Goal: Transaction & Acquisition: Book appointment/travel/reservation

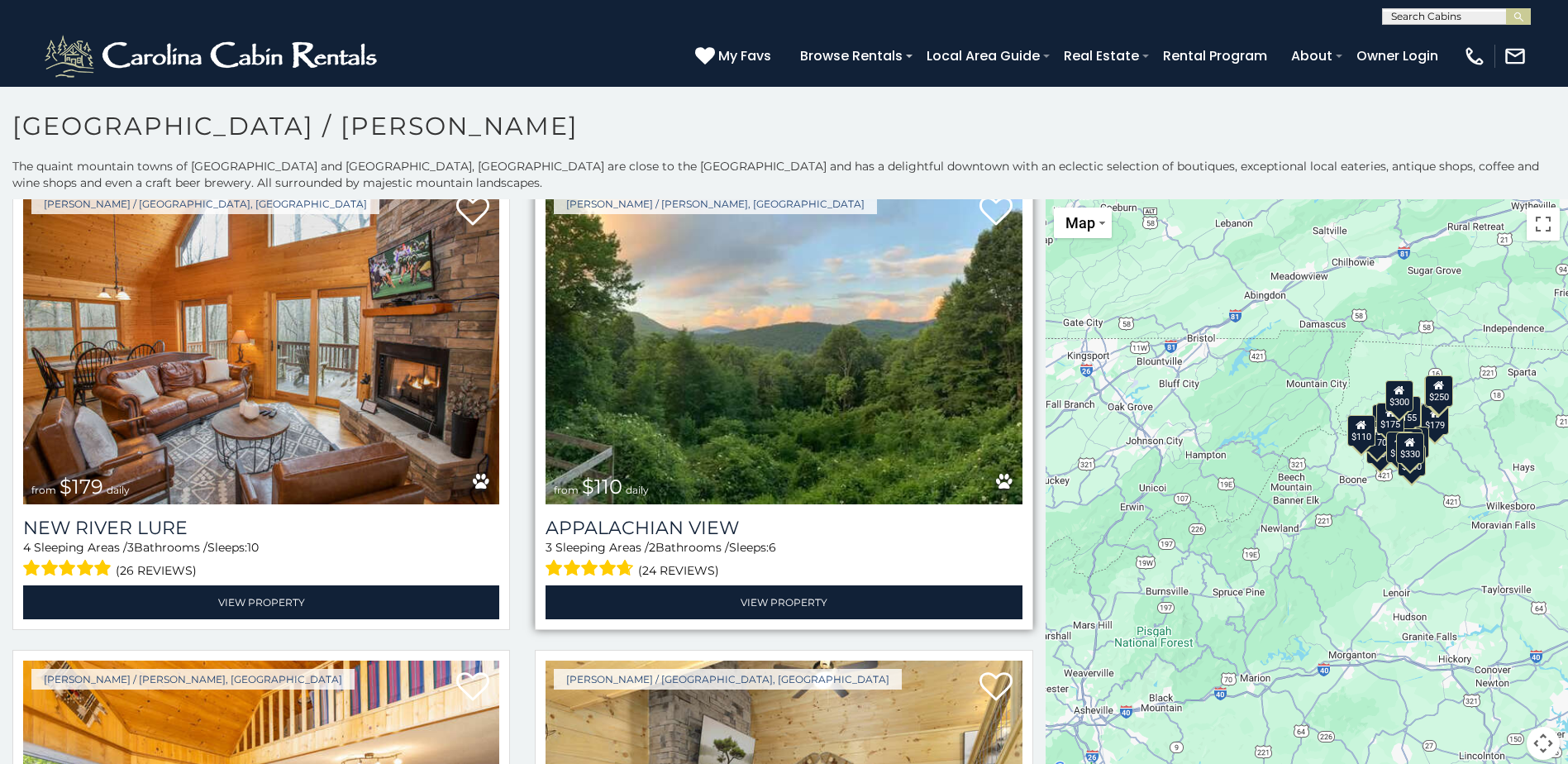
scroll to position [992, 0]
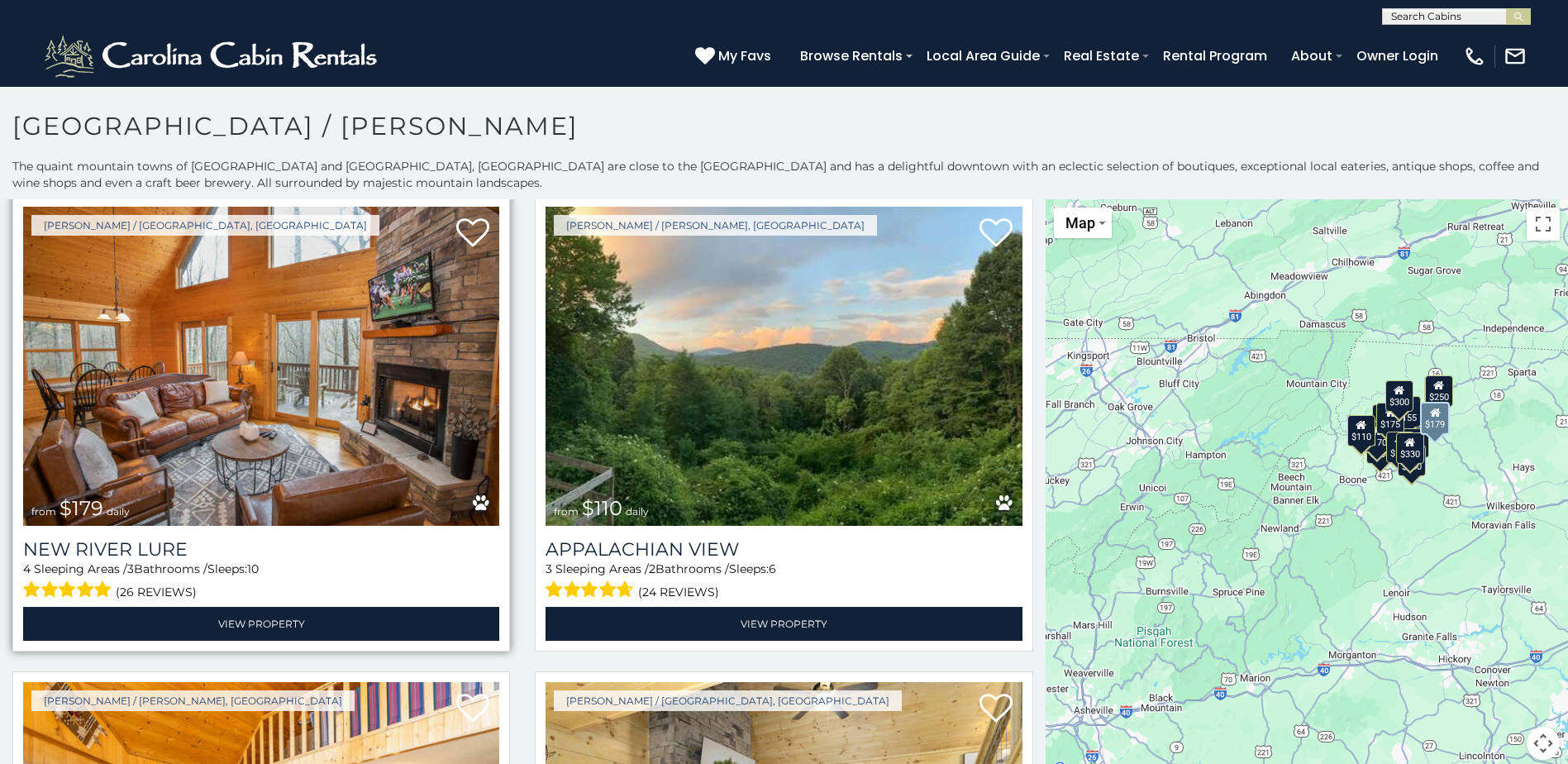
click at [265, 429] on img at bounding box center [261, 366] width 476 height 319
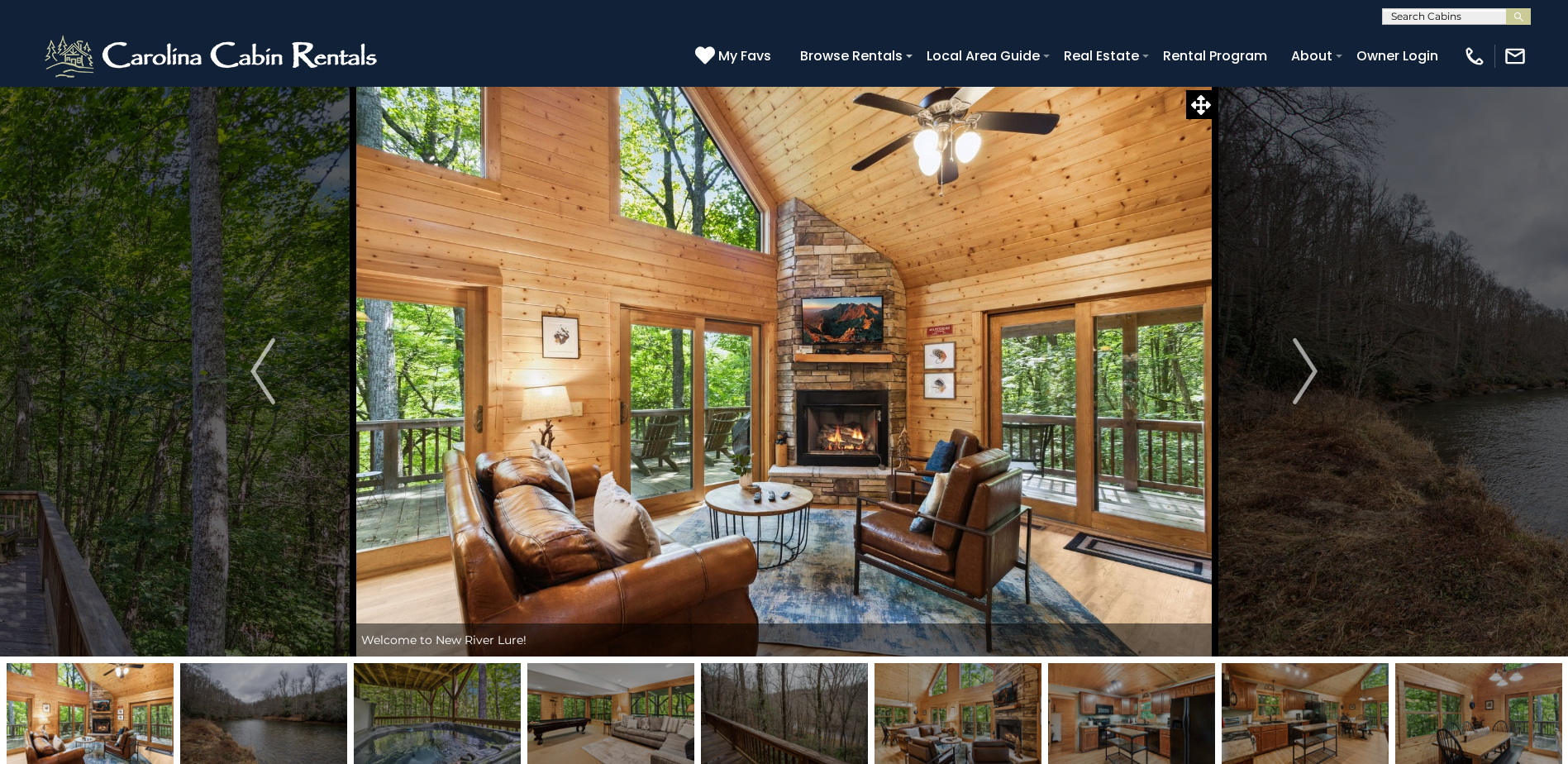
click at [299, 708] on img at bounding box center [264, 715] width 167 height 104
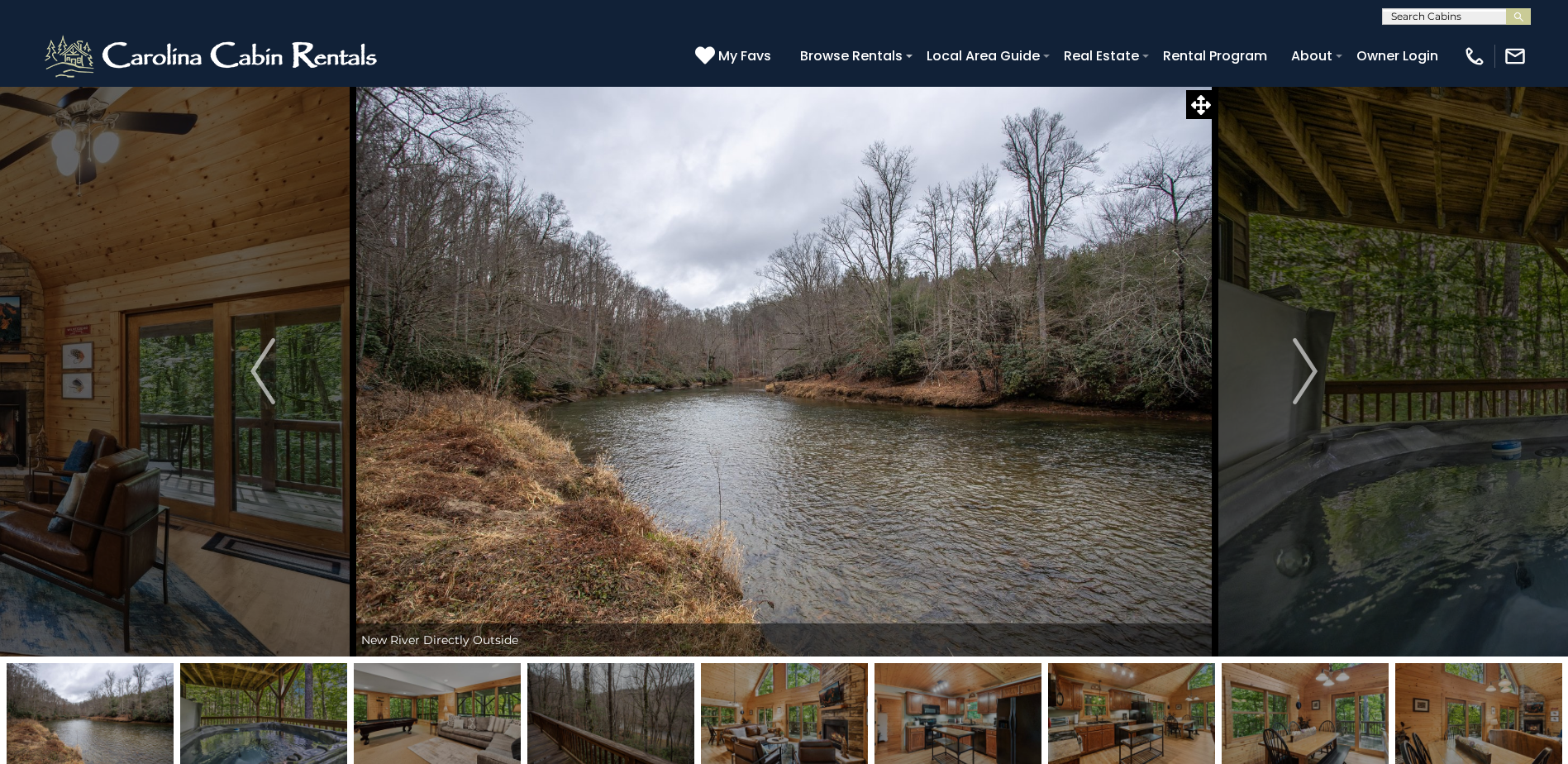
click at [396, 720] on img at bounding box center [437, 715] width 167 height 104
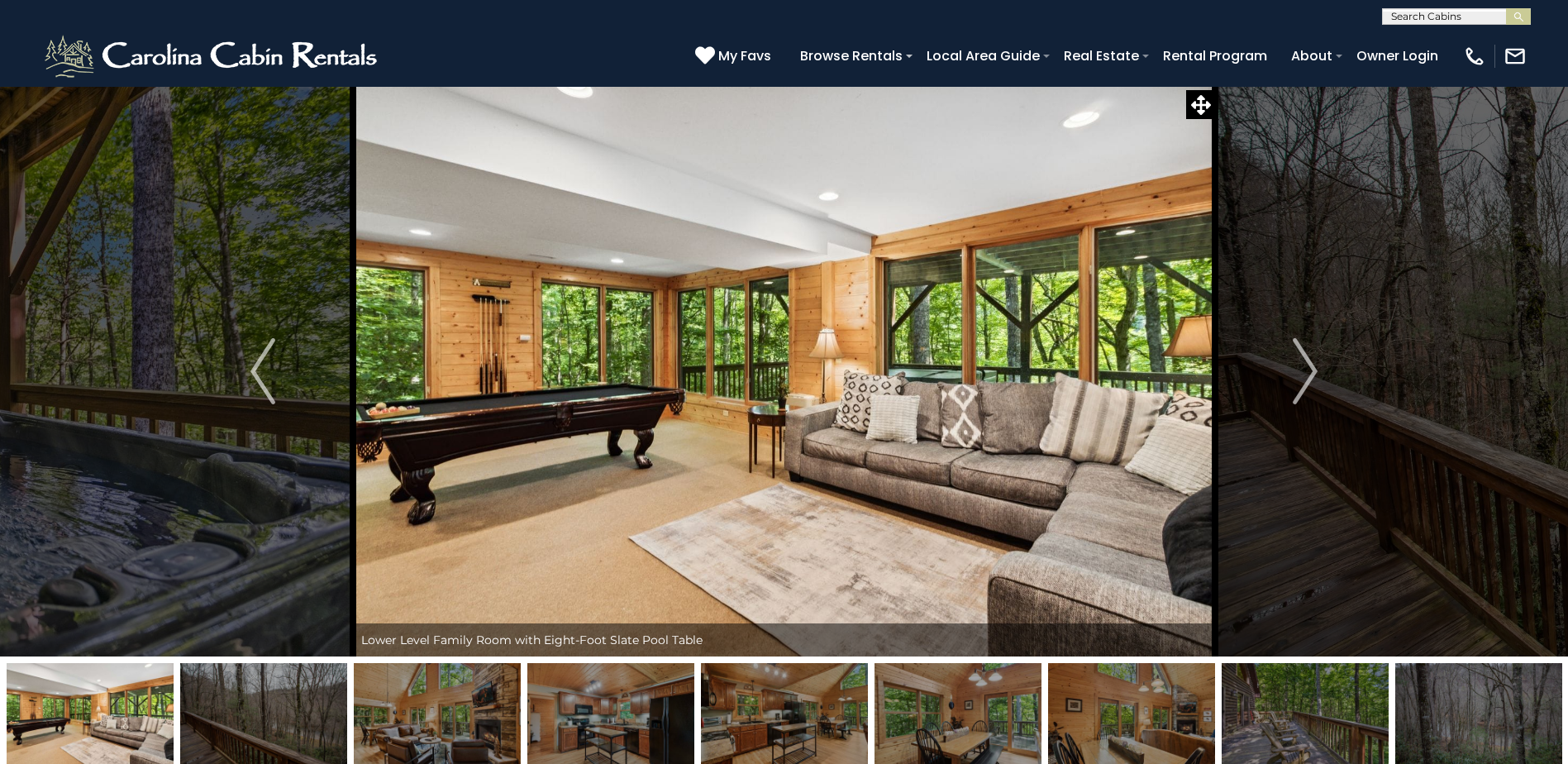
click at [121, 712] on img at bounding box center [90, 715] width 167 height 104
click at [270, 379] on img "Previous" at bounding box center [263, 371] width 25 height 66
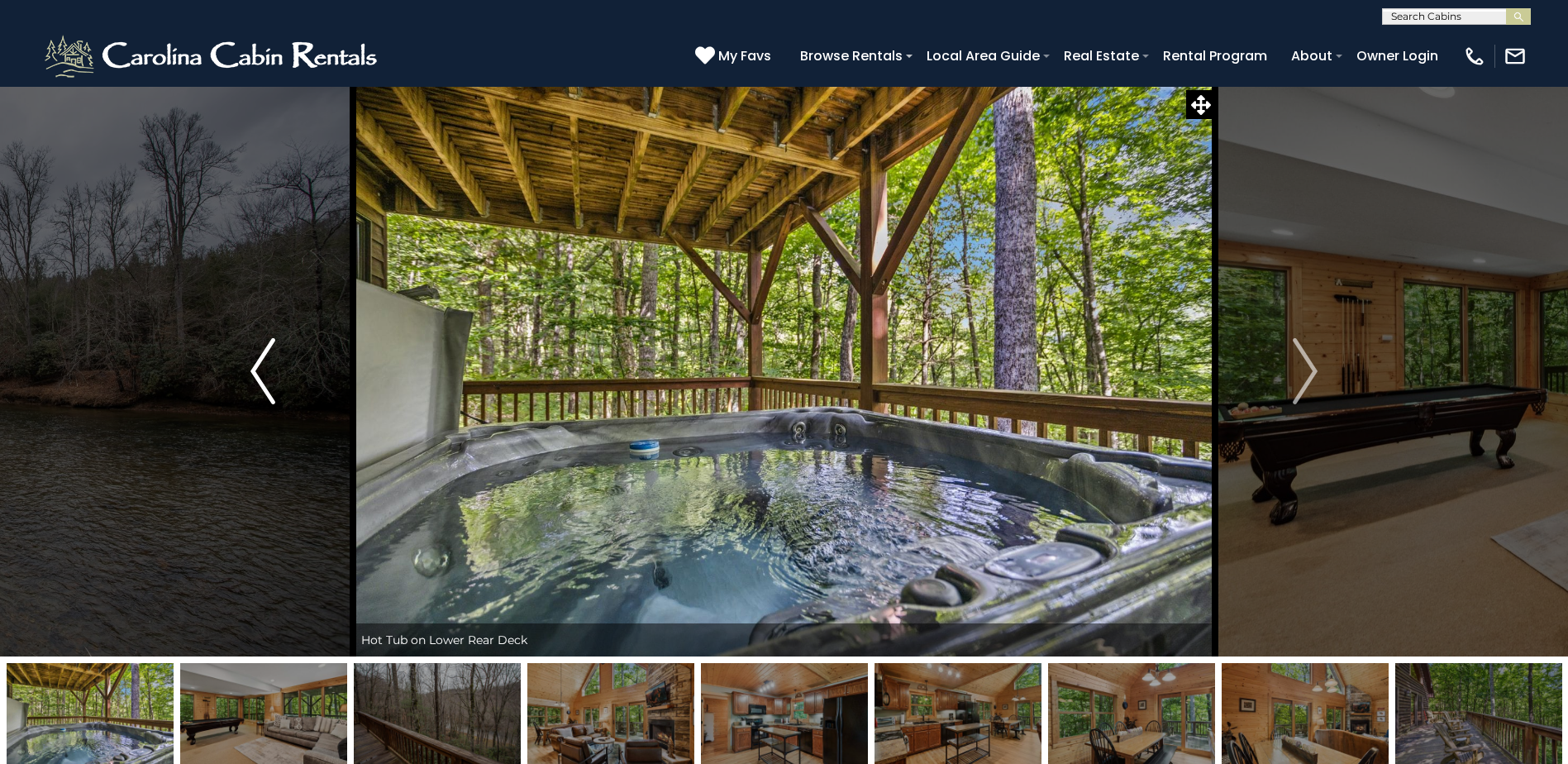
click at [270, 379] on img "Previous" at bounding box center [263, 371] width 25 height 66
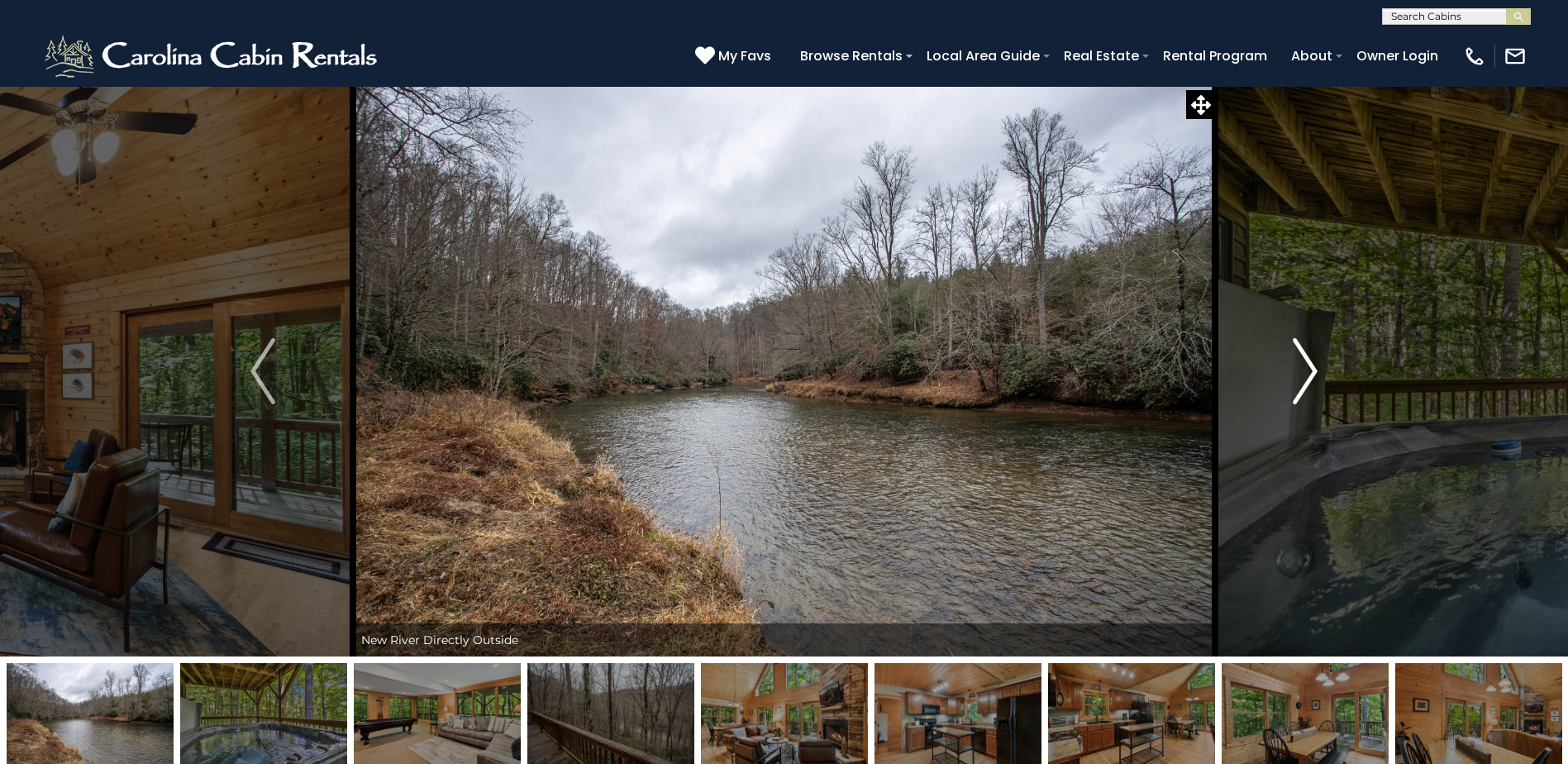
click at [1310, 373] on img "Next" at bounding box center [1304, 371] width 25 height 66
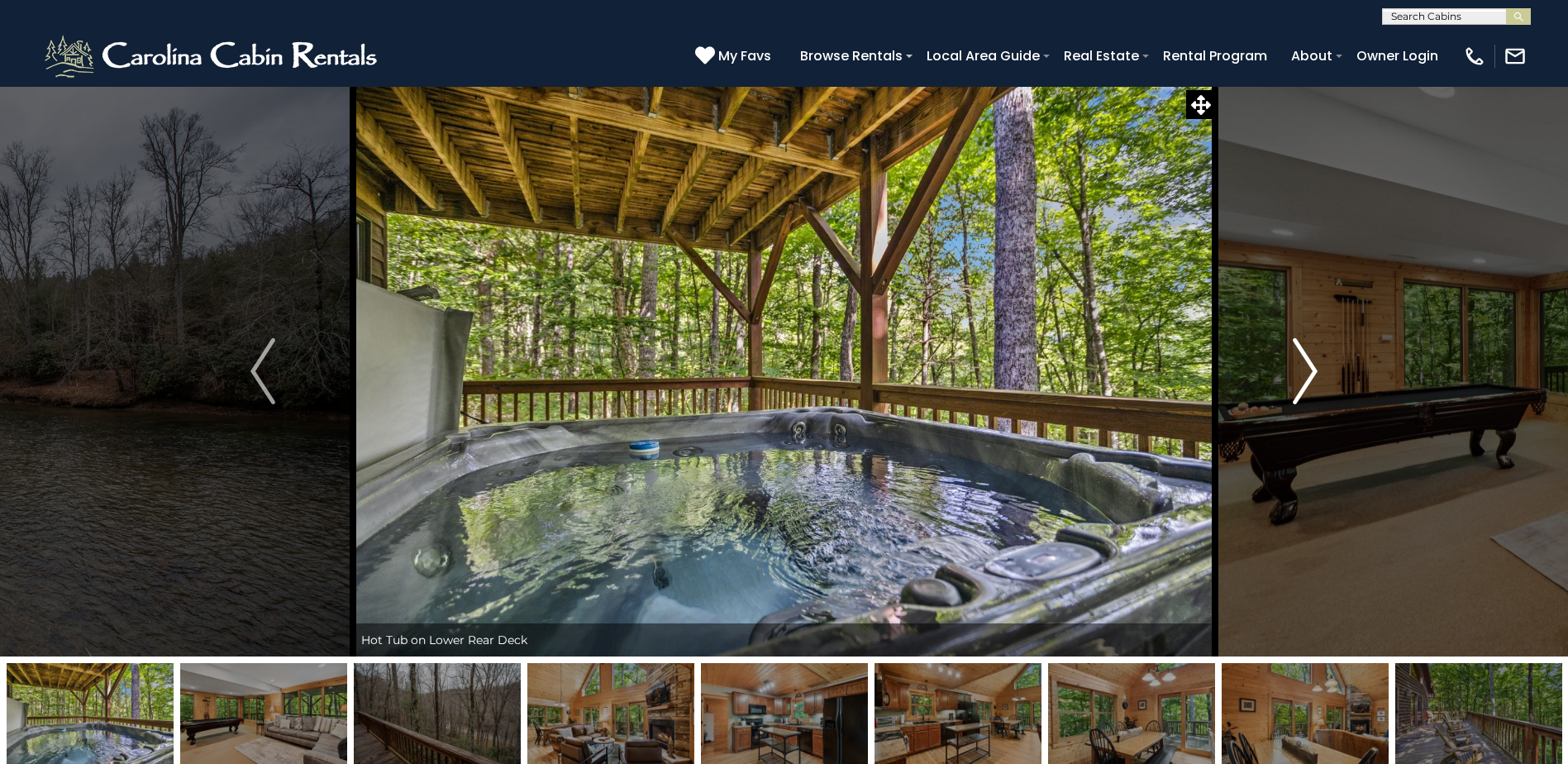
click at [1310, 373] on img "Next" at bounding box center [1304, 371] width 25 height 66
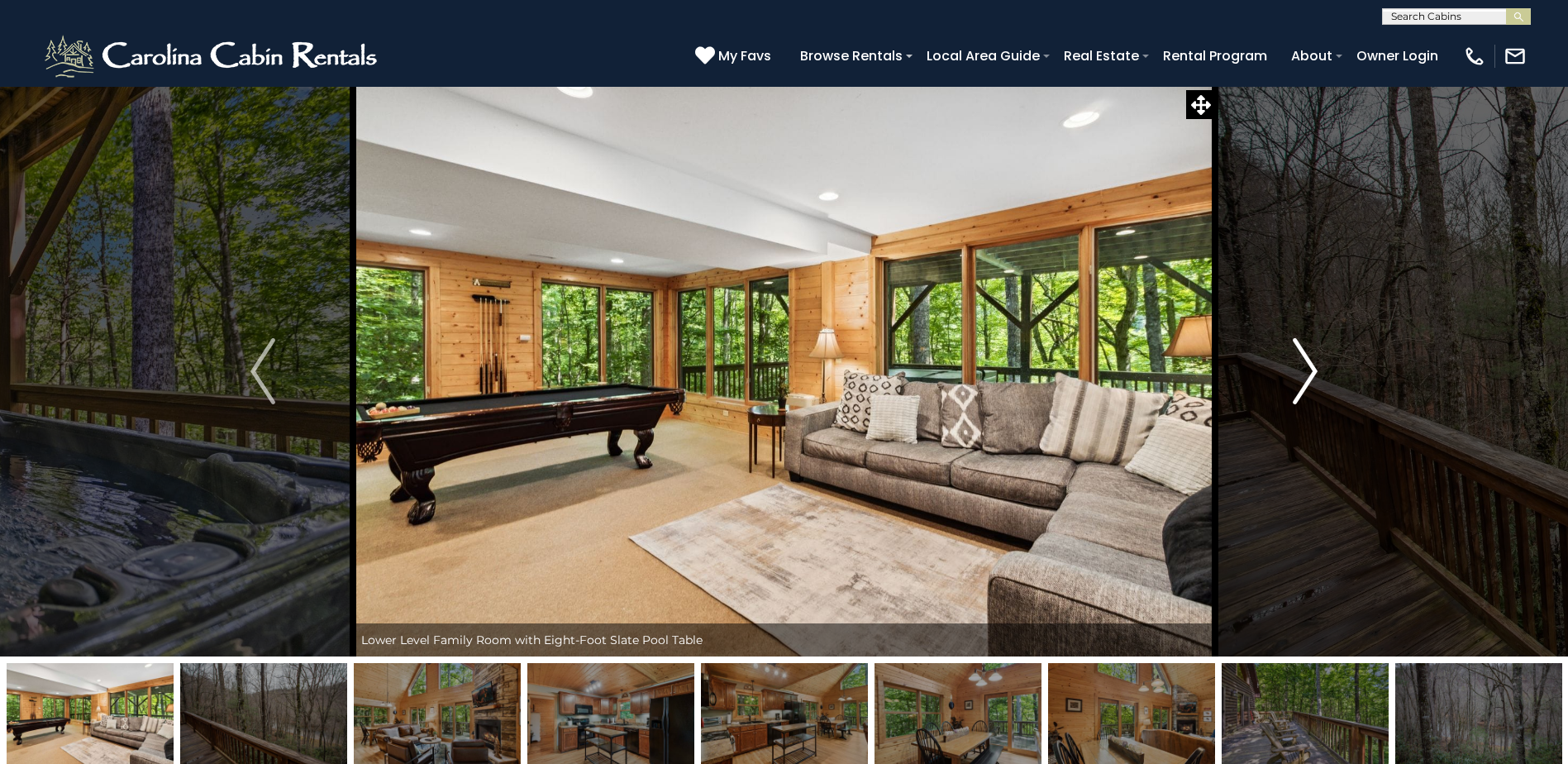
click at [1310, 372] on img "Next" at bounding box center [1304, 371] width 25 height 66
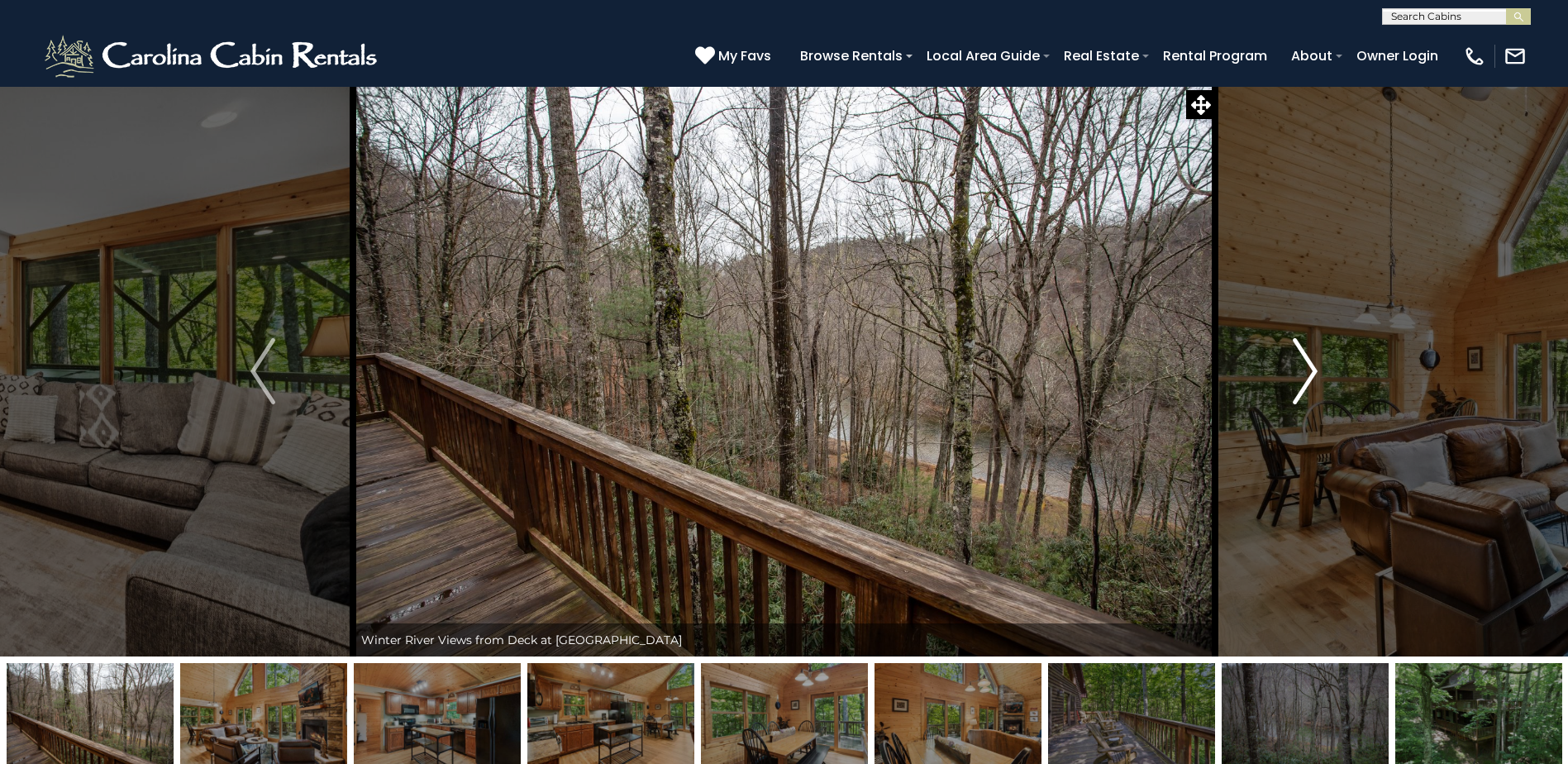
click at [1310, 372] on img "Next" at bounding box center [1304, 371] width 25 height 66
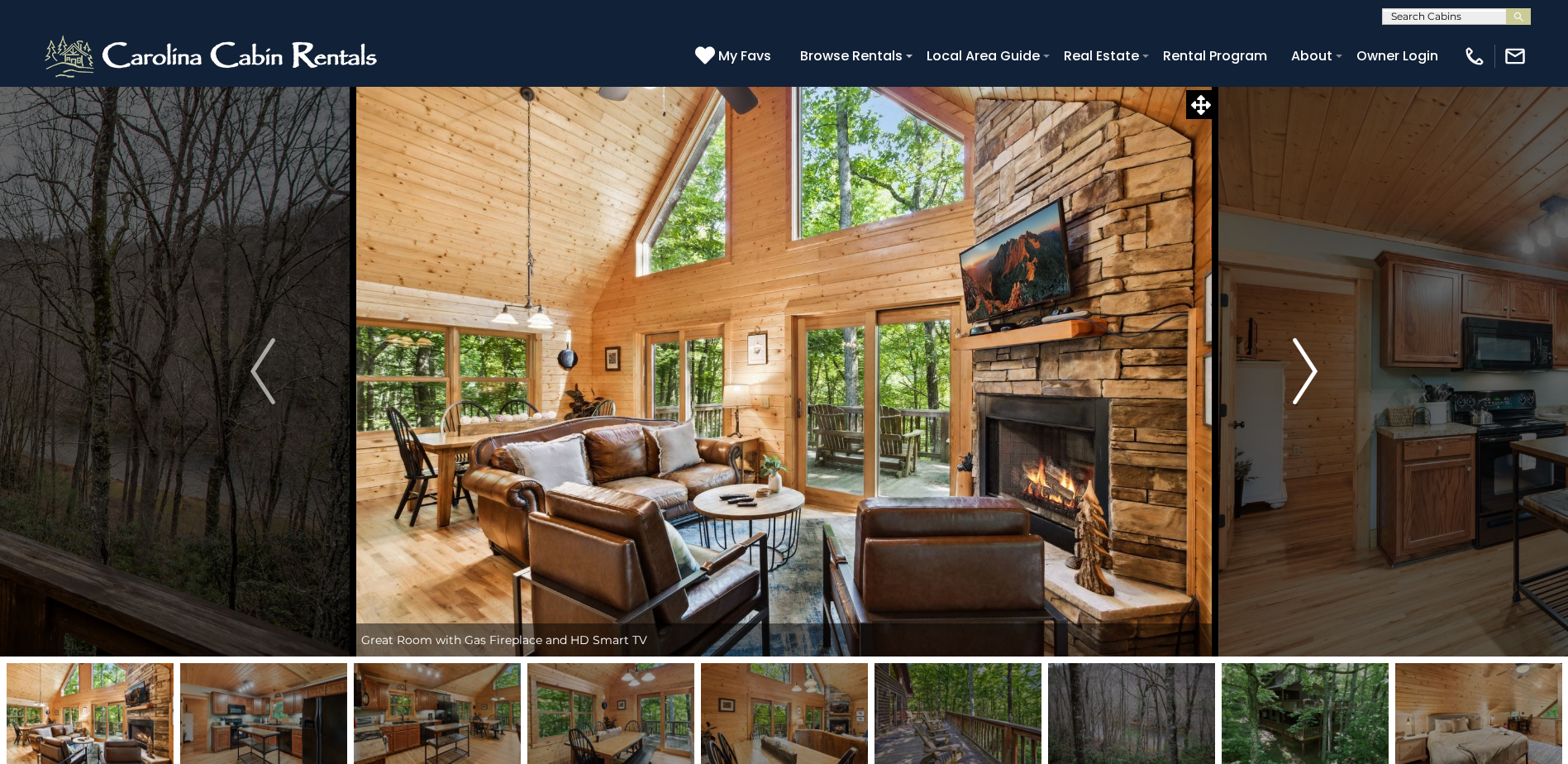
click at [1310, 372] on img "Next" at bounding box center [1304, 371] width 25 height 66
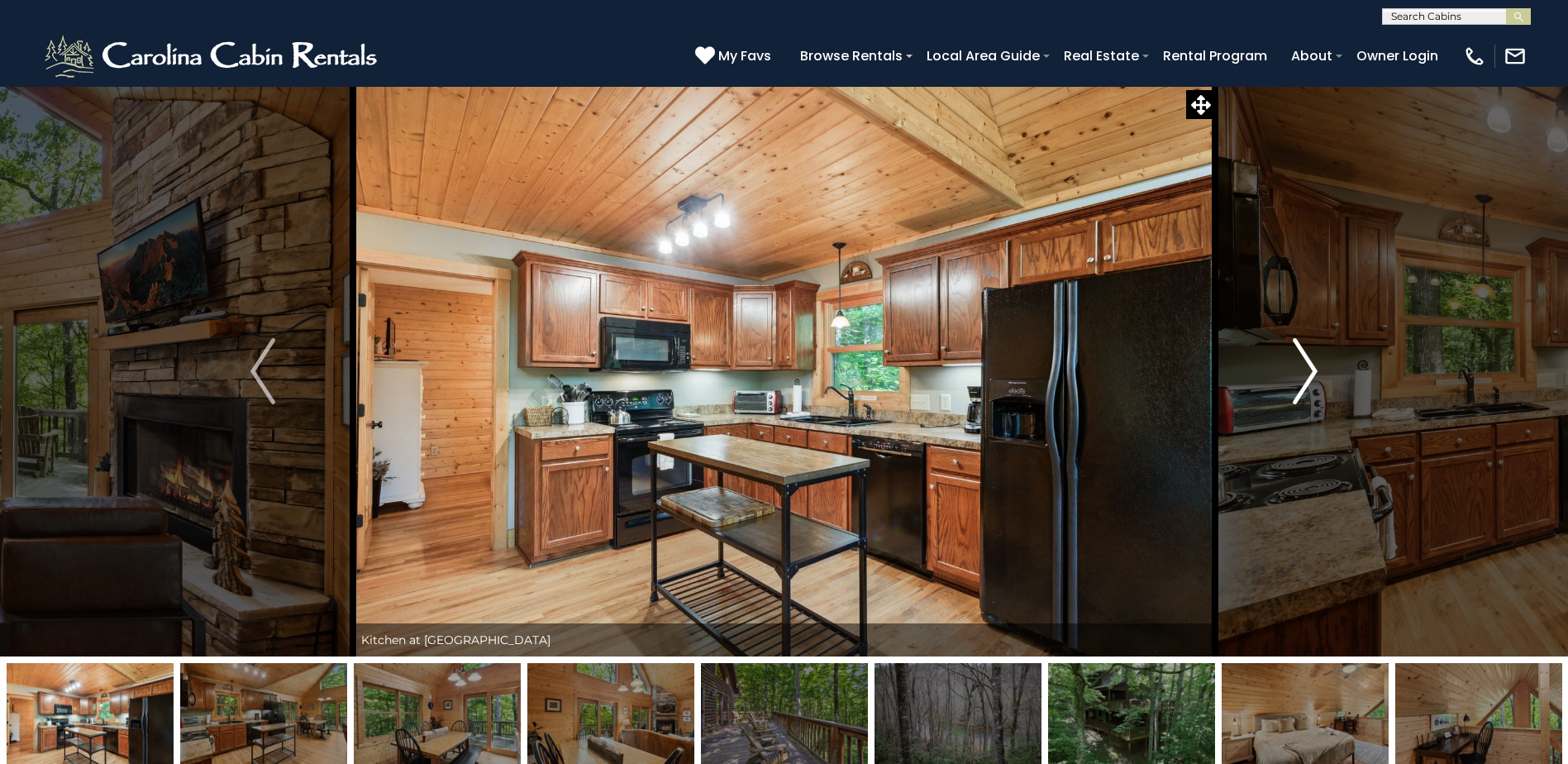
click at [1310, 372] on img "Next" at bounding box center [1304, 371] width 25 height 66
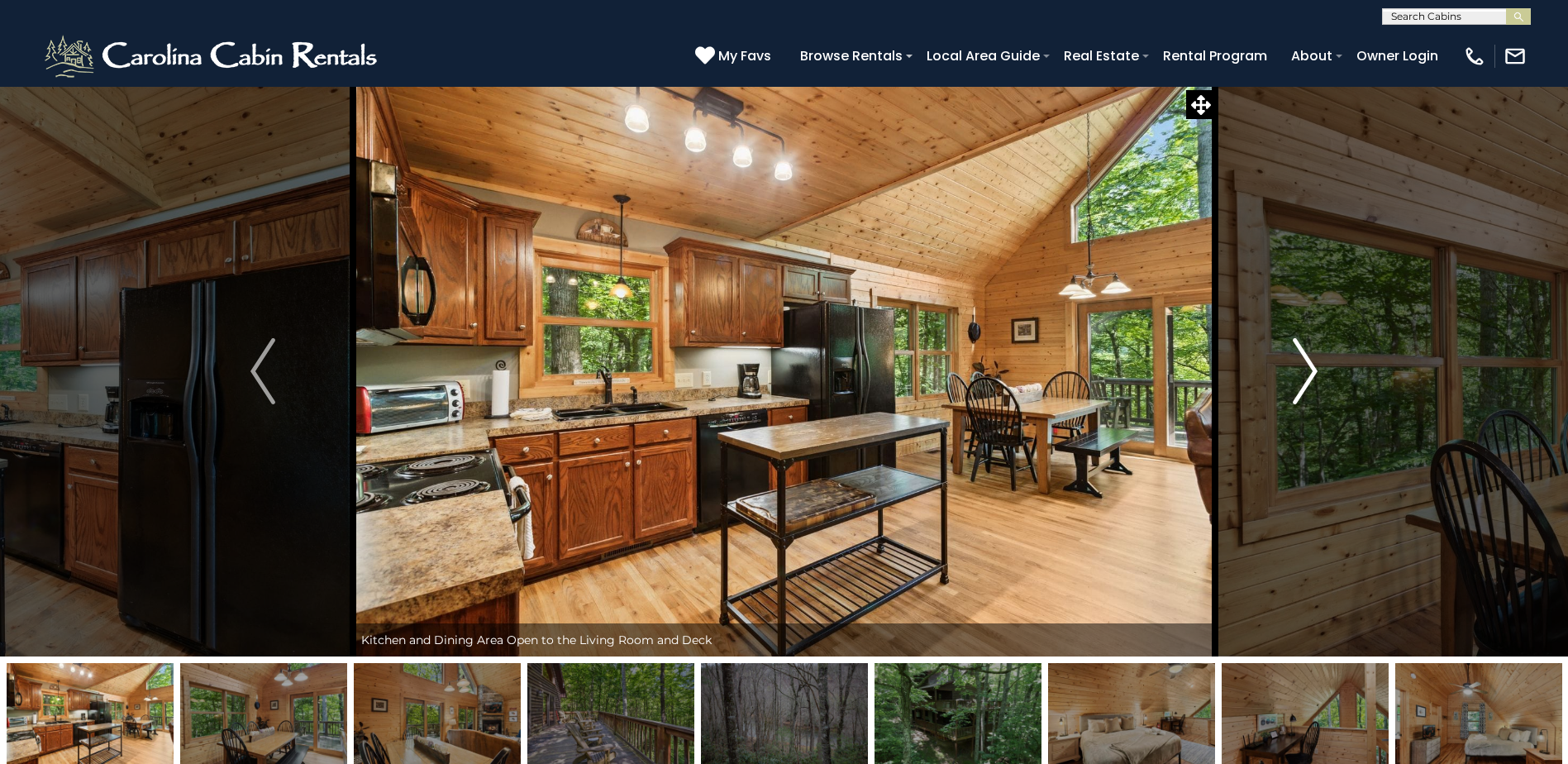
click at [1310, 372] on img "Next" at bounding box center [1304, 371] width 25 height 66
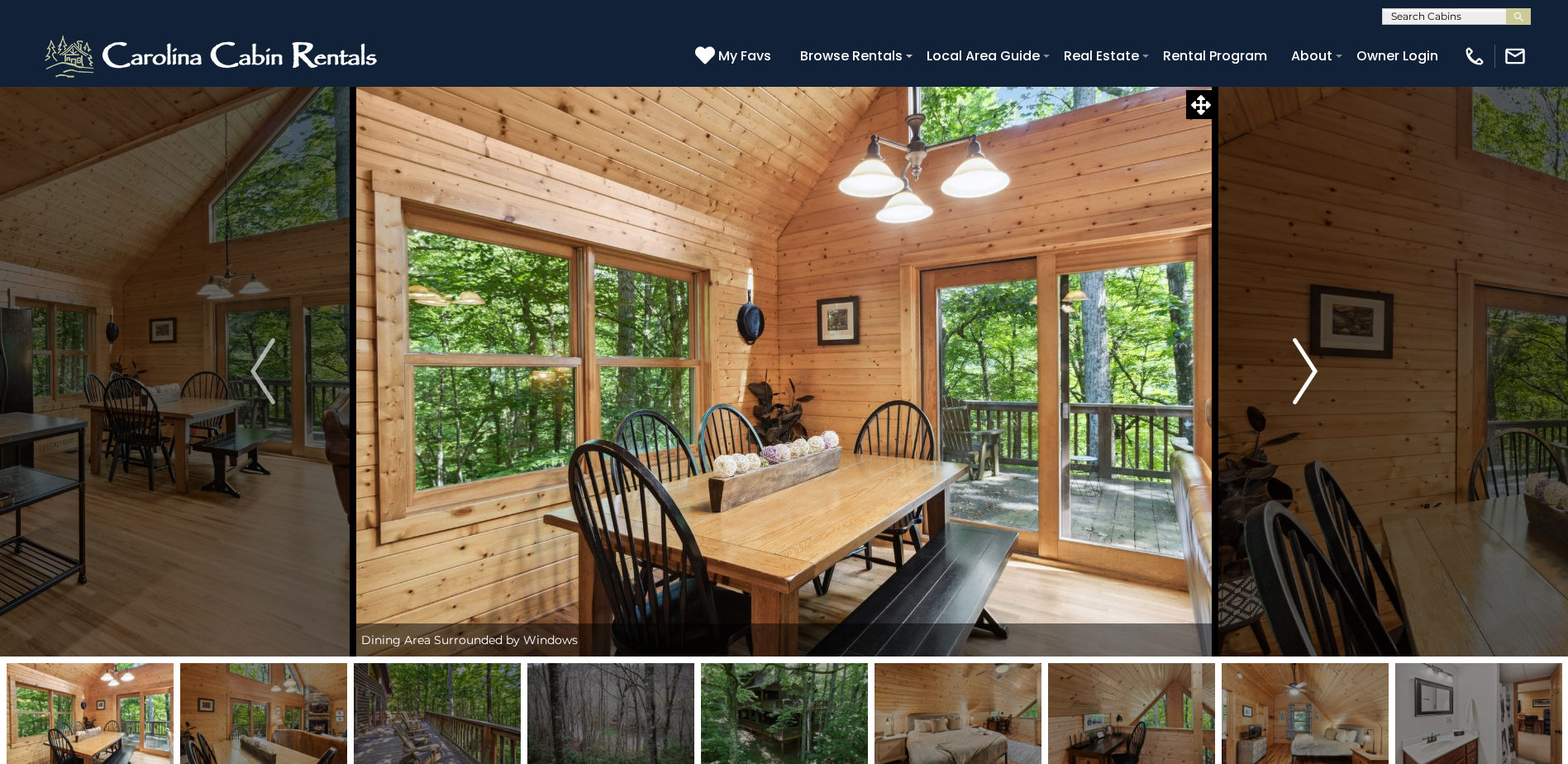
click at [1310, 372] on img "Next" at bounding box center [1304, 371] width 25 height 66
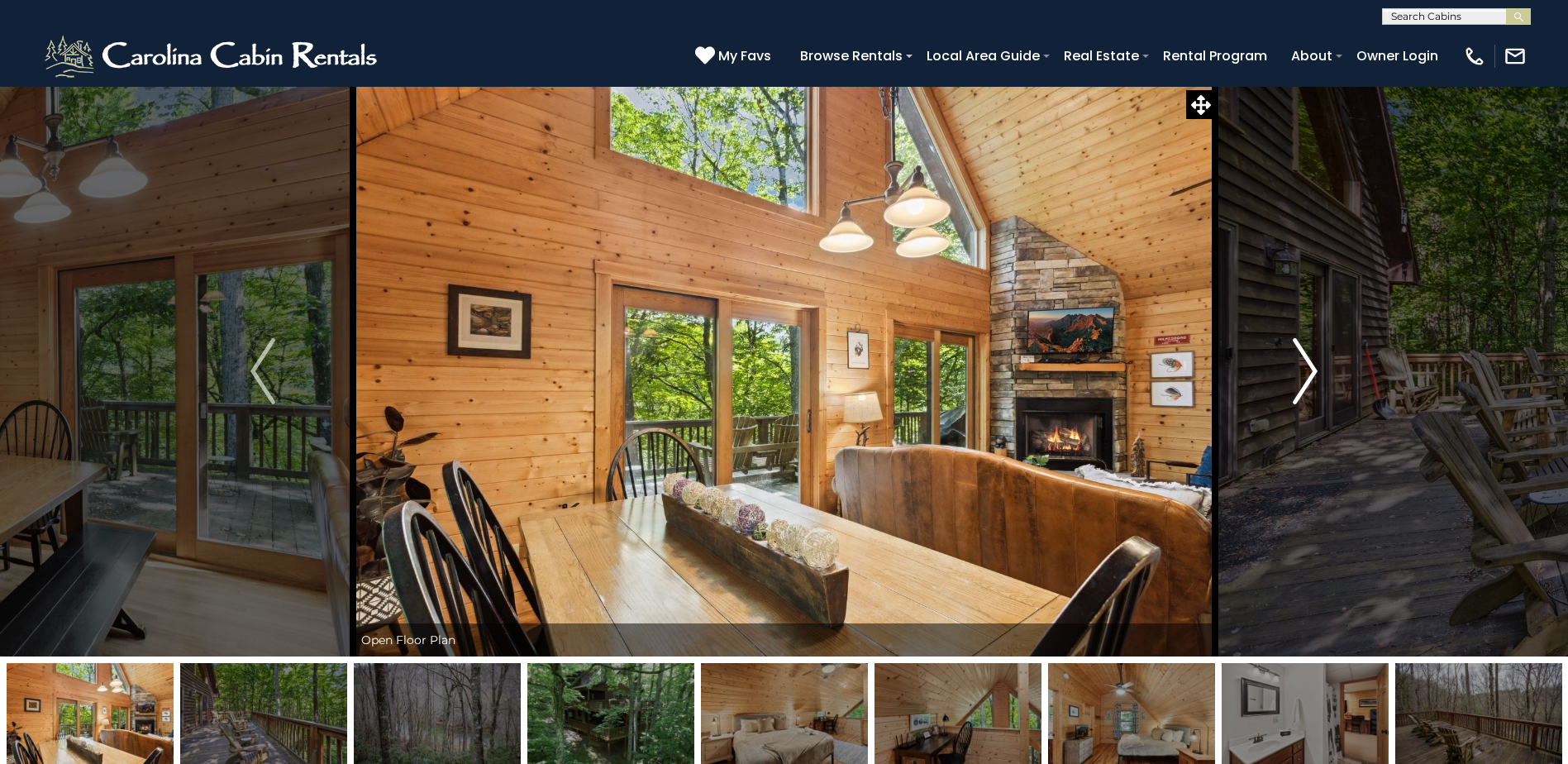
click at [1310, 372] on img "Next" at bounding box center [1304, 371] width 25 height 66
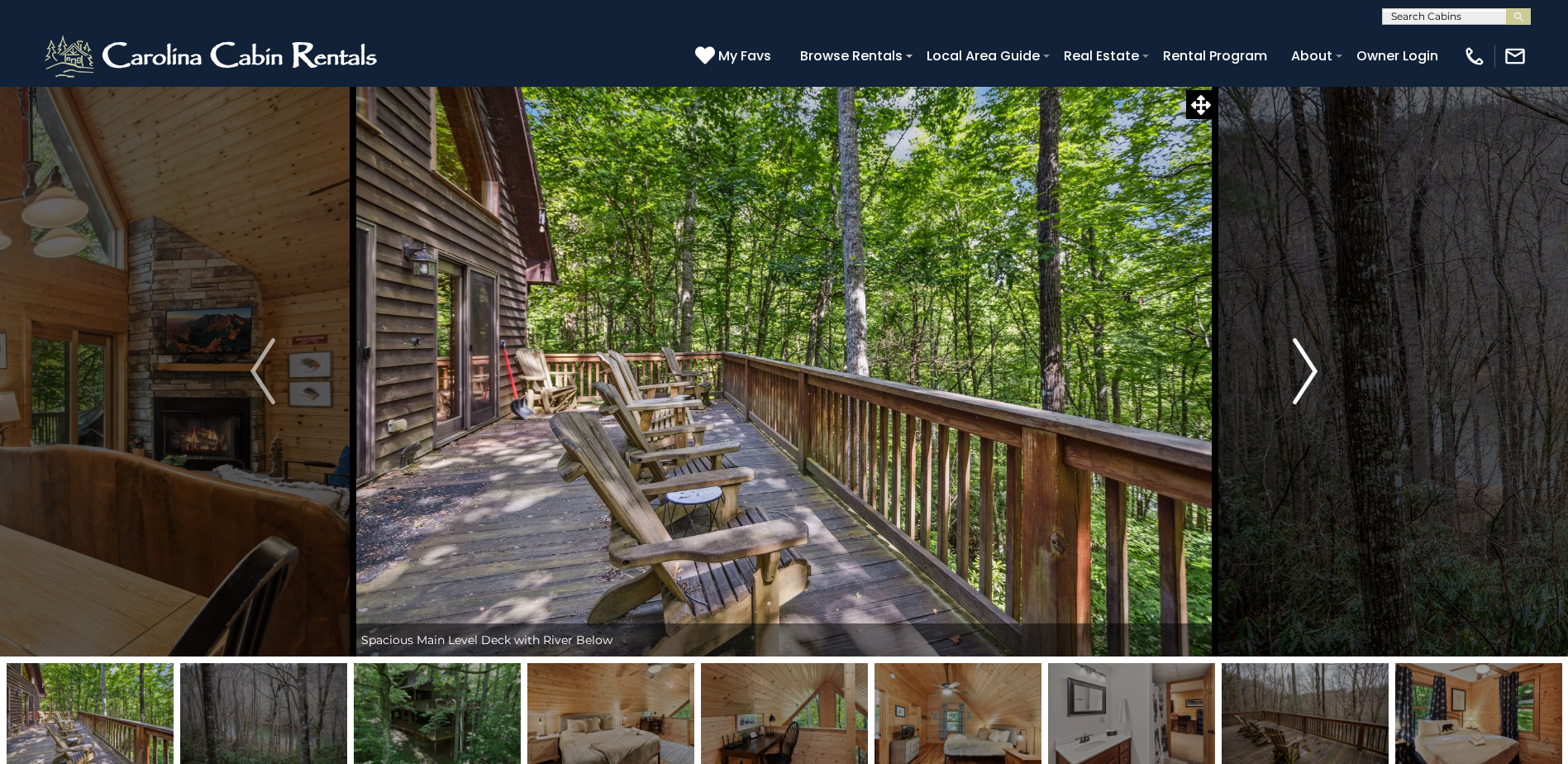
click at [1310, 372] on img "Next" at bounding box center [1304, 371] width 25 height 66
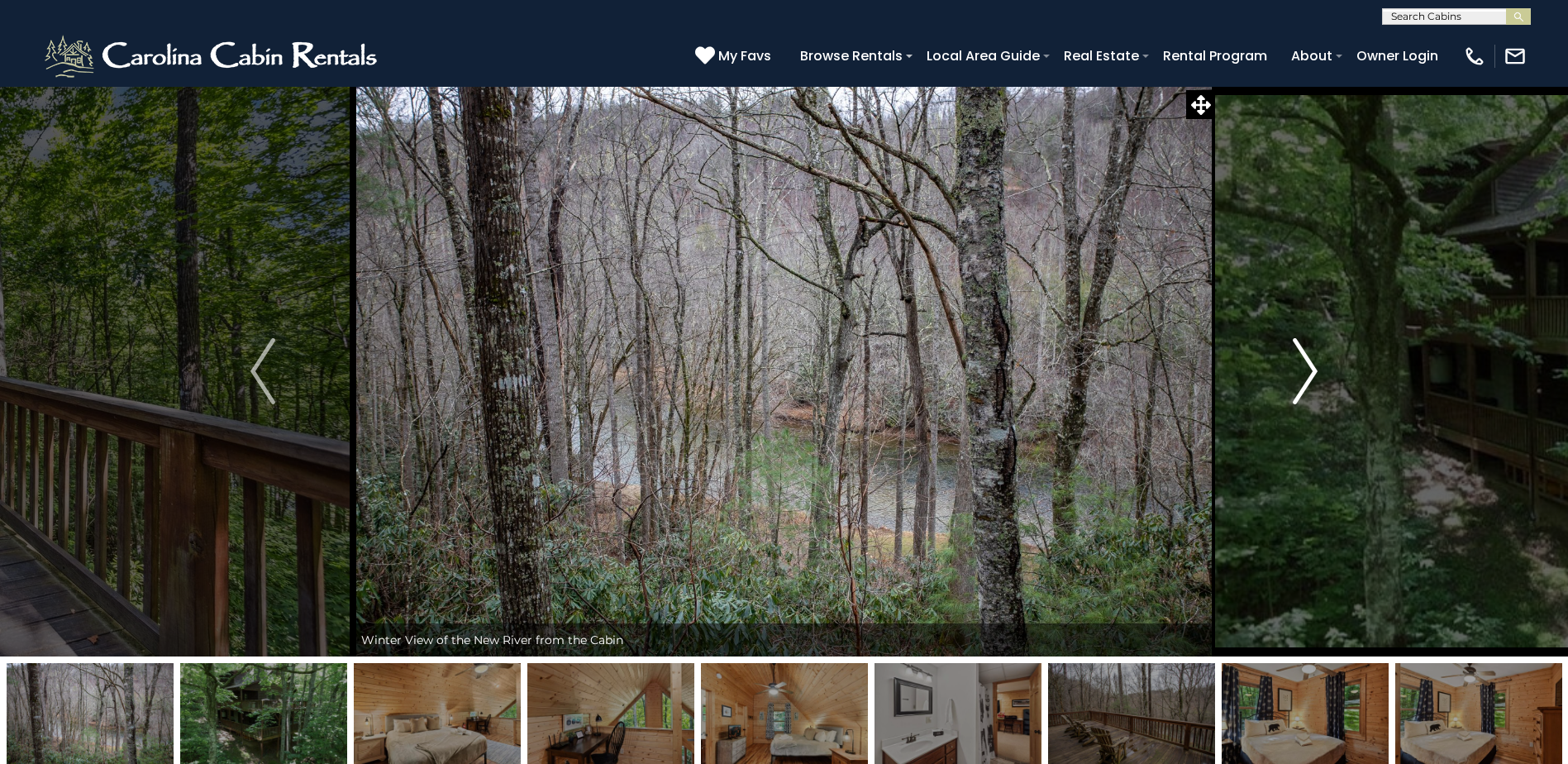
click at [1310, 372] on img "Next" at bounding box center [1304, 371] width 25 height 66
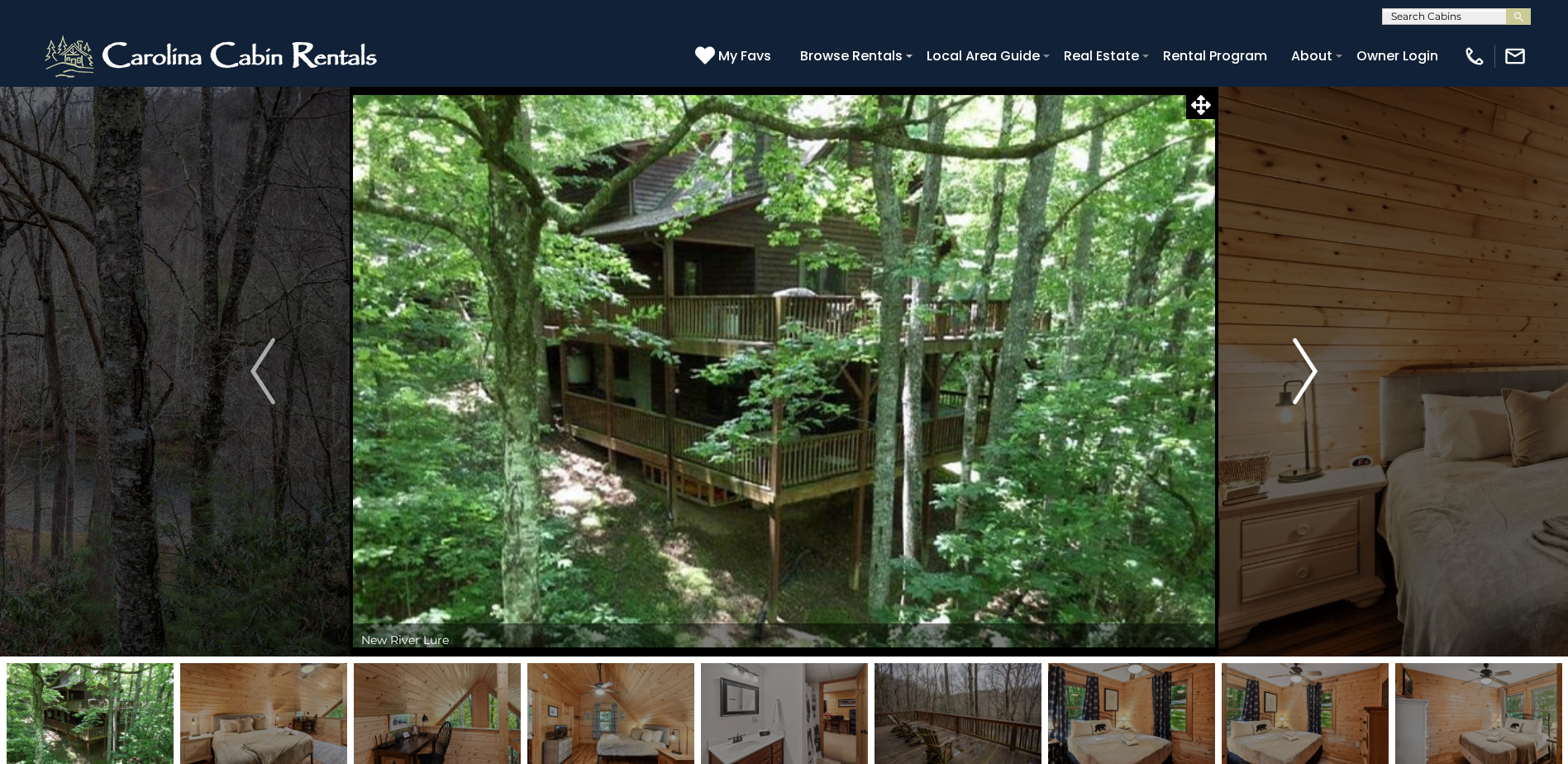
click at [1310, 372] on img "Next" at bounding box center [1304, 371] width 25 height 66
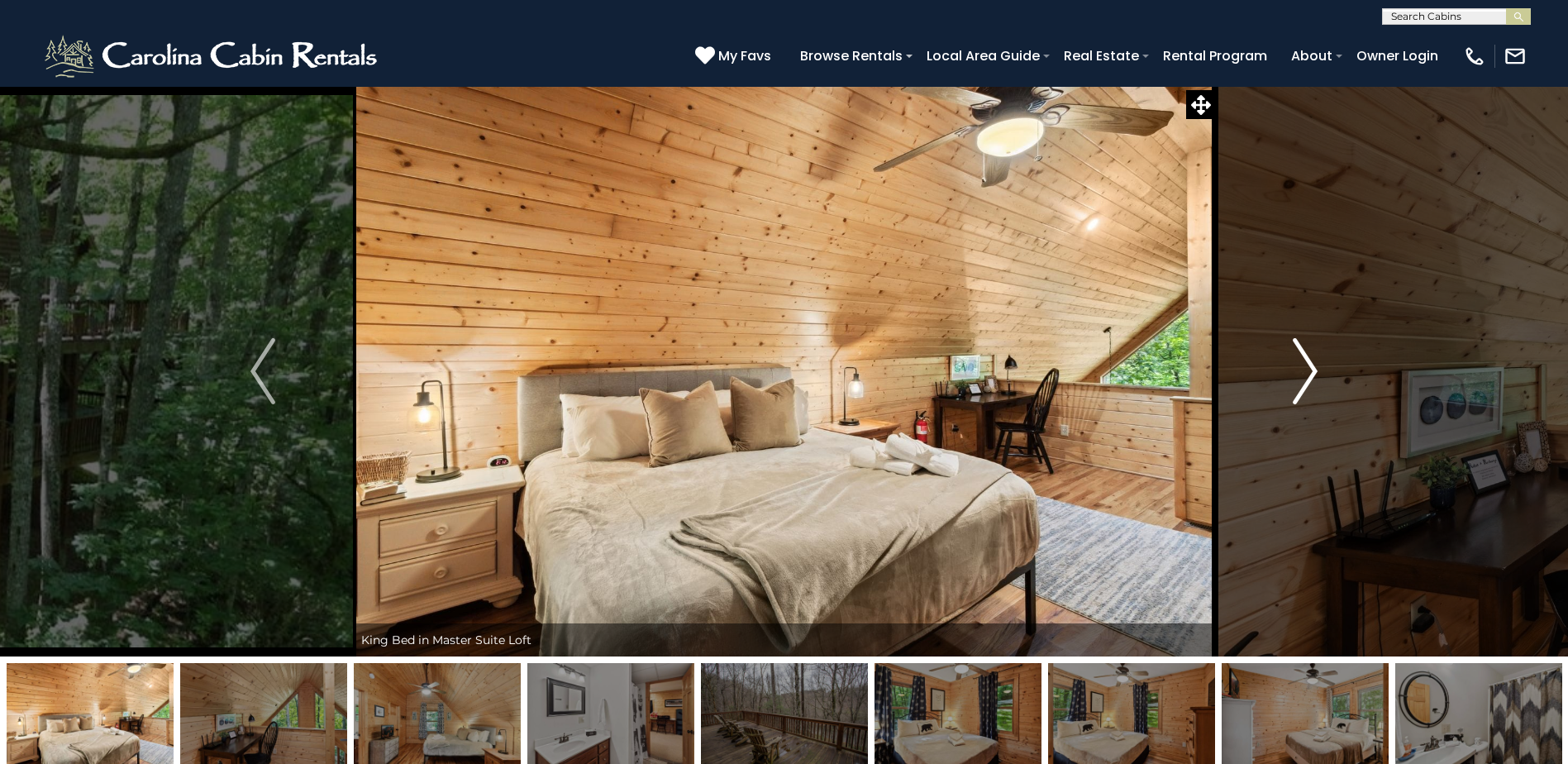
click at [1310, 372] on img "Next" at bounding box center [1304, 371] width 25 height 66
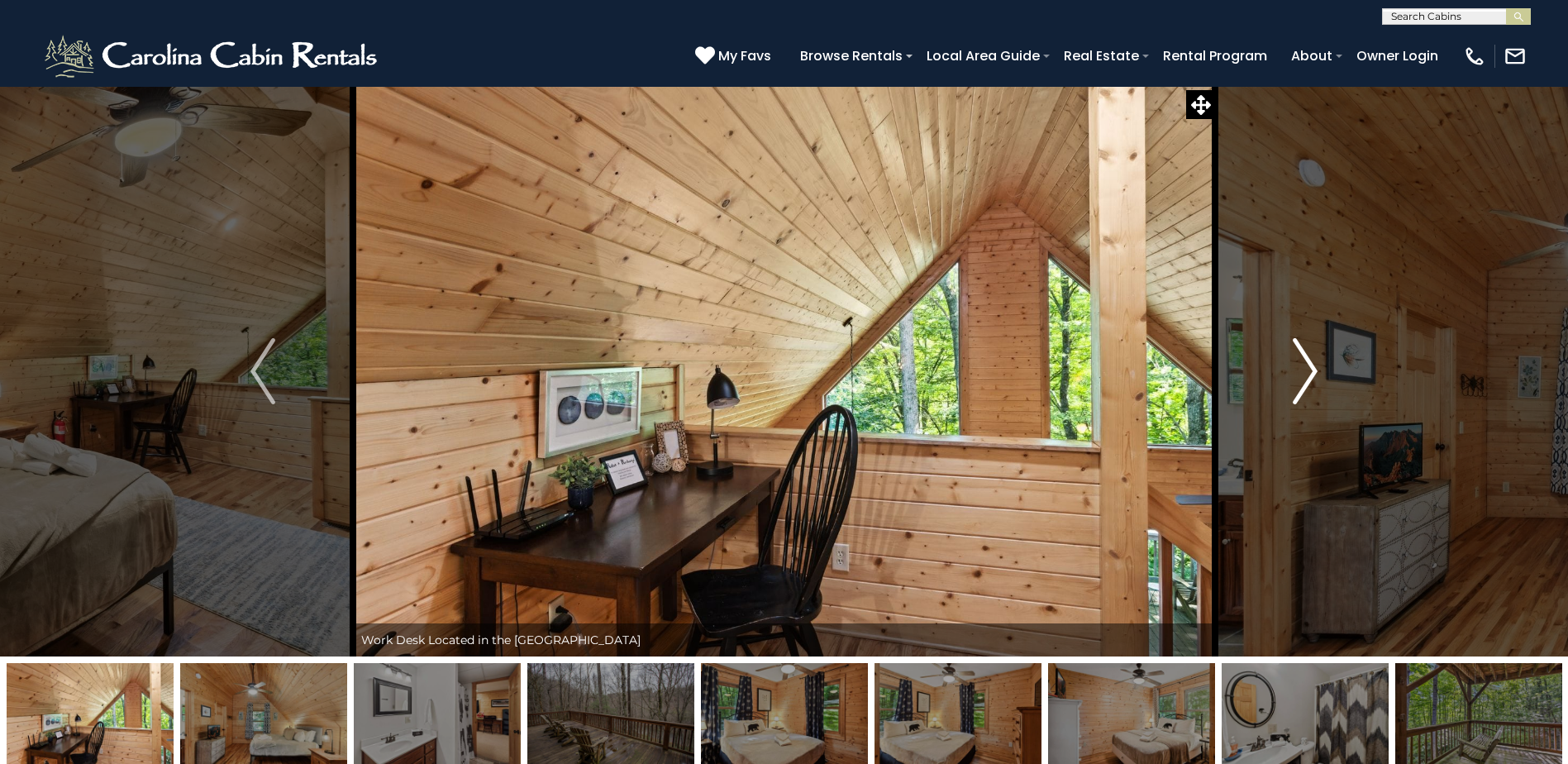
click at [1310, 372] on img "Next" at bounding box center [1304, 371] width 25 height 66
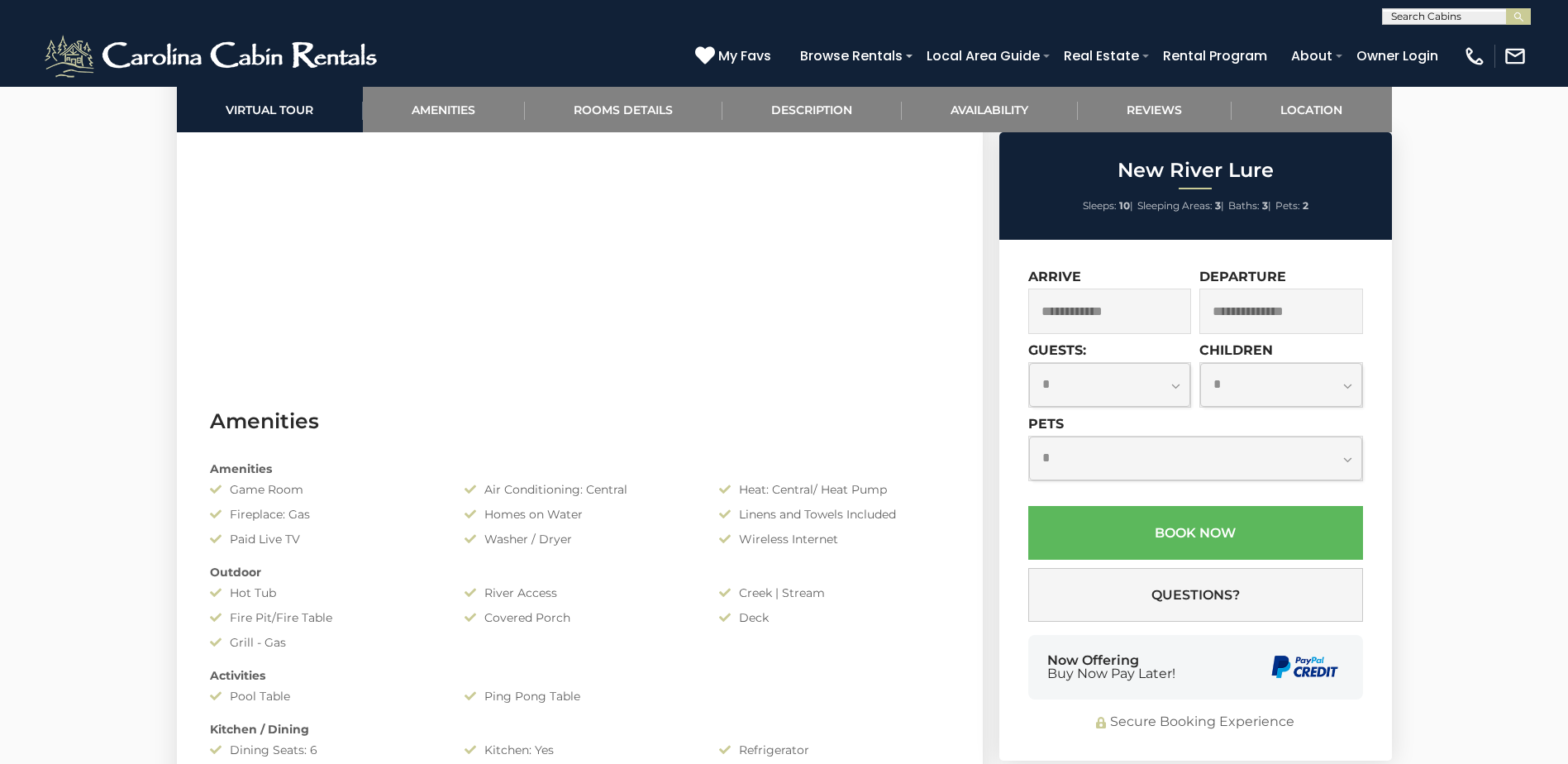
scroll to position [1075, 0]
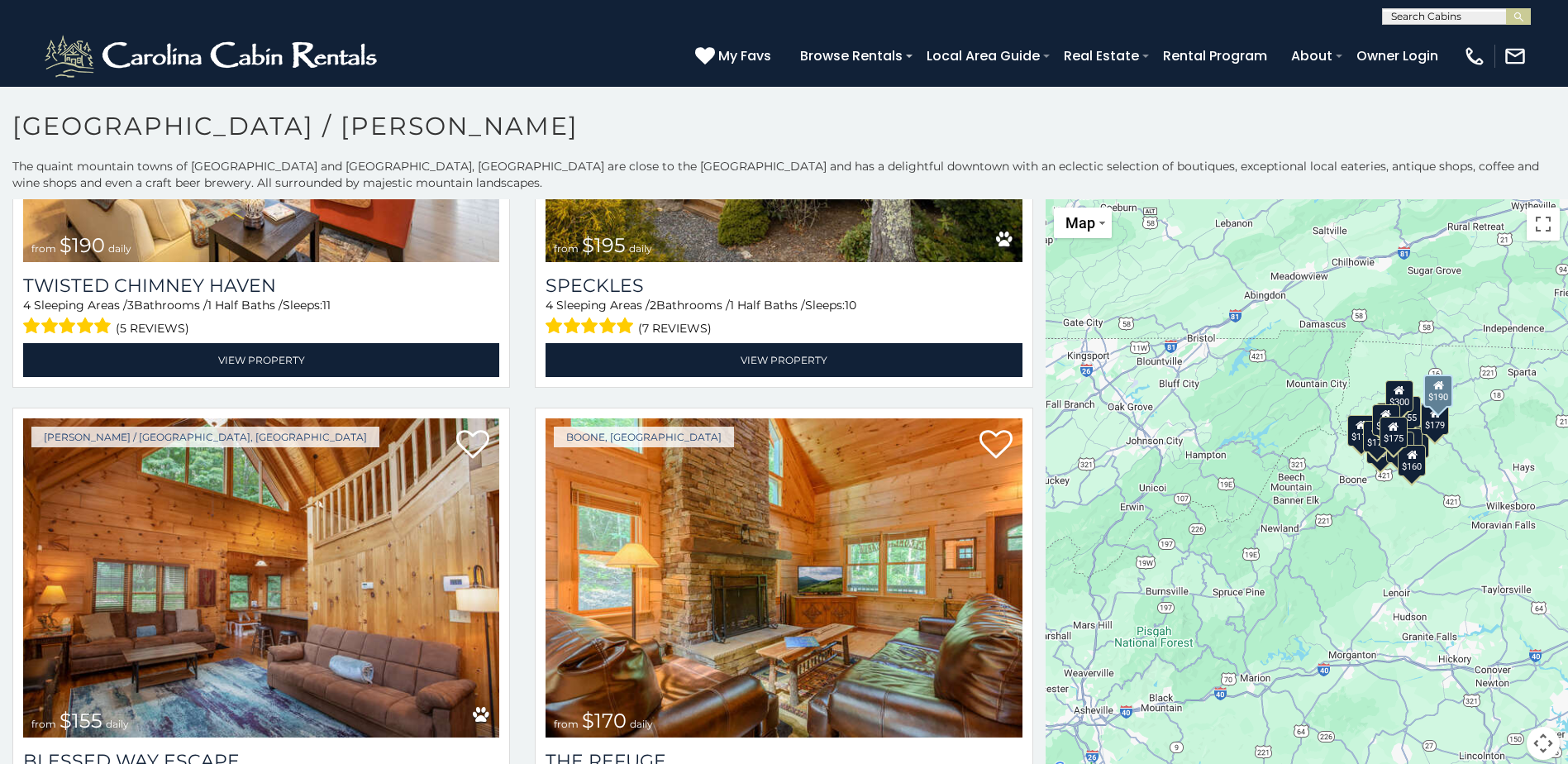
scroll to position [2234, 0]
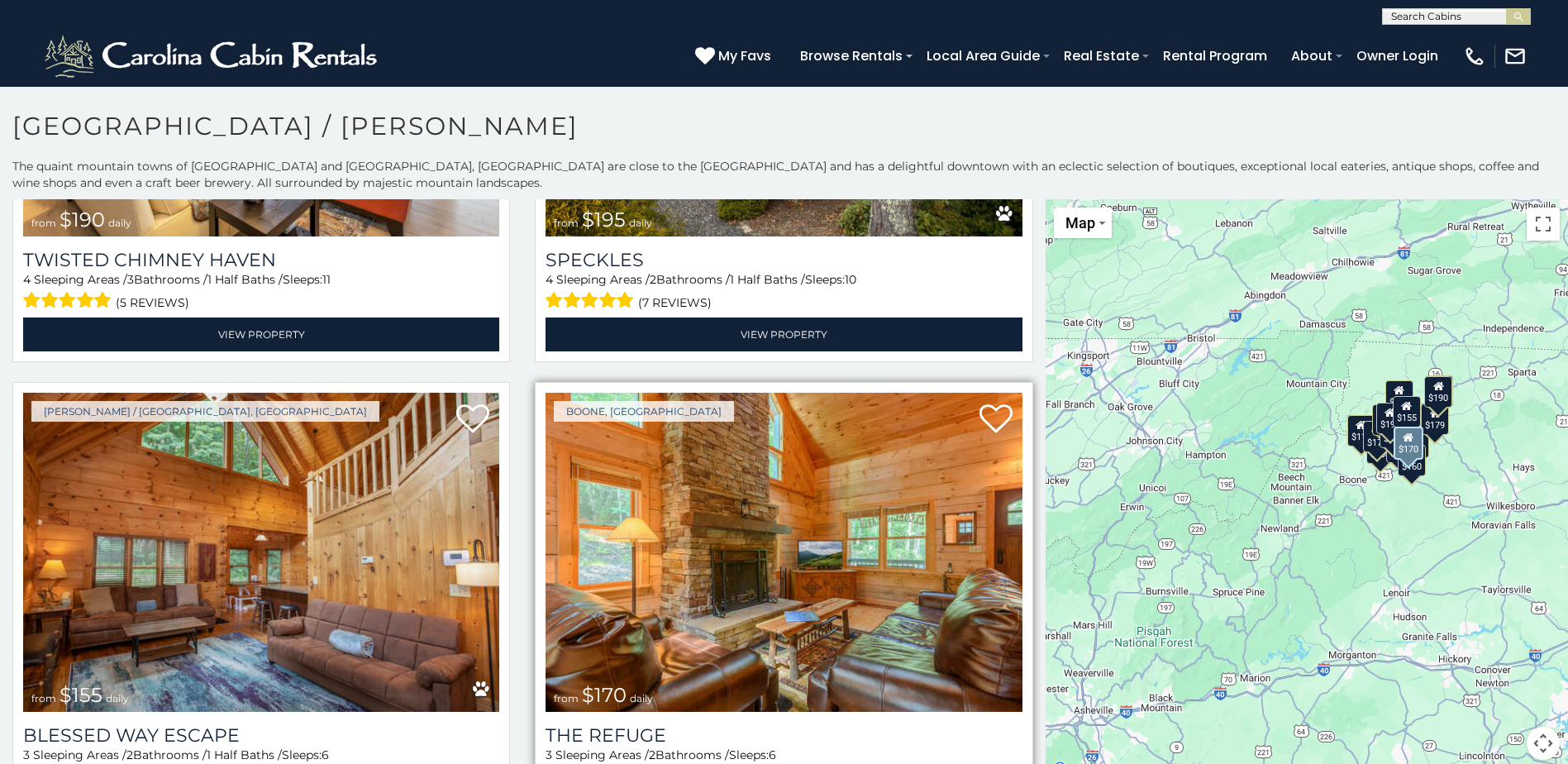
click at [812, 508] on img at bounding box center [784, 552] width 476 height 319
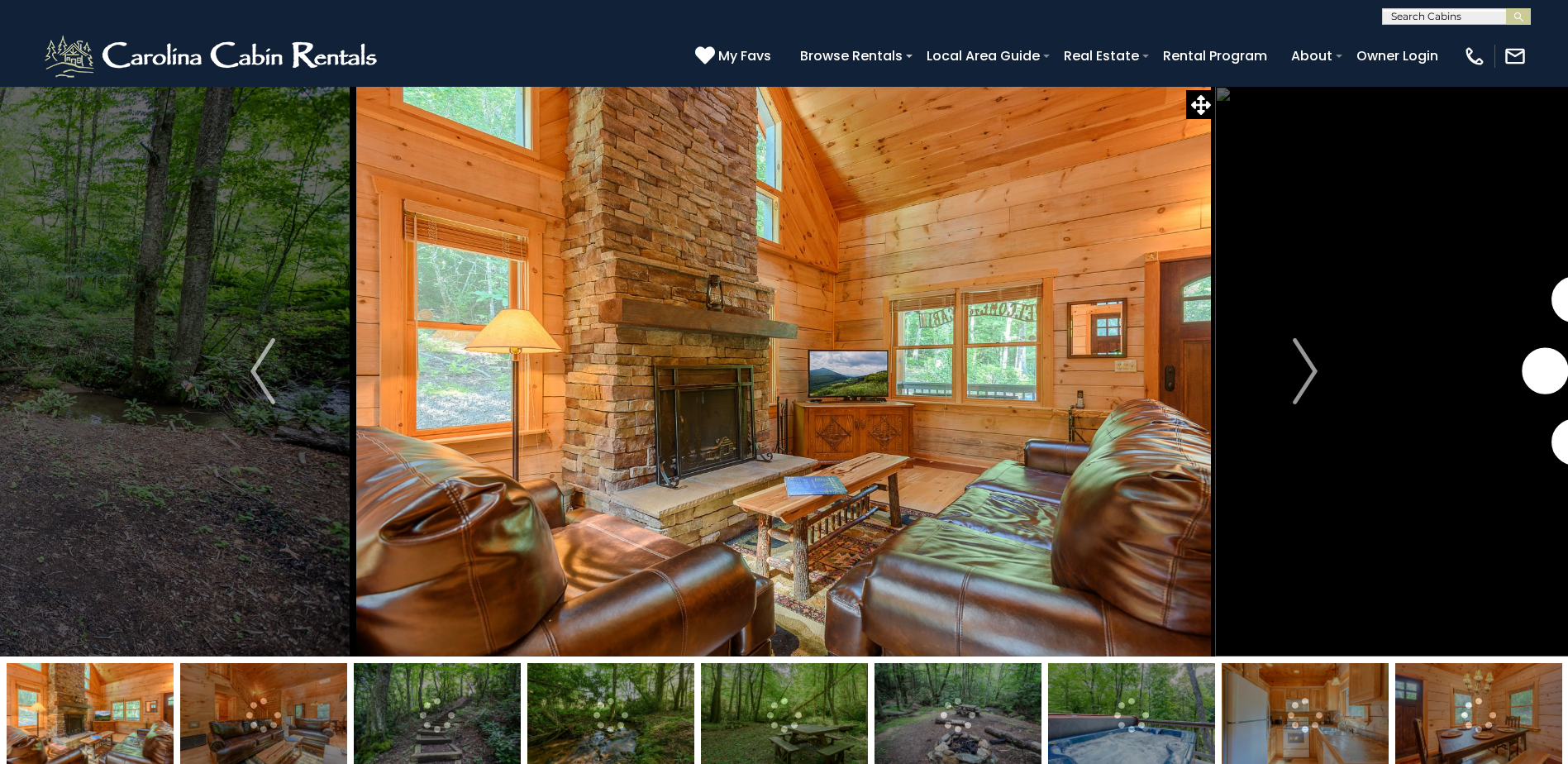
click at [218, 709] on img at bounding box center [264, 715] width 167 height 104
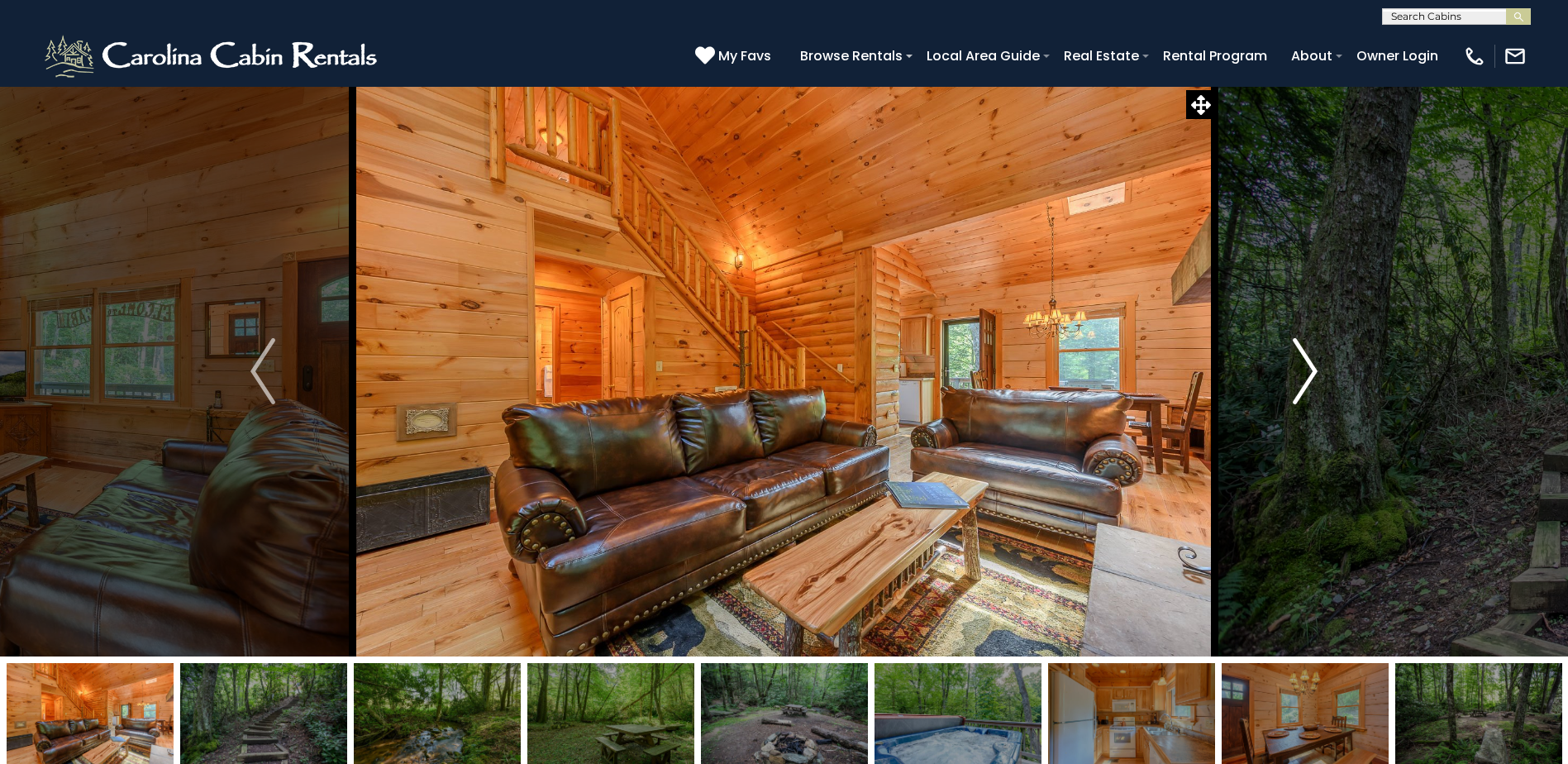
click at [1293, 378] on img "Next" at bounding box center [1304, 371] width 25 height 66
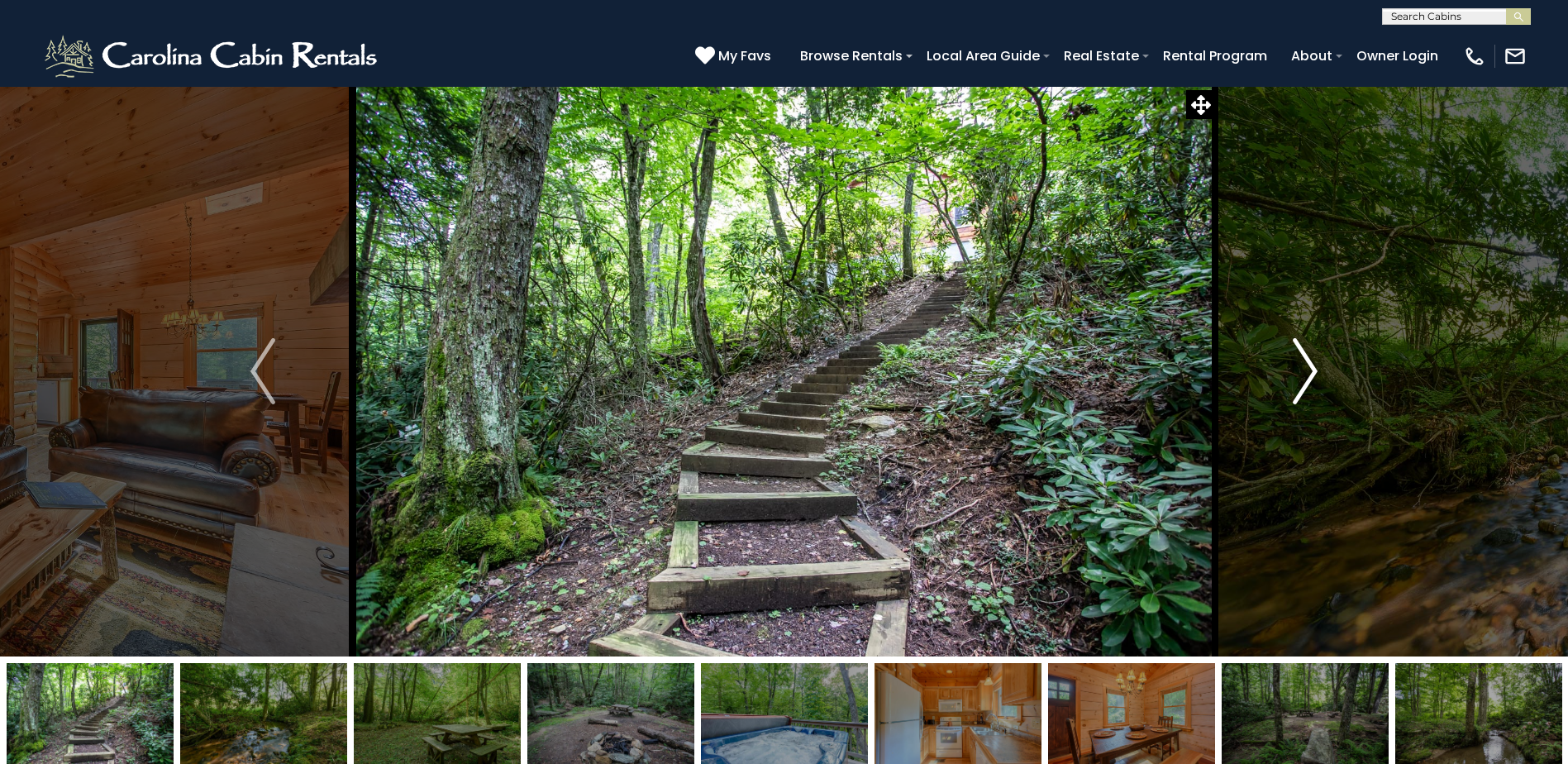
click at [1293, 378] on img "Next" at bounding box center [1304, 371] width 25 height 66
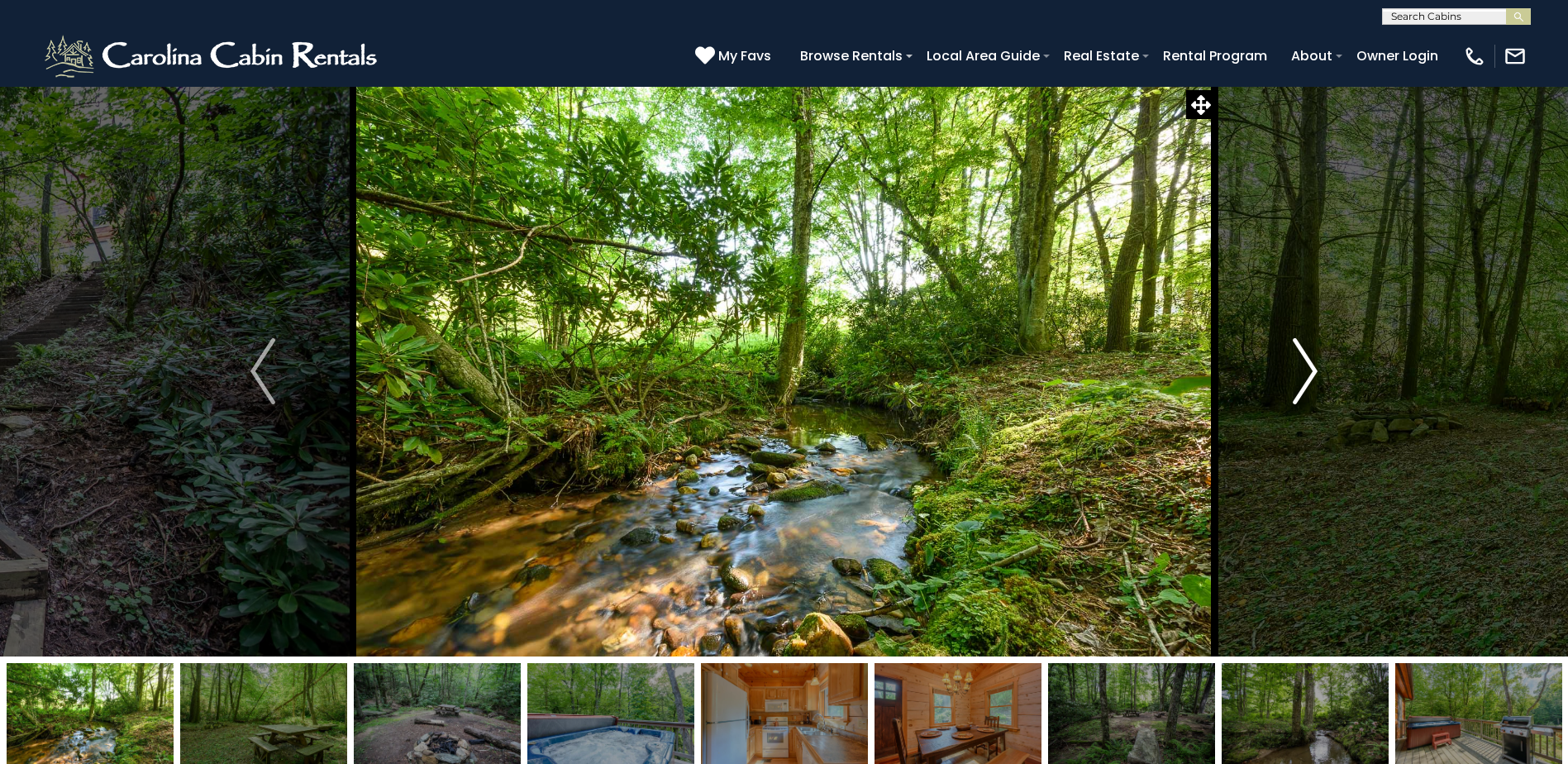
click at [1293, 378] on img "Next" at bounding box center [1304, 371] width 25 height 66
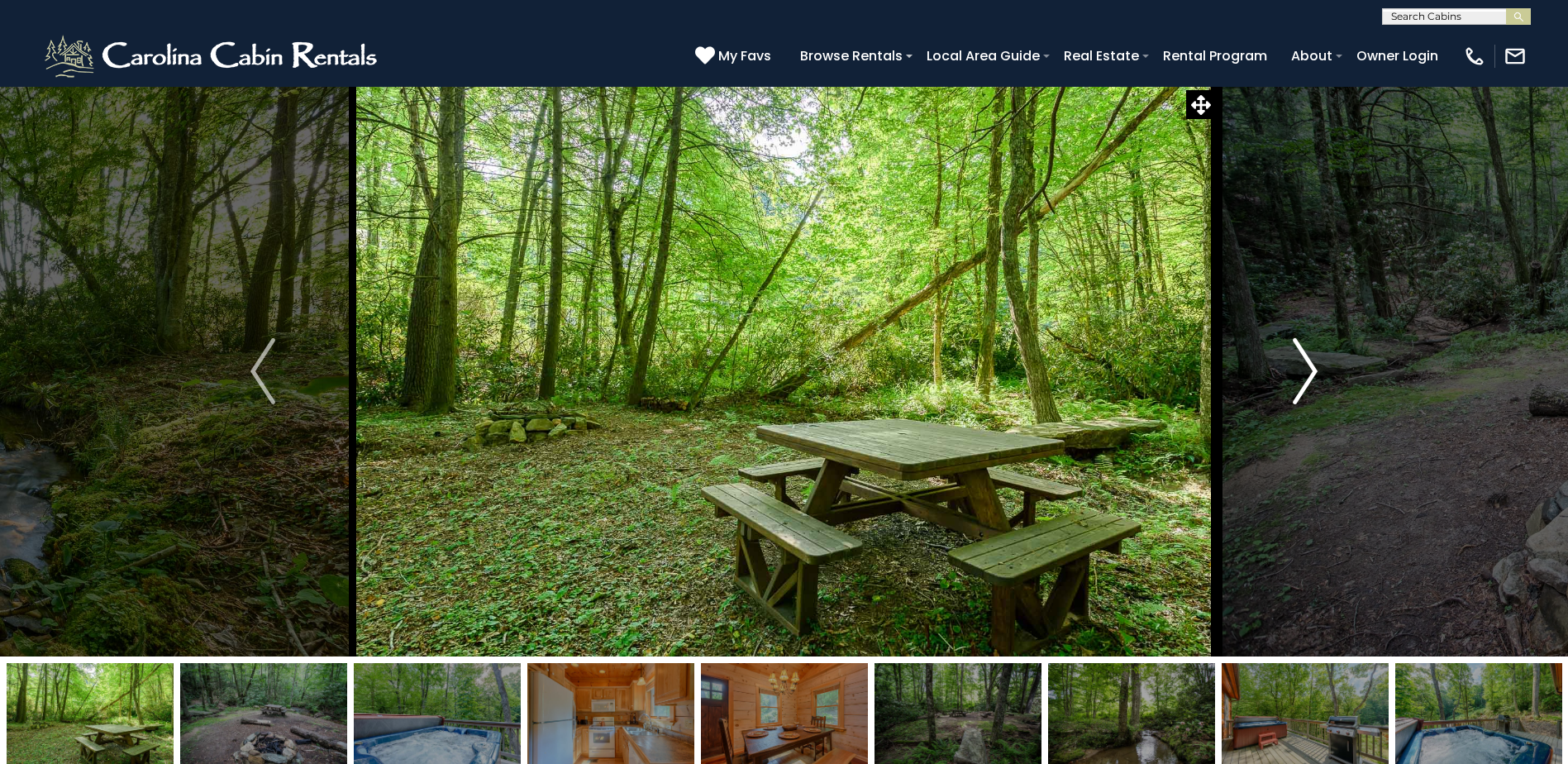
click at [1293, 378] on img "Next" at bounding box center [1304, 371] width 25 height 66
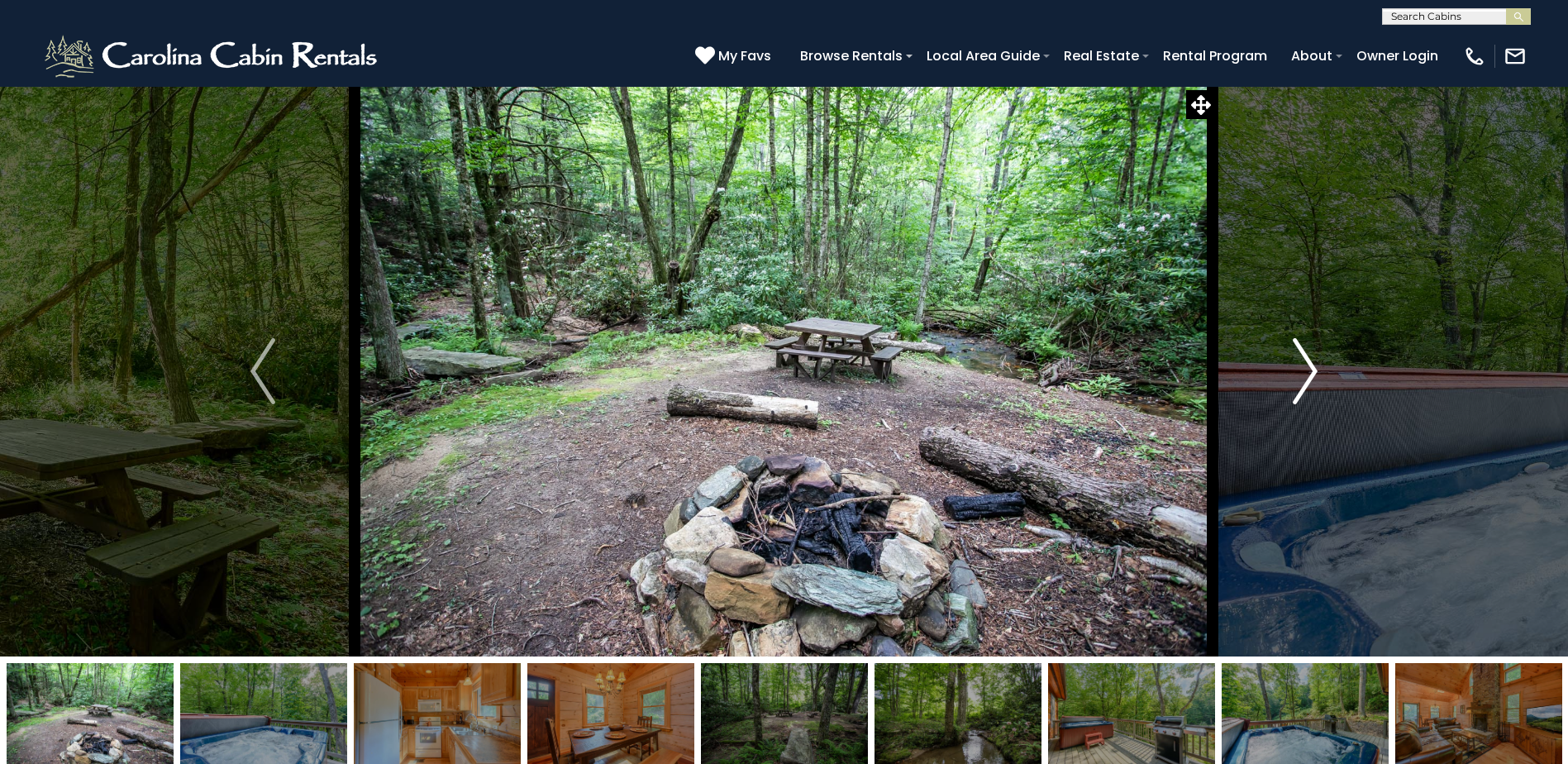
click at [1293, 378] on img "Next" at bounding box center [1304, 371] width 25 height 66
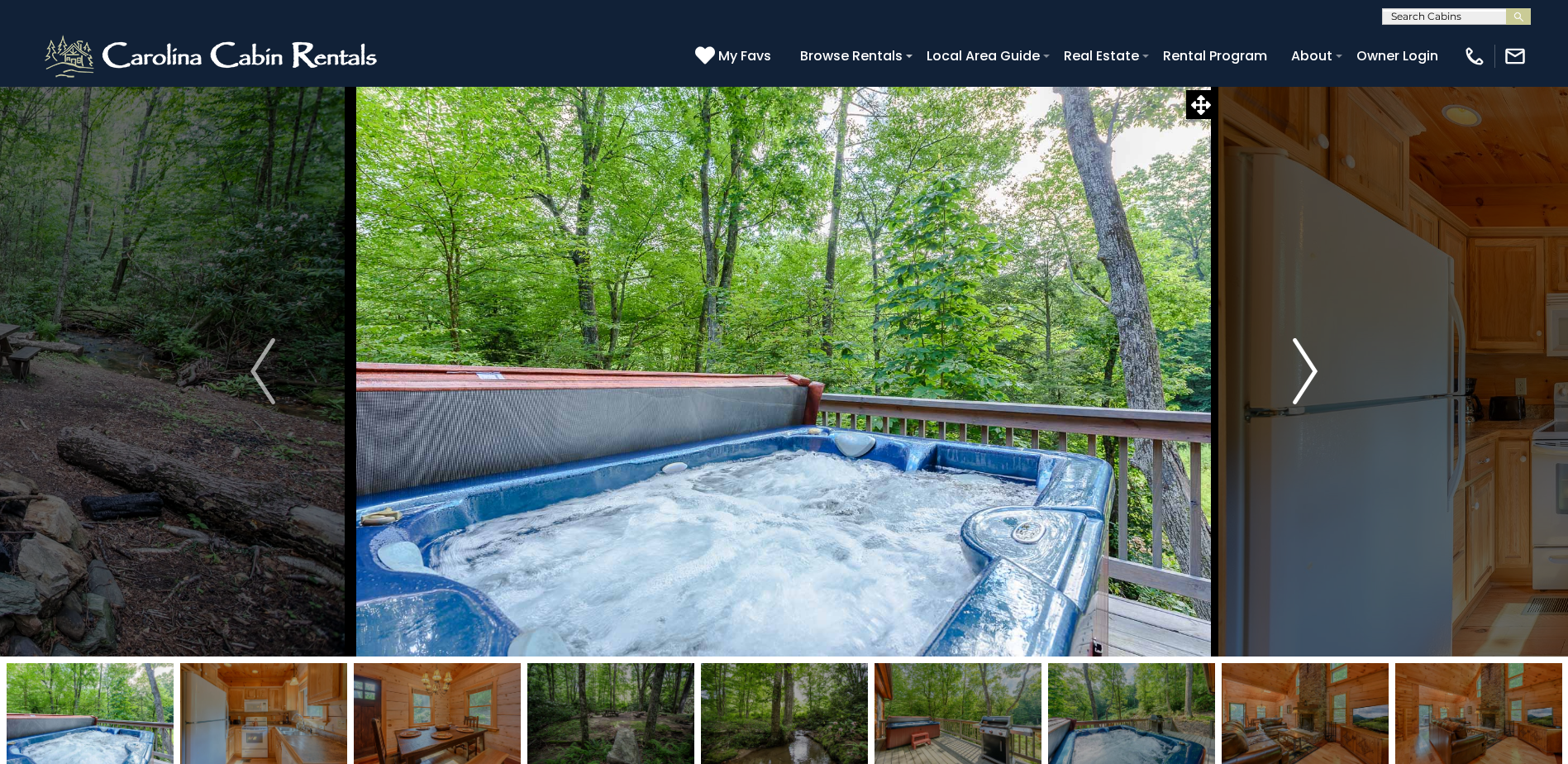
click at [1293, 378] on img "Next" at bounding box center [1304, 371] width 25 height 66
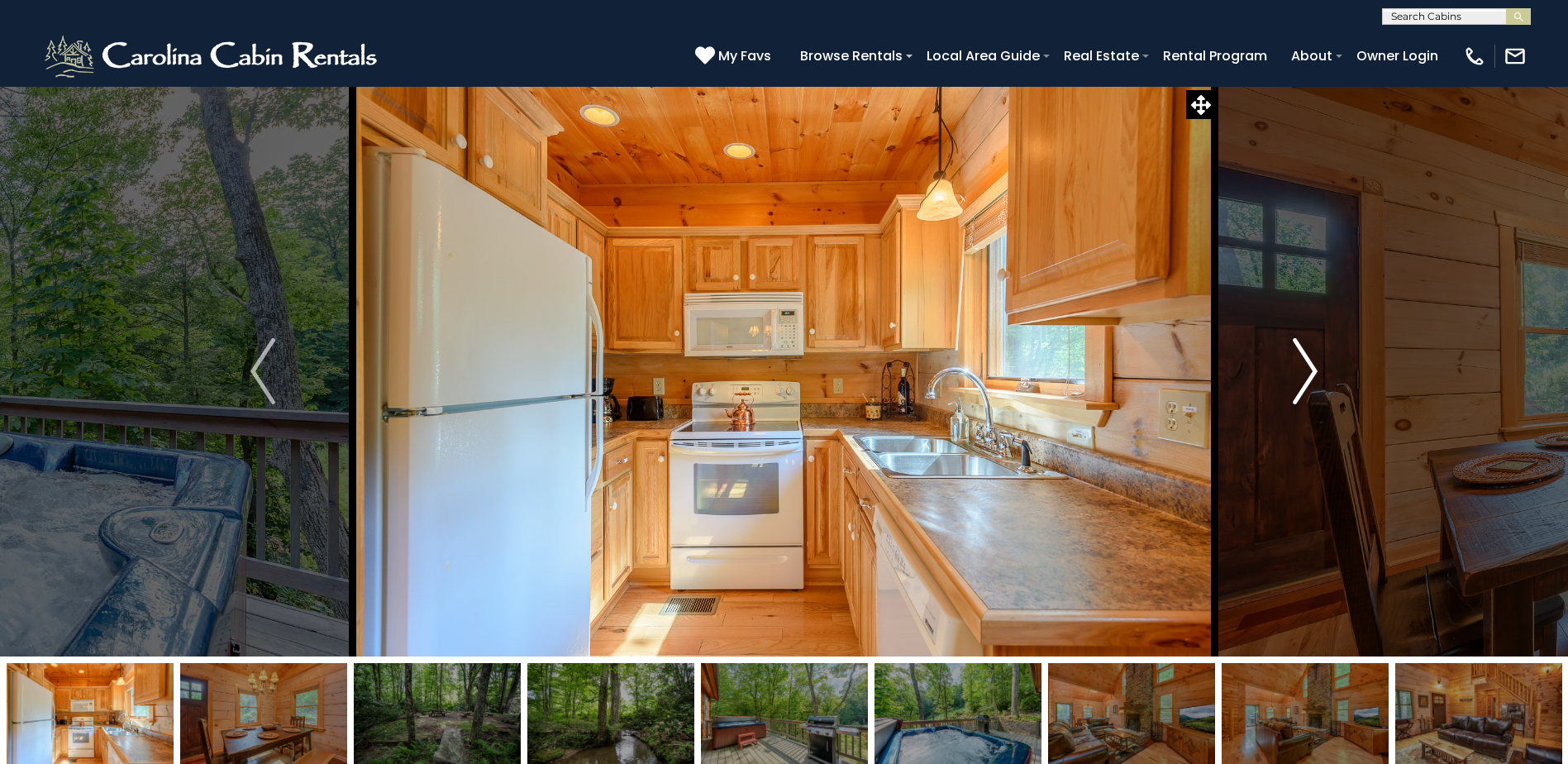
click at [1293, 378] on img "Next" at bounding box center [1304, 371] width 25 height 66
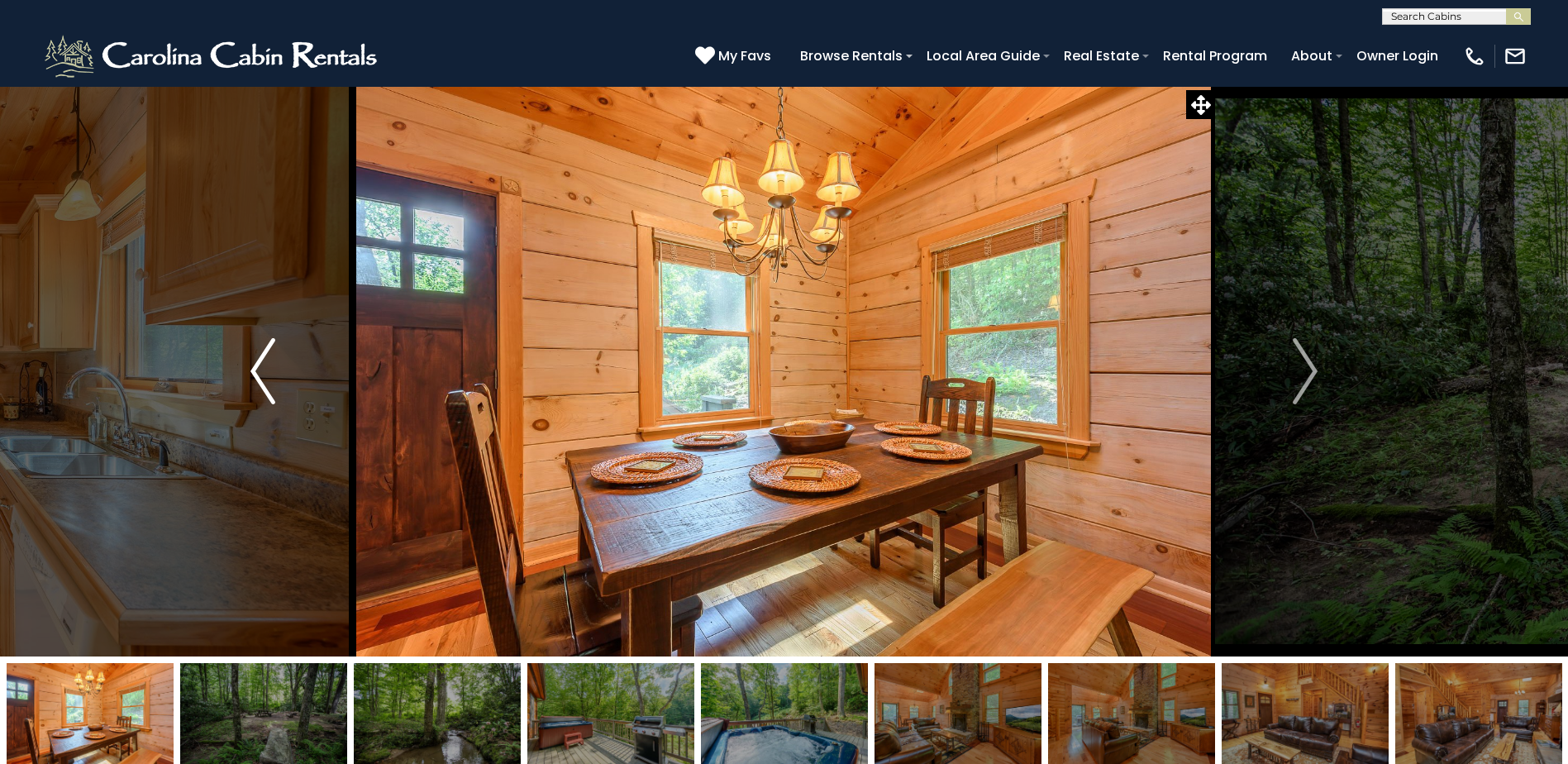
click at [291, 373] on button "Previous" at bounding box center [263, 372] width 180 height 571
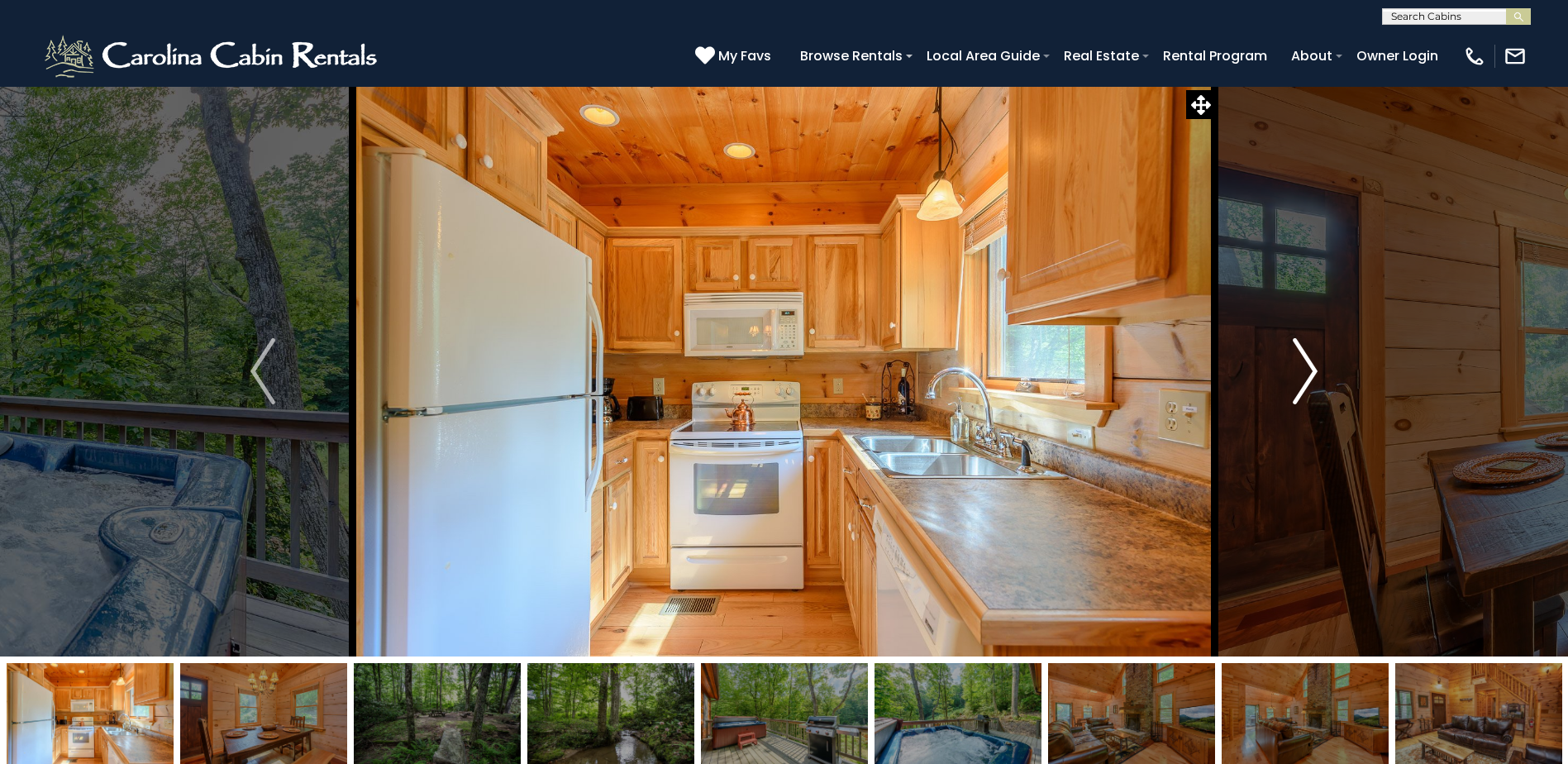
click at [1302, 371] on img "Next" at bounding box center [1304, 371] width 25 height 66
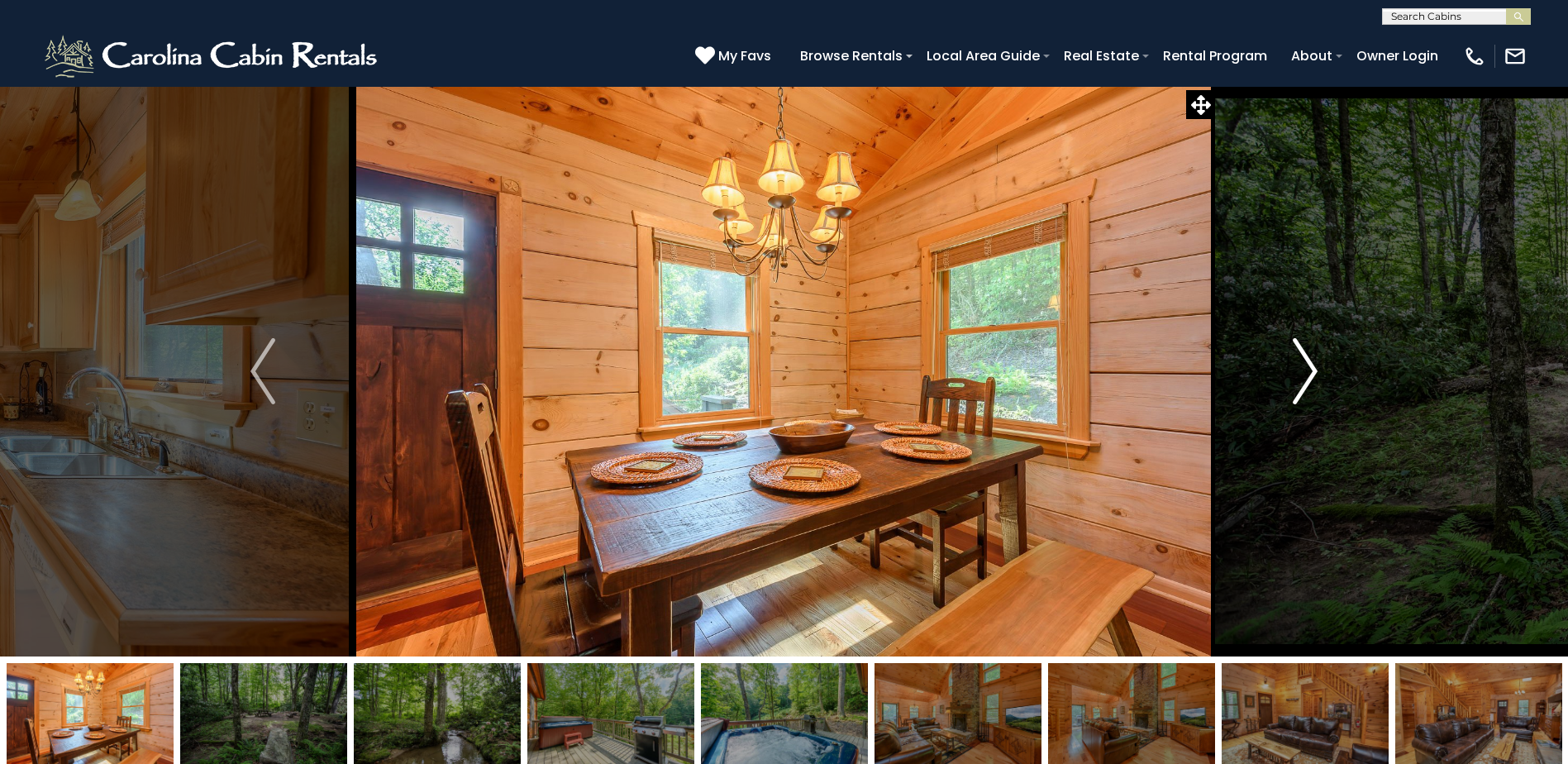
click at [1317, 361] on img "Next" at bounding box center [1304, 371] width 25 height 66
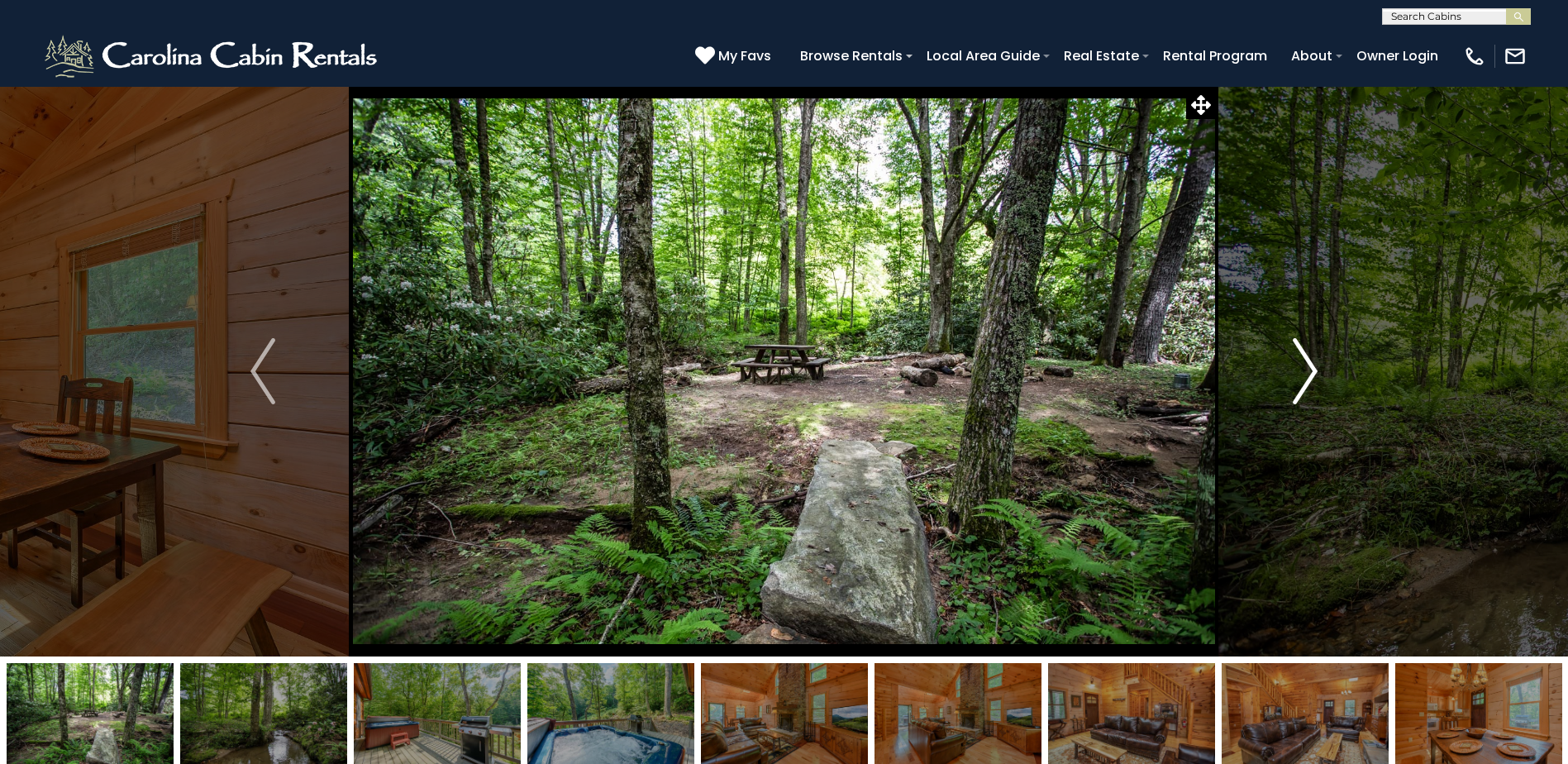
click at [1317, 361] on img "Next" at bounding box center [1304, 371] width 25 height 66
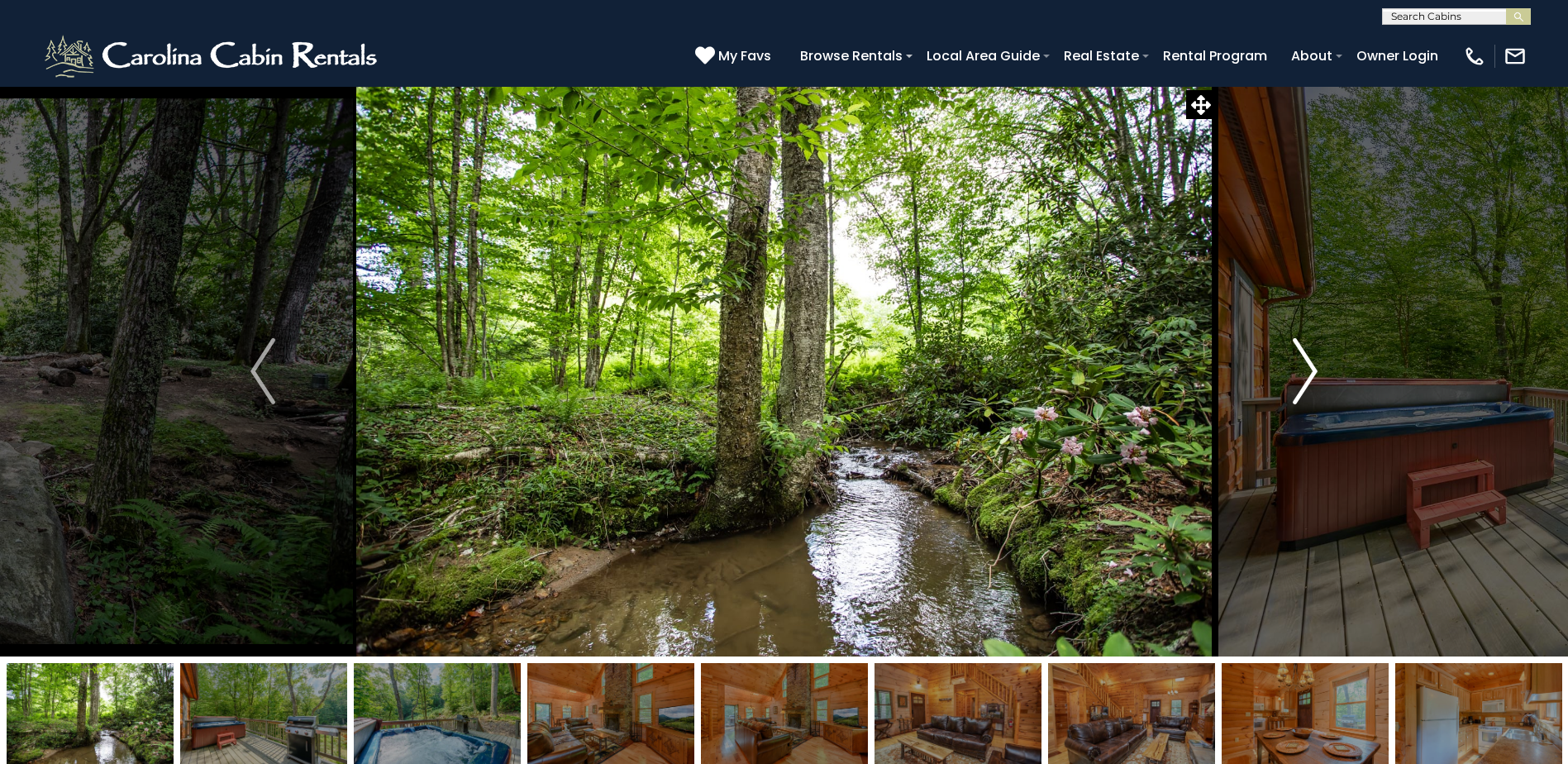
click at [1317, 361] on img "Next" at bounding box center [1304, 371] width 25 height 66
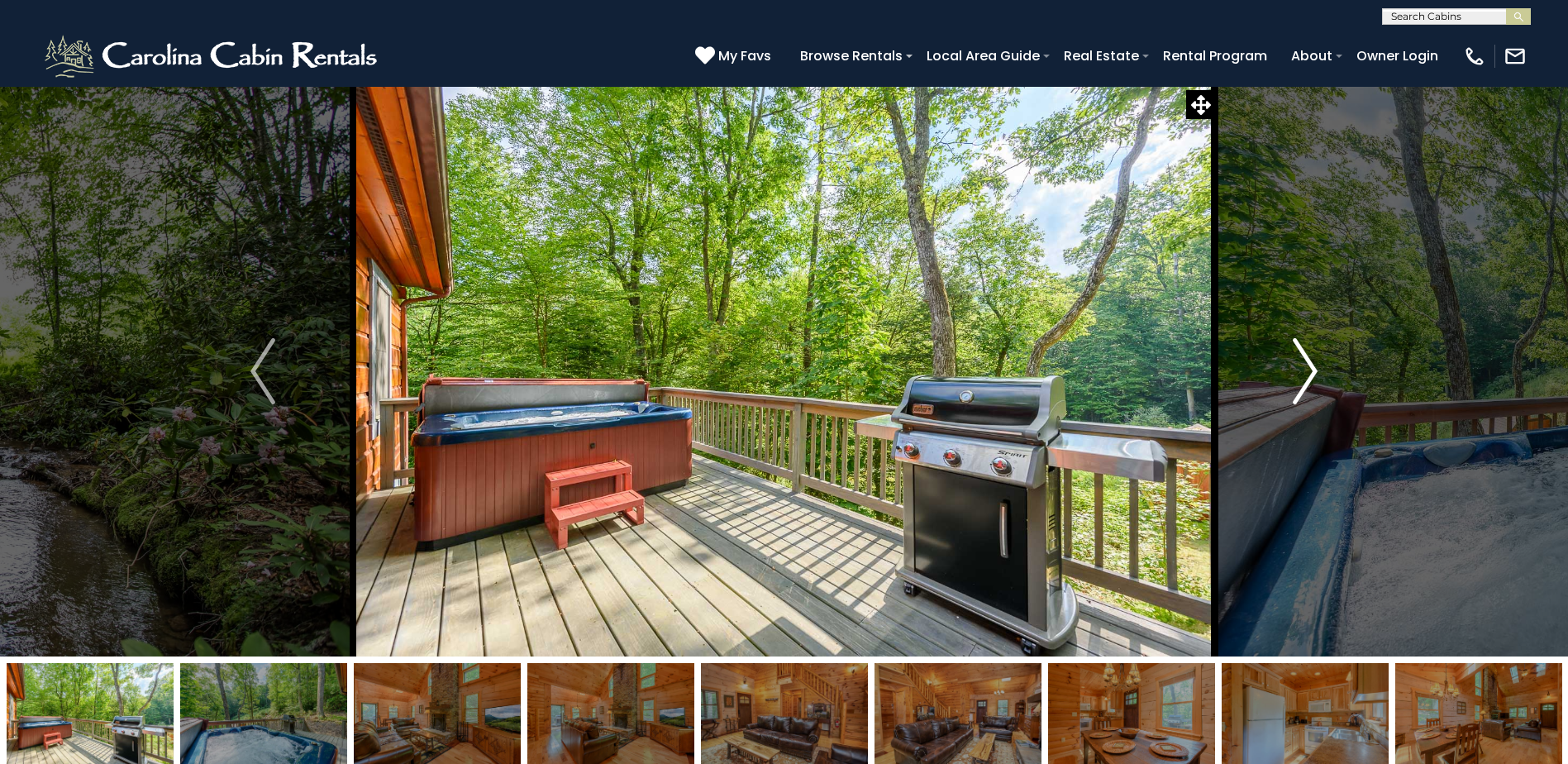
click at [1317, 361] on img "Next" at bounding box center [1304, 371] width 25 height 66
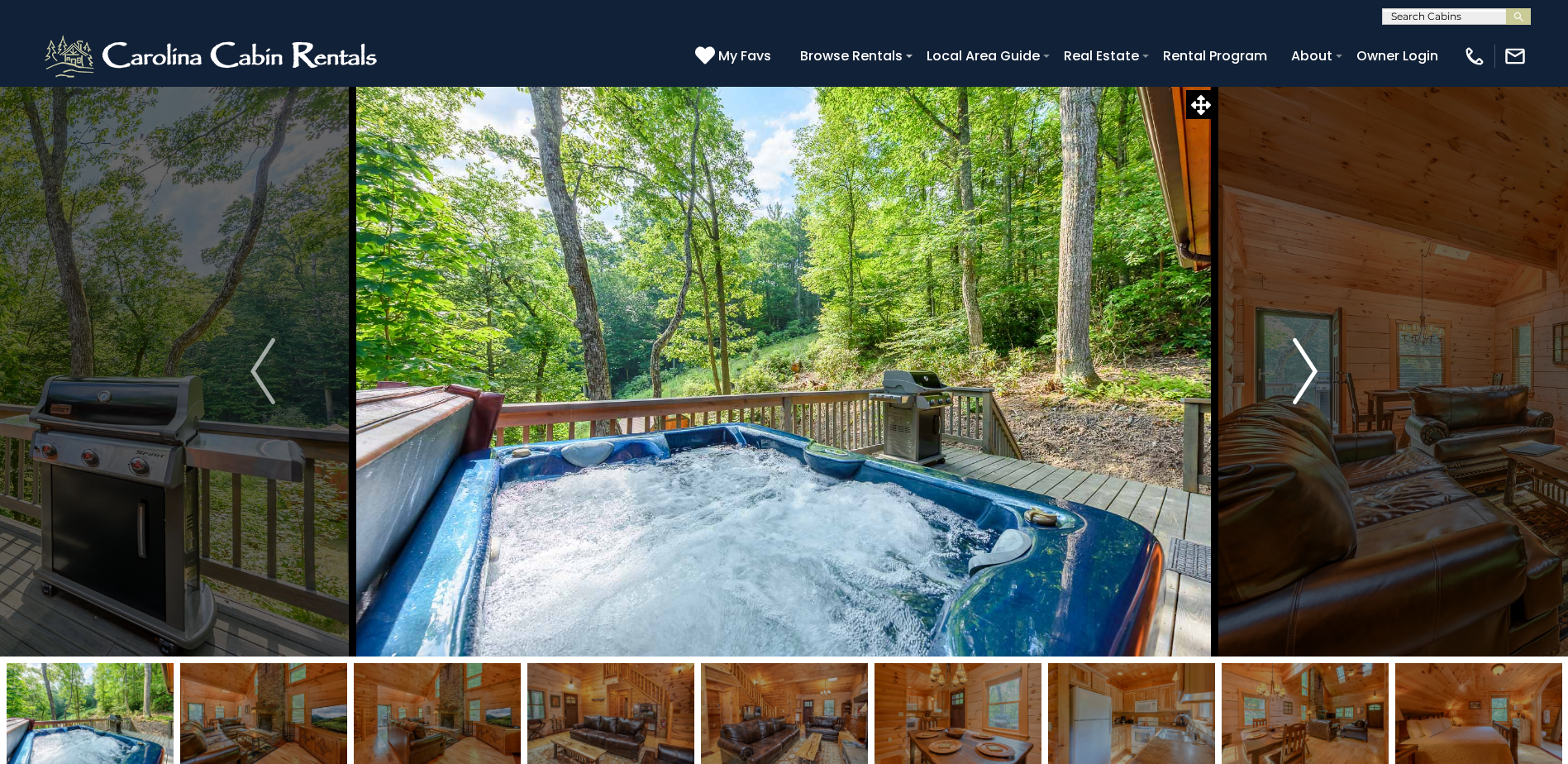
click at [1317, 361] on img "Next" at bounding box center [1304, 371] width 25 height 66
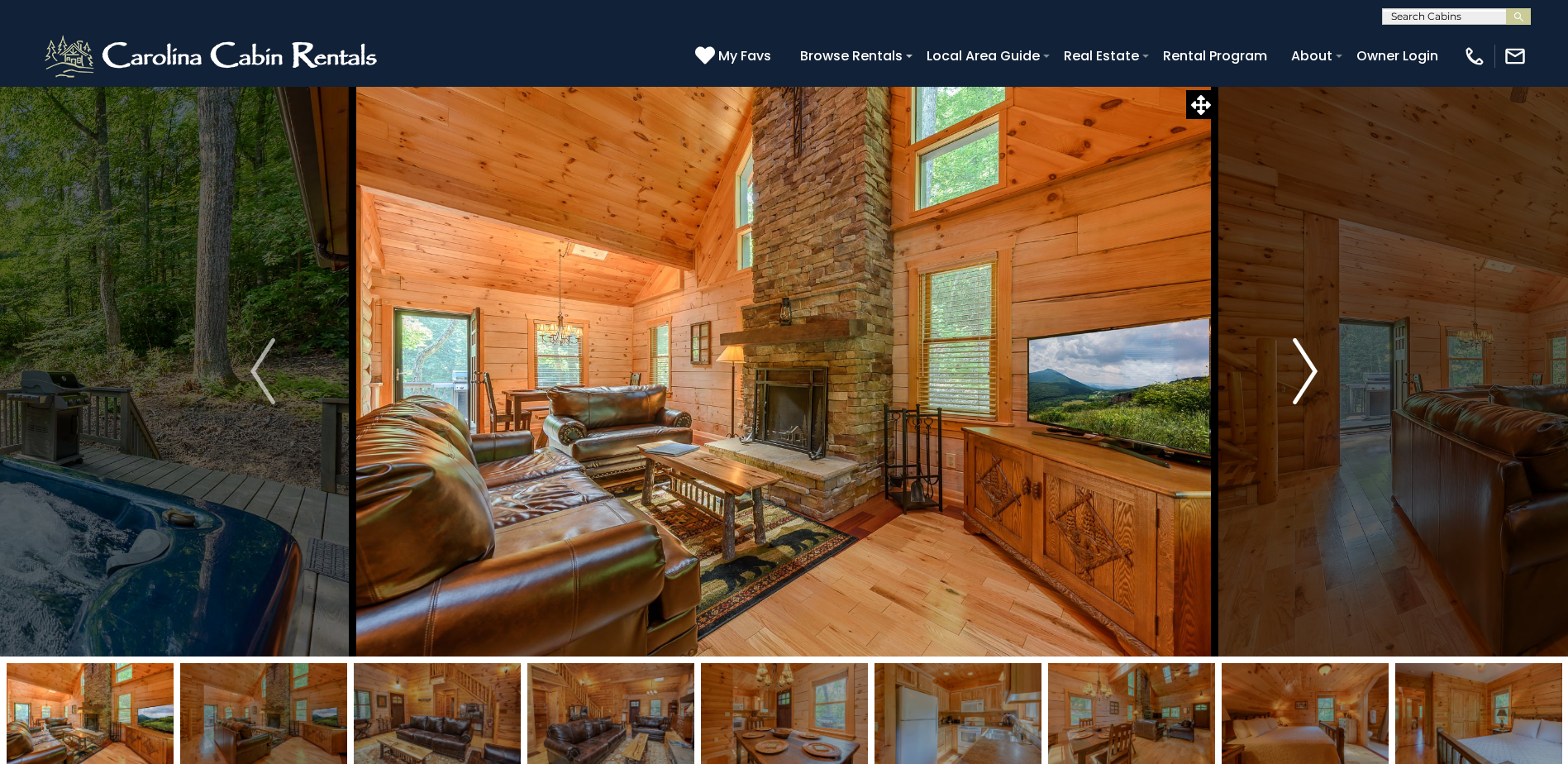
click at [1317, 361] on img "Next" at bounding box center [1304, 371] width 25 height 66
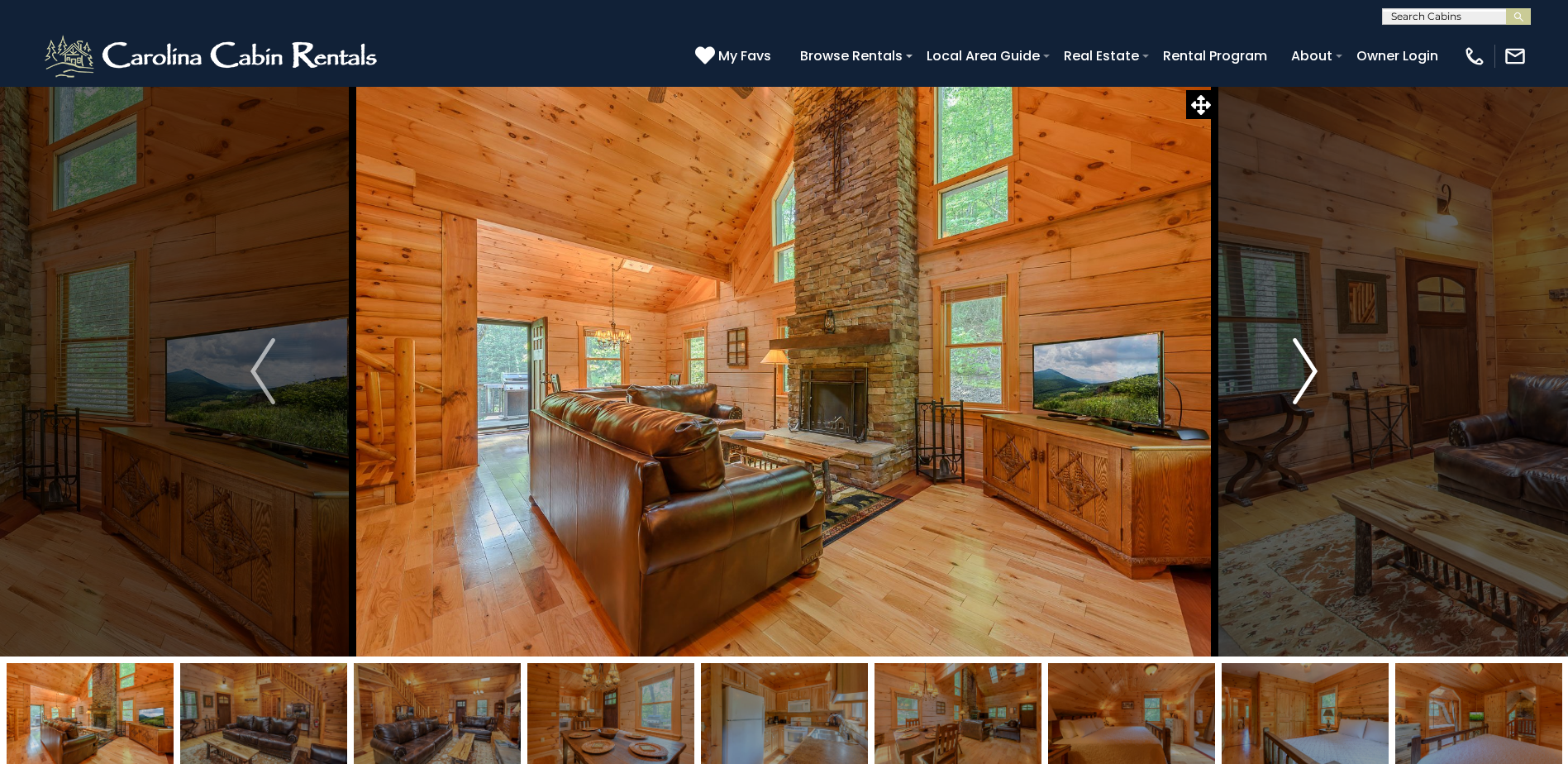
click at [1317, 361] on img "Next" at bounding box center [1304, 371] width 25 height 66
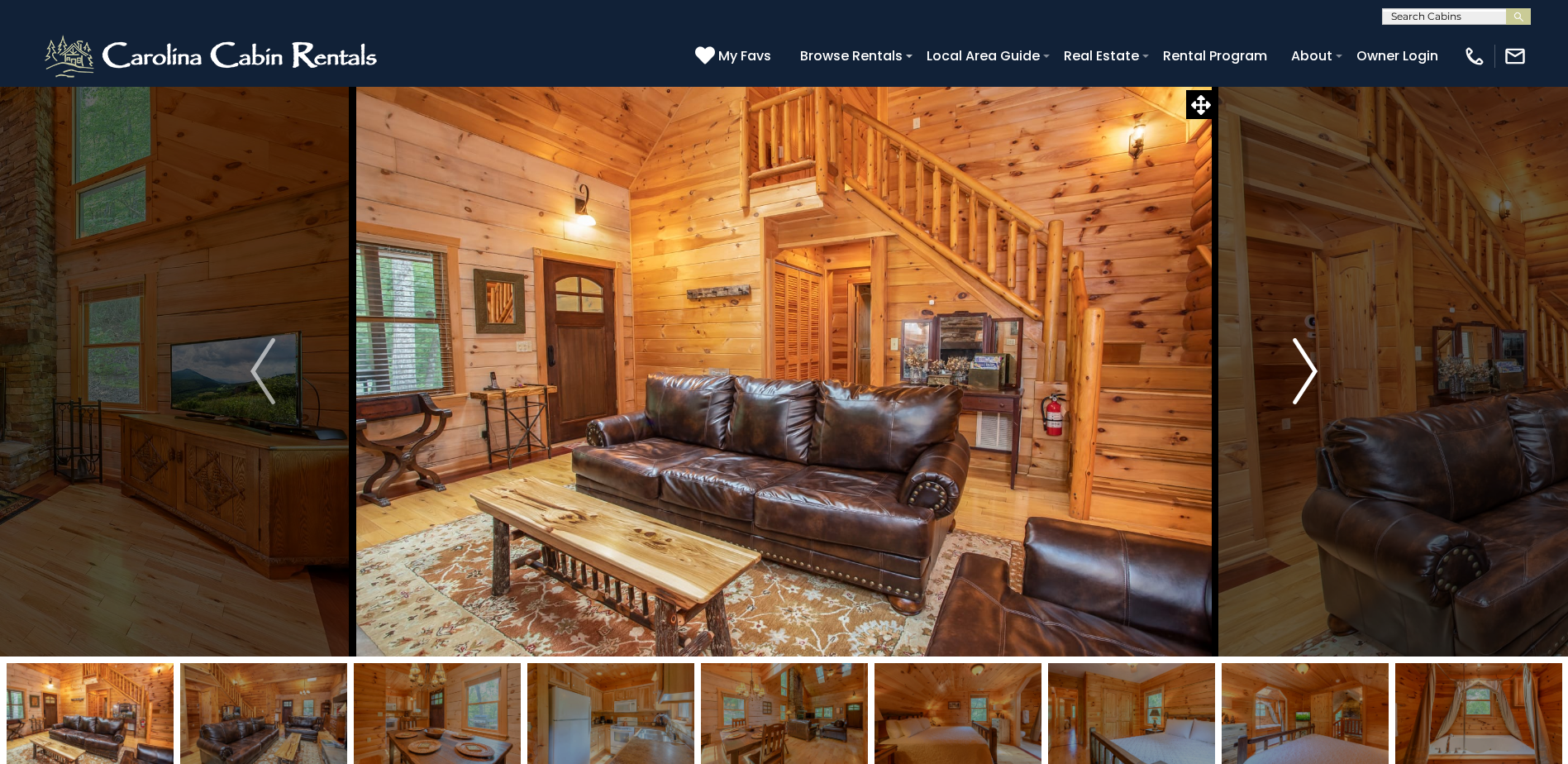
click at [1317, 361] on img "Next" at bounding box center [1304, 371] width 25 height 66
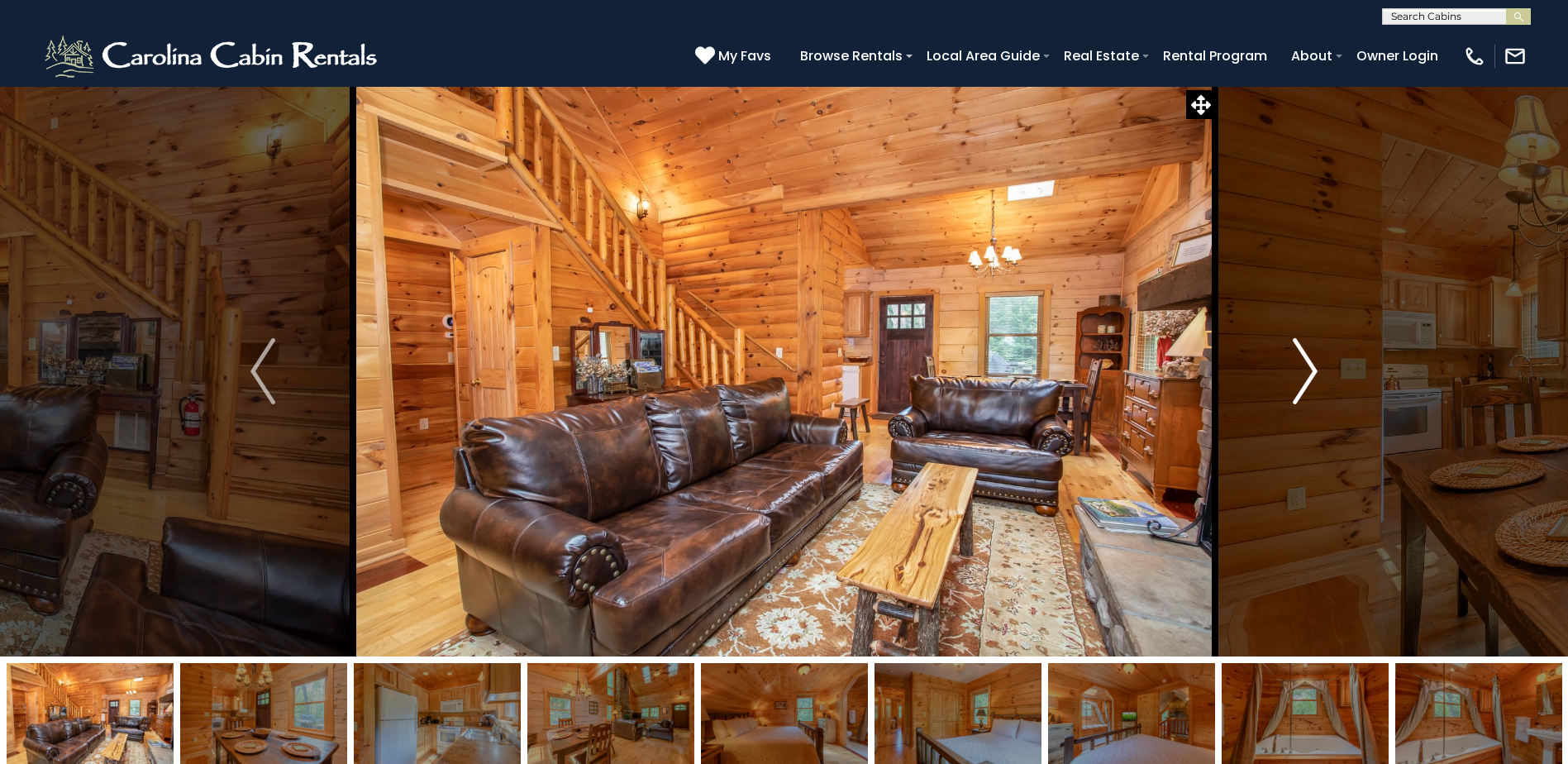
click at [1317, 361] on img "Next" at bounding box center [1304, 371] width 25 height 66
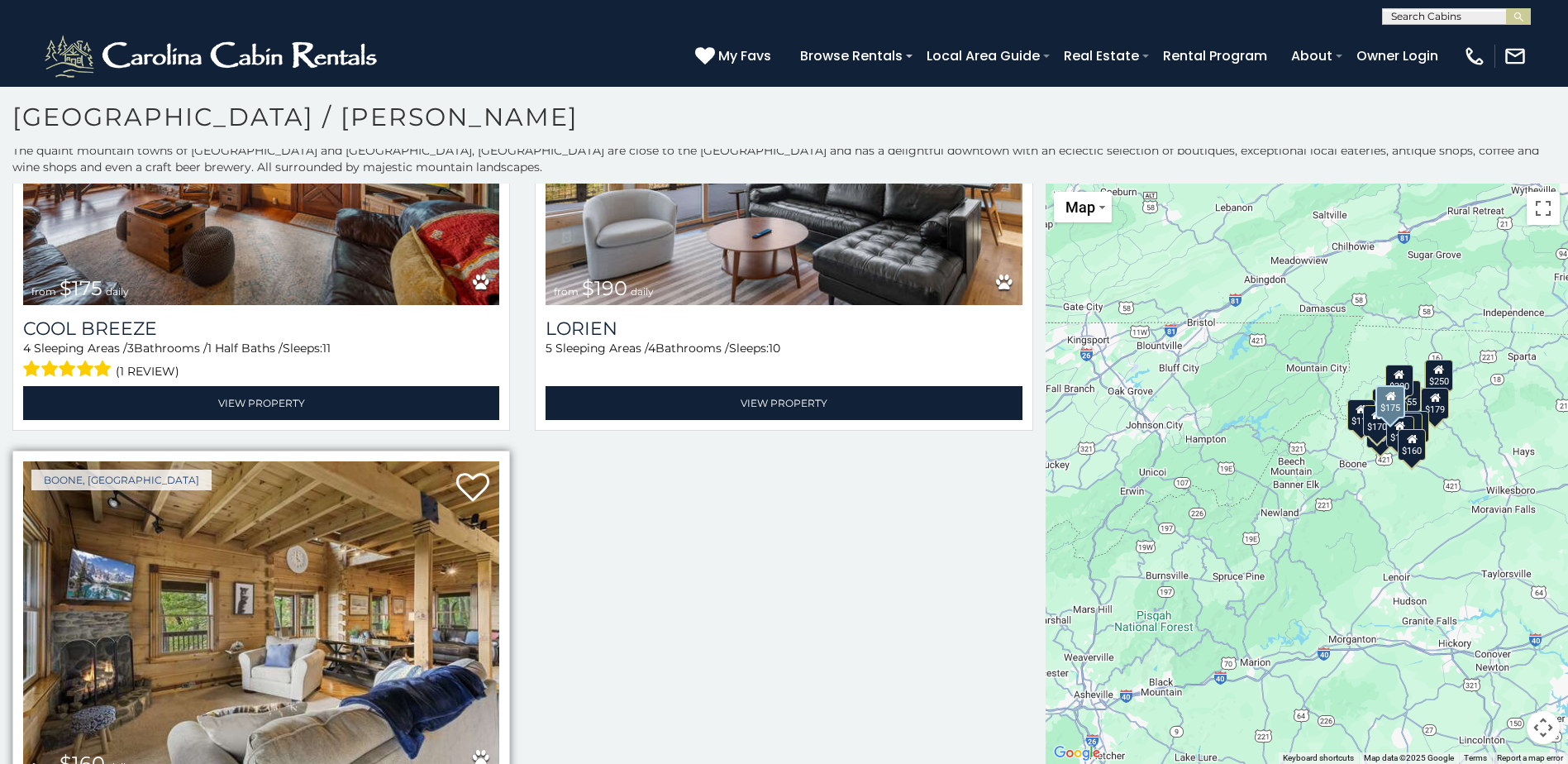
scroll to position [3697, 0]
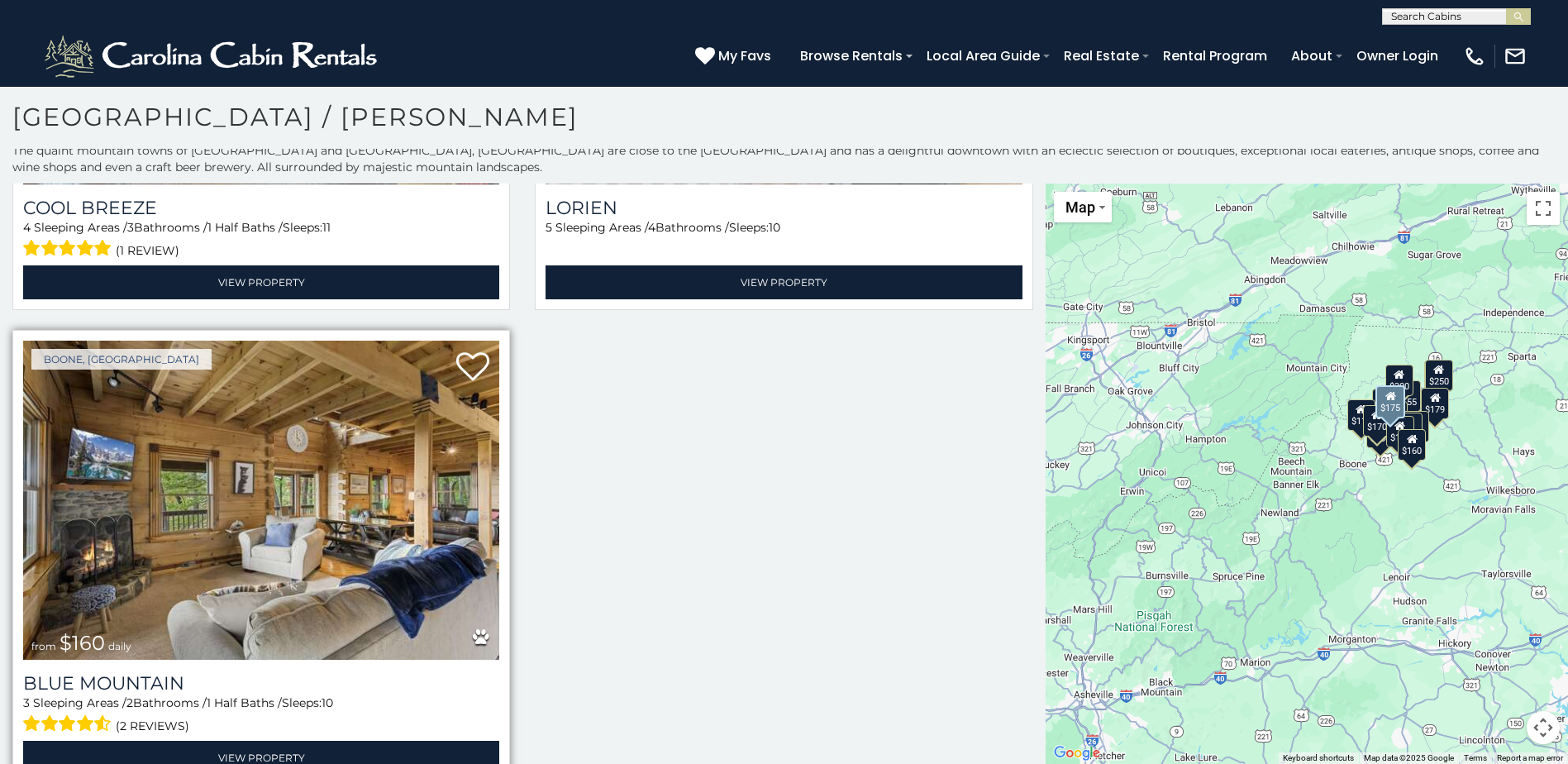
click at [180, 484] on img at bounding box center [261, 500] width 476 height 319
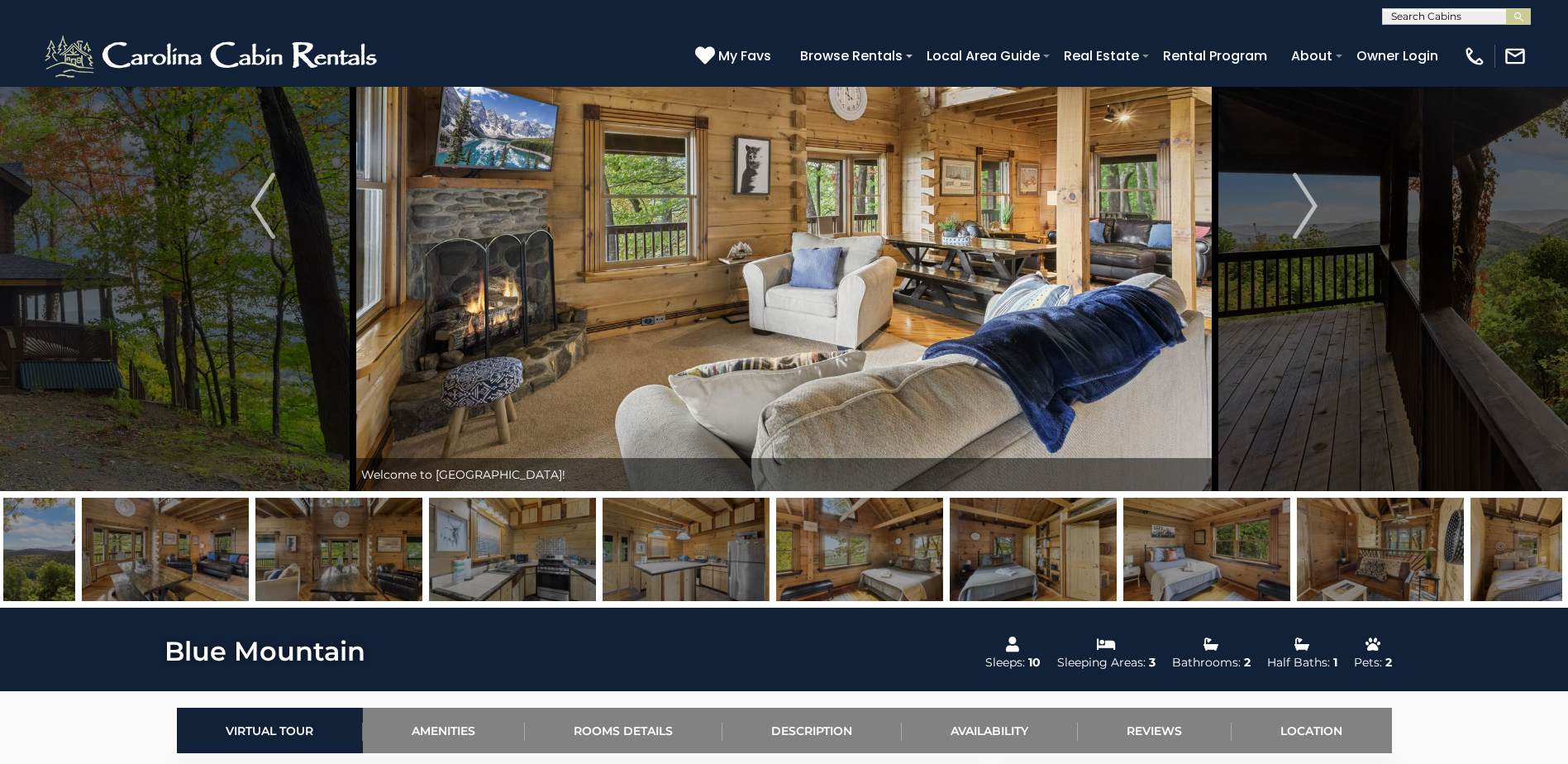
drag, startPoint x: 1419, startPoint y: 563, endPoint x: 279, endPoint y: 573, distance: 1140.0
click at [279, 573] on img at bounding box center [339, 550] width 167 height 104
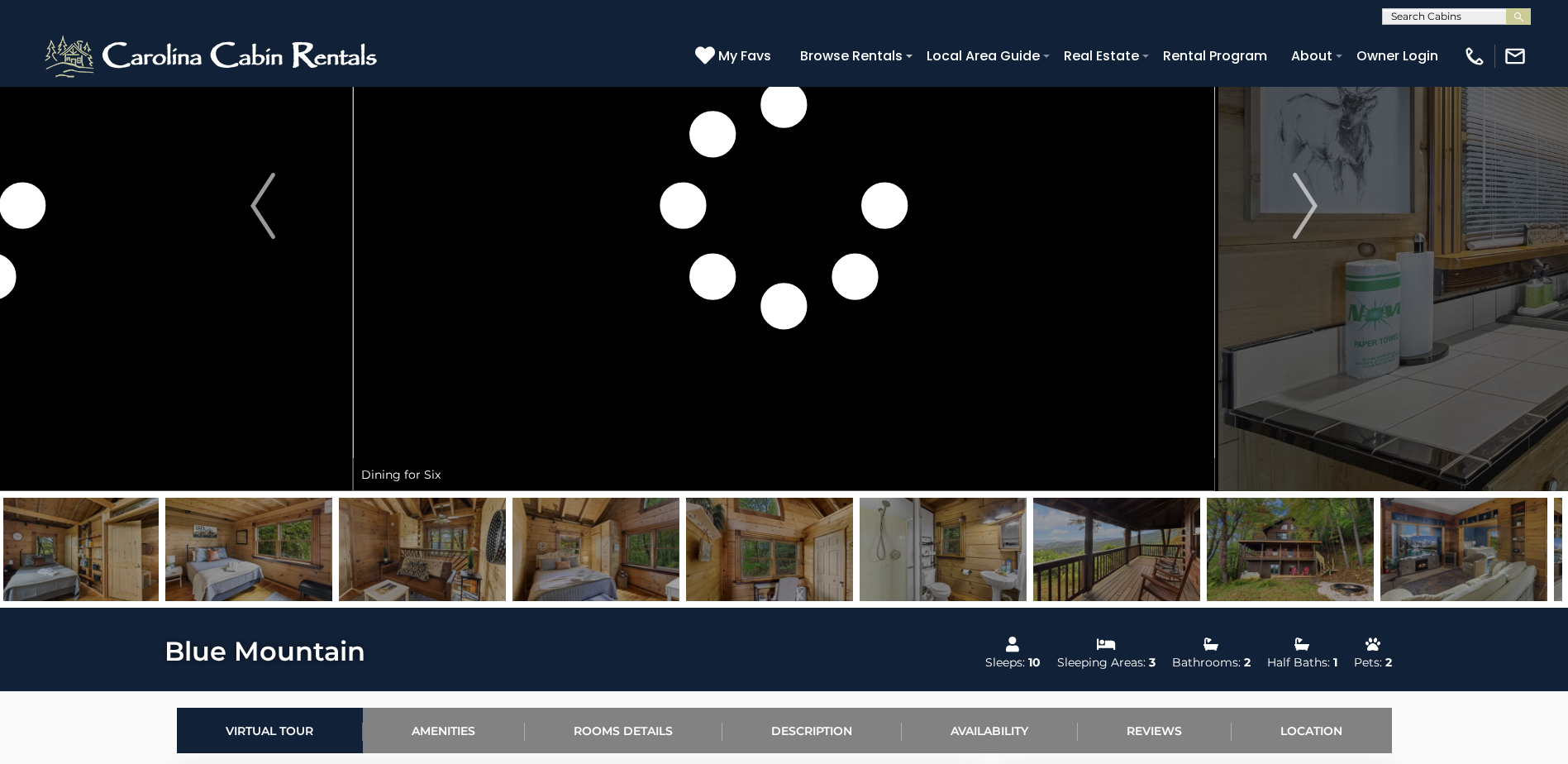
drag, startPoint x: 1101, startPoint y: 561, endPoint x: 269, endPoint y: 550, distance: 832.1
click at [339, 550] on img at bounding box center [423, 550] width 167 height 104
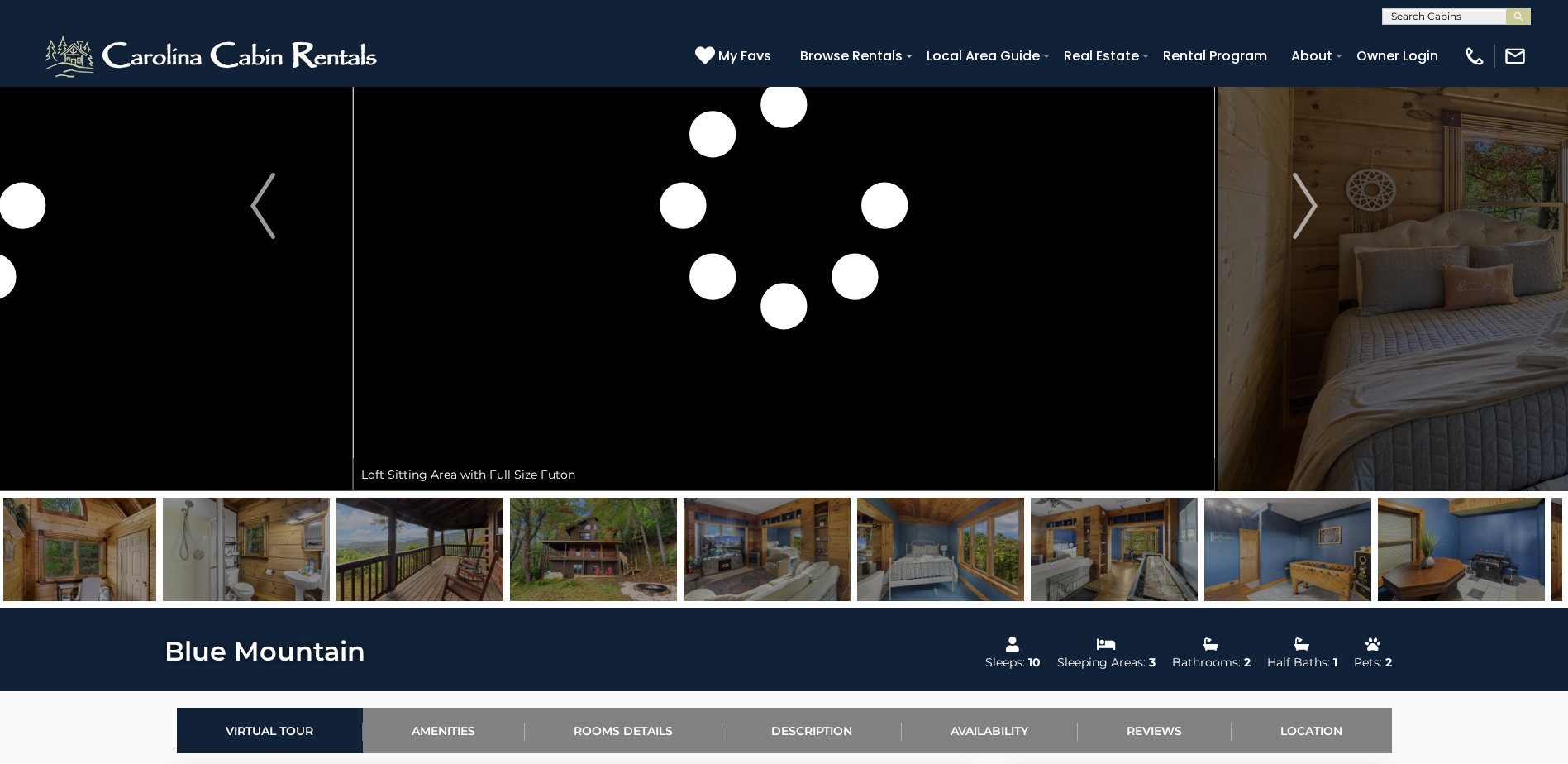
drag, startPoint x: 1079, startPoint y: 561, endPoint x: 574, endPoint y: 559, distance: 505.0
click at [684, 559] on img at bounding box center [767, 550] width 167 height 104
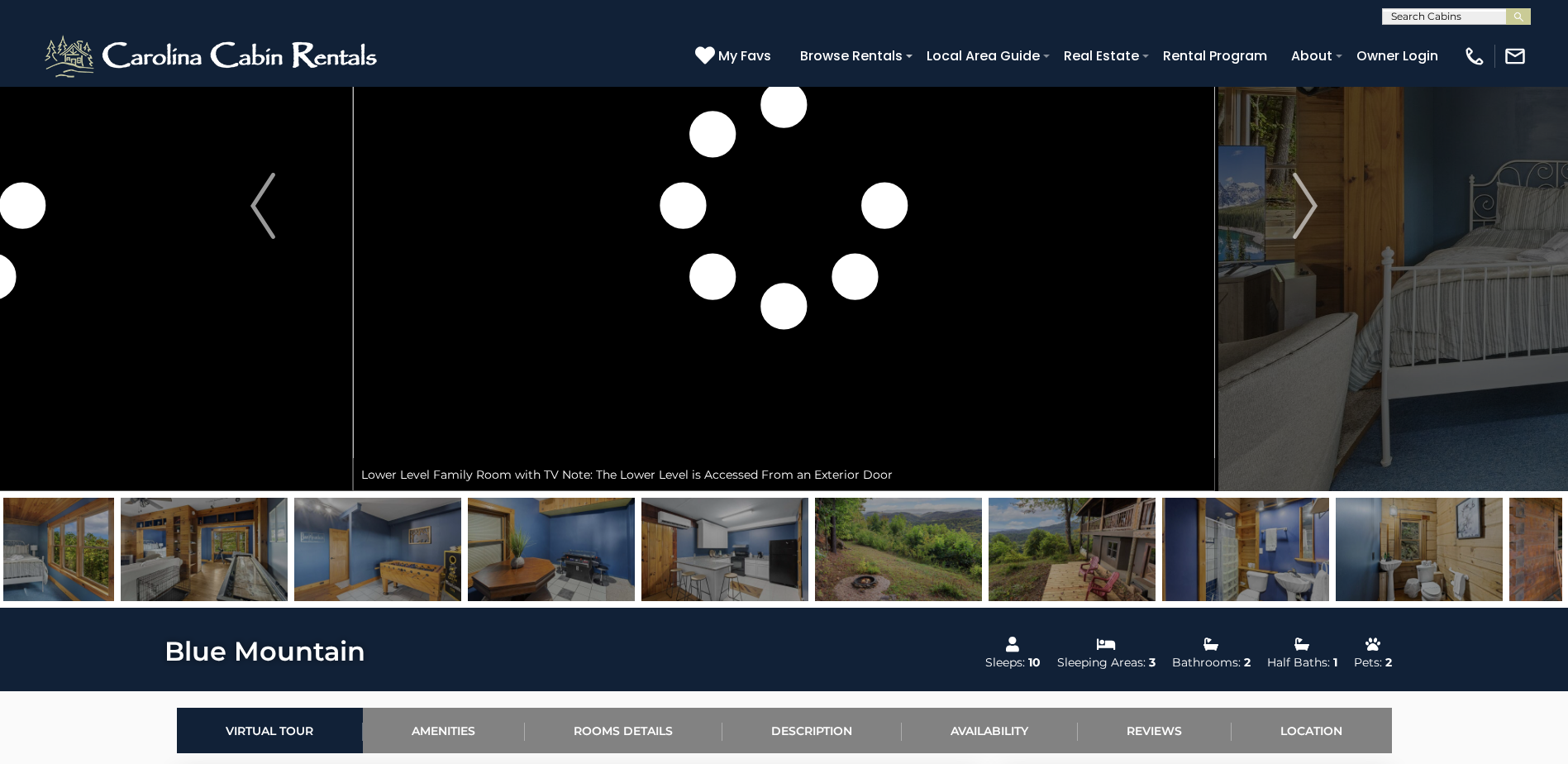
drag, startPoint x: 1012, startPoint y: 557, endPoint x: 779, endPoint y: 559, distance: 233.0
click at [779, 559] on img at bounding box center [725, 550] width 167 height 104
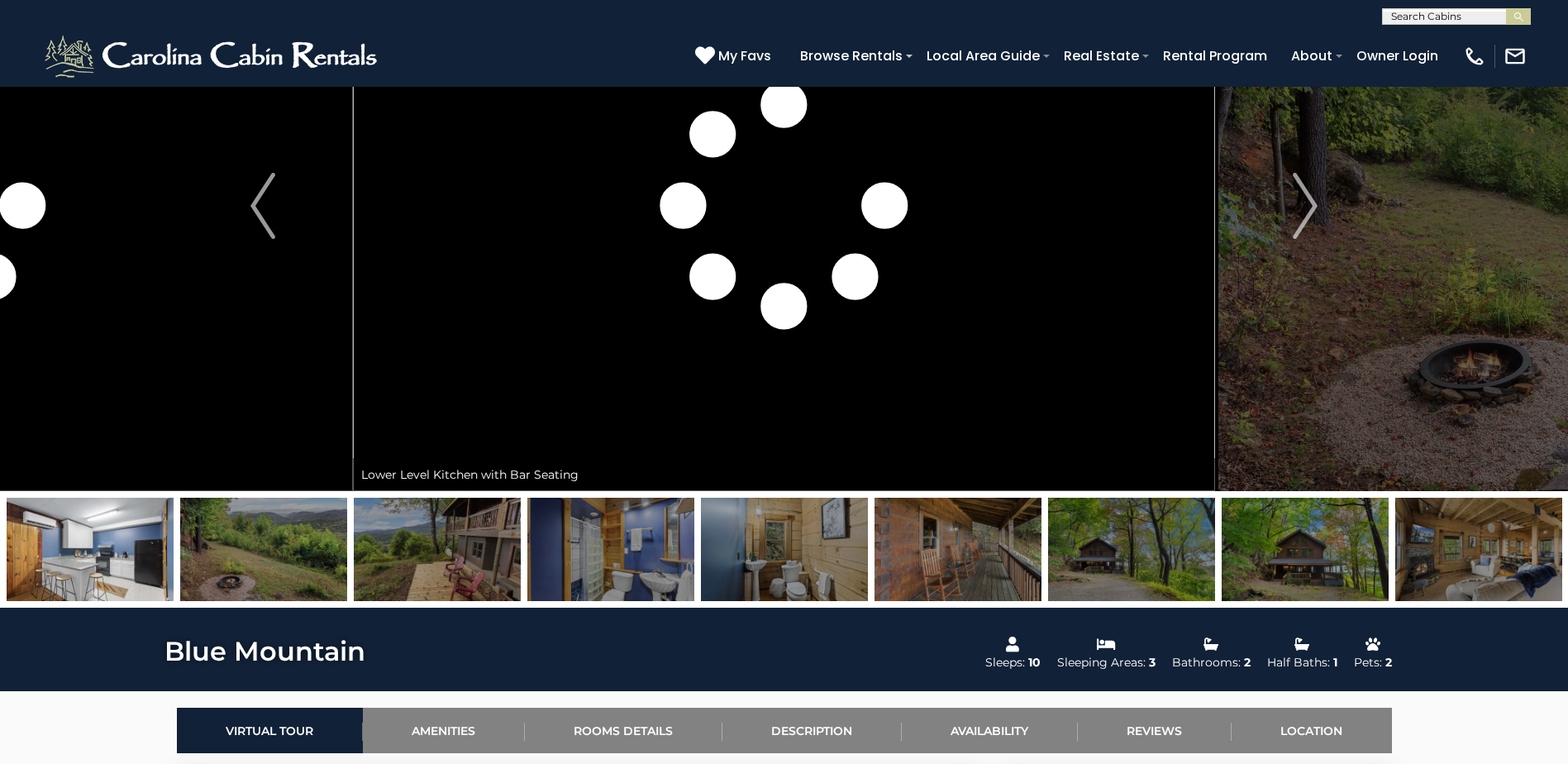
click at [228, 546] on img at bounding box center [264, 550] width 167 height 104
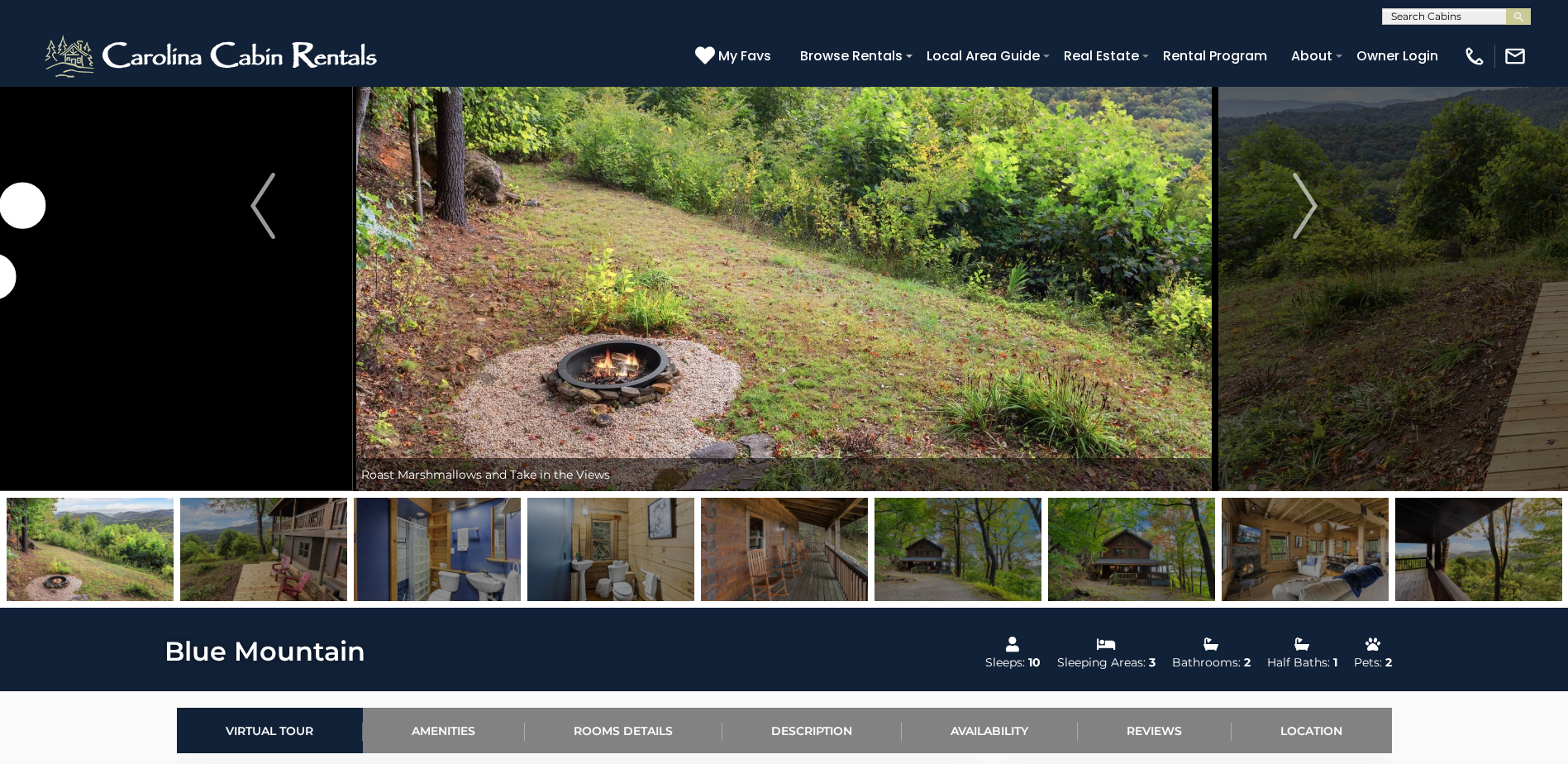
click at [776, 558] on img at bounding box center [784, 550] width 167 height 104
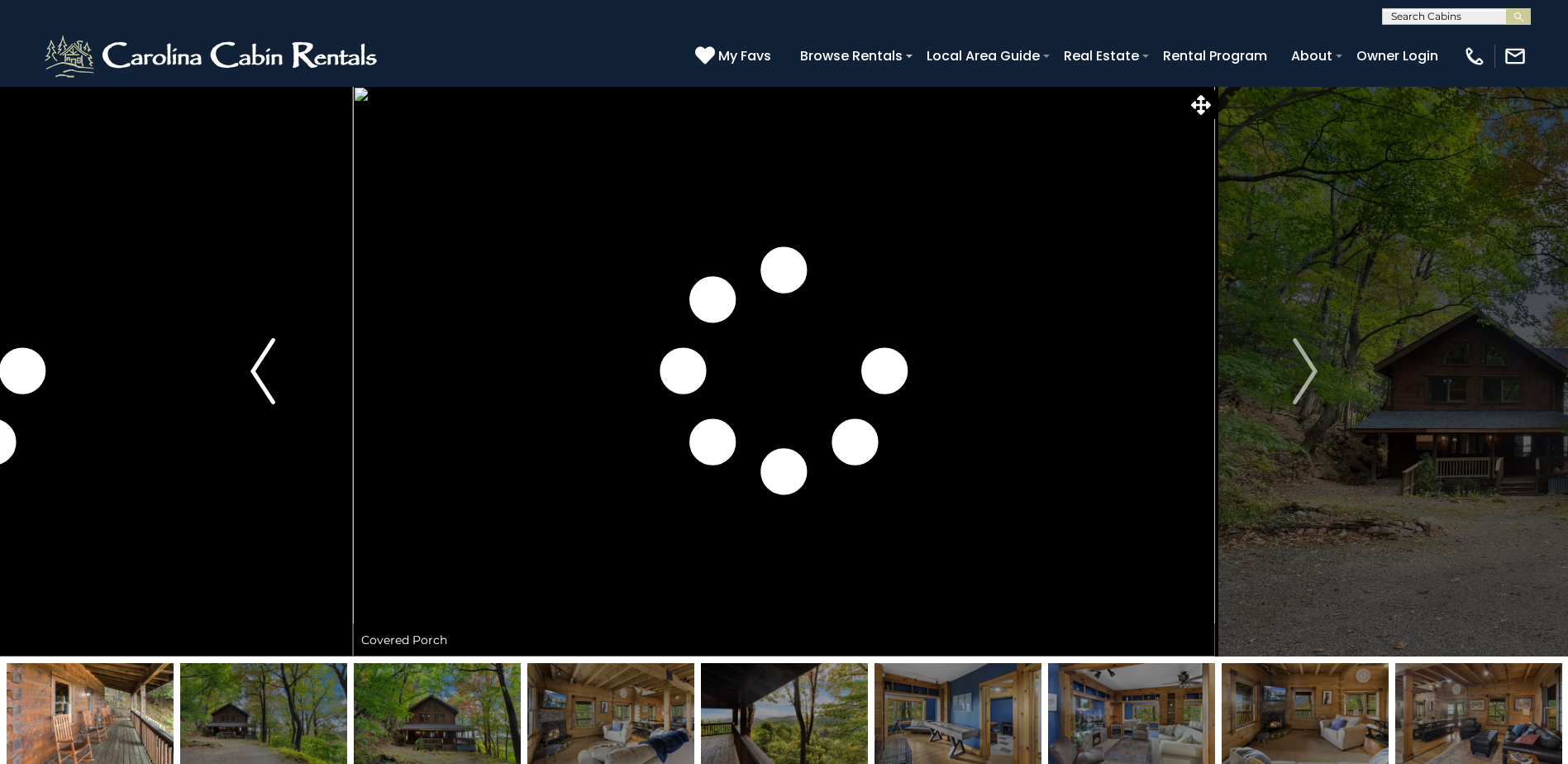
click at [275, 371] on button "Previous" at bounding box center [263, 372] width 180 height 571
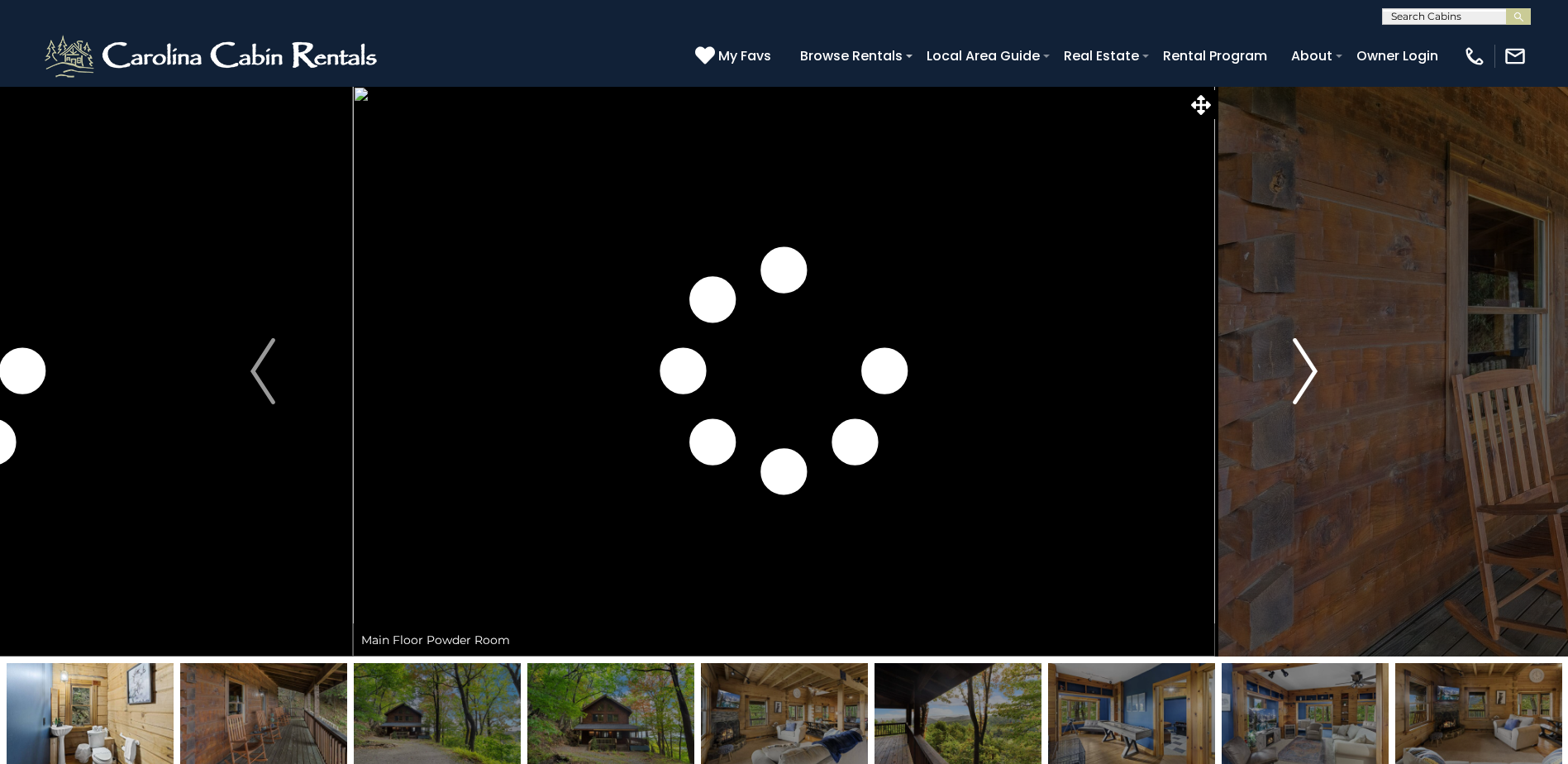
click at [1292, 367] on button "Next" at bounding box center [1305, 372] width 180 height 571
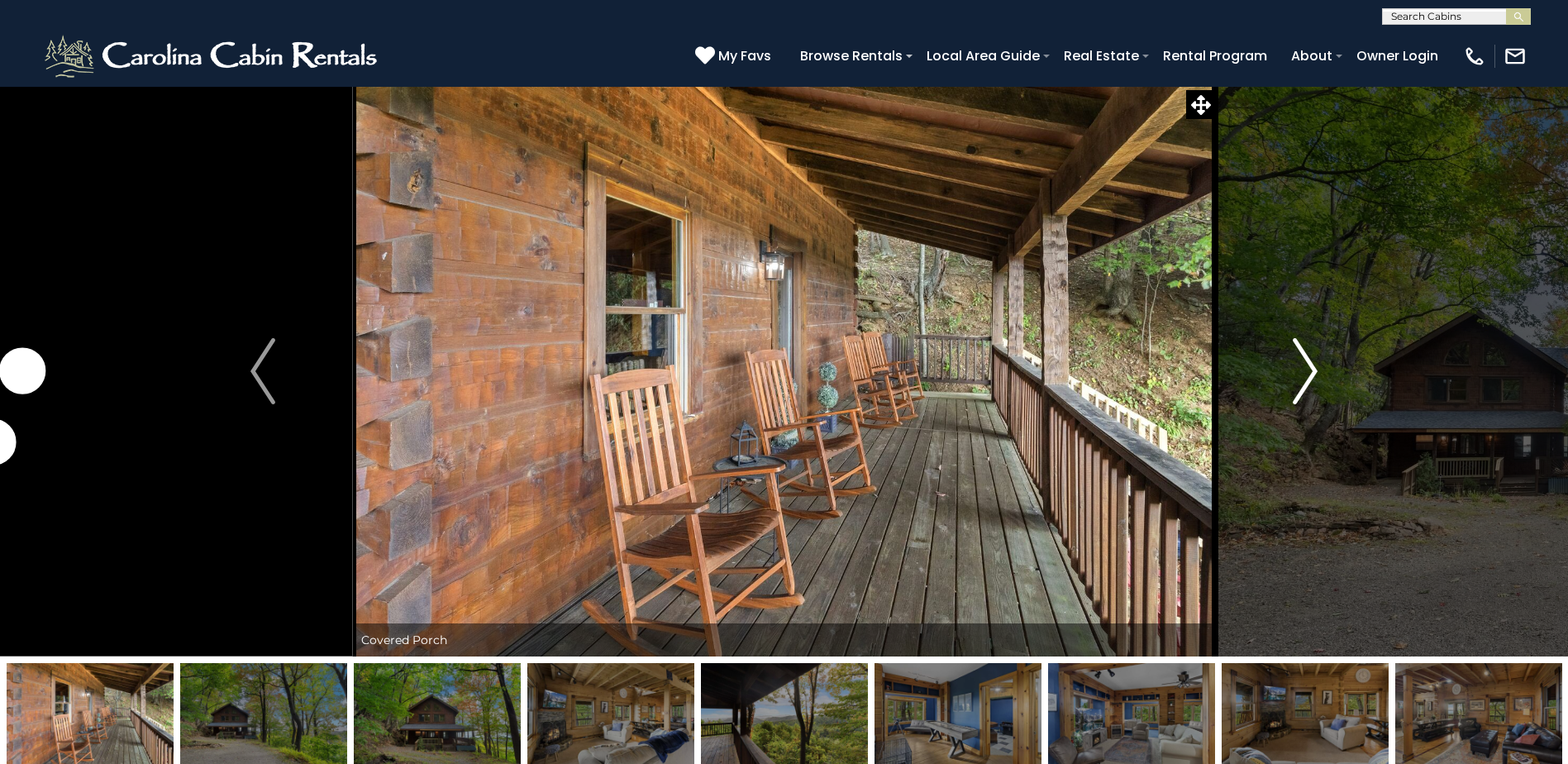
click at [1292, 367] on button "Next" at bounding box center [1305, 372] width 180 height 571
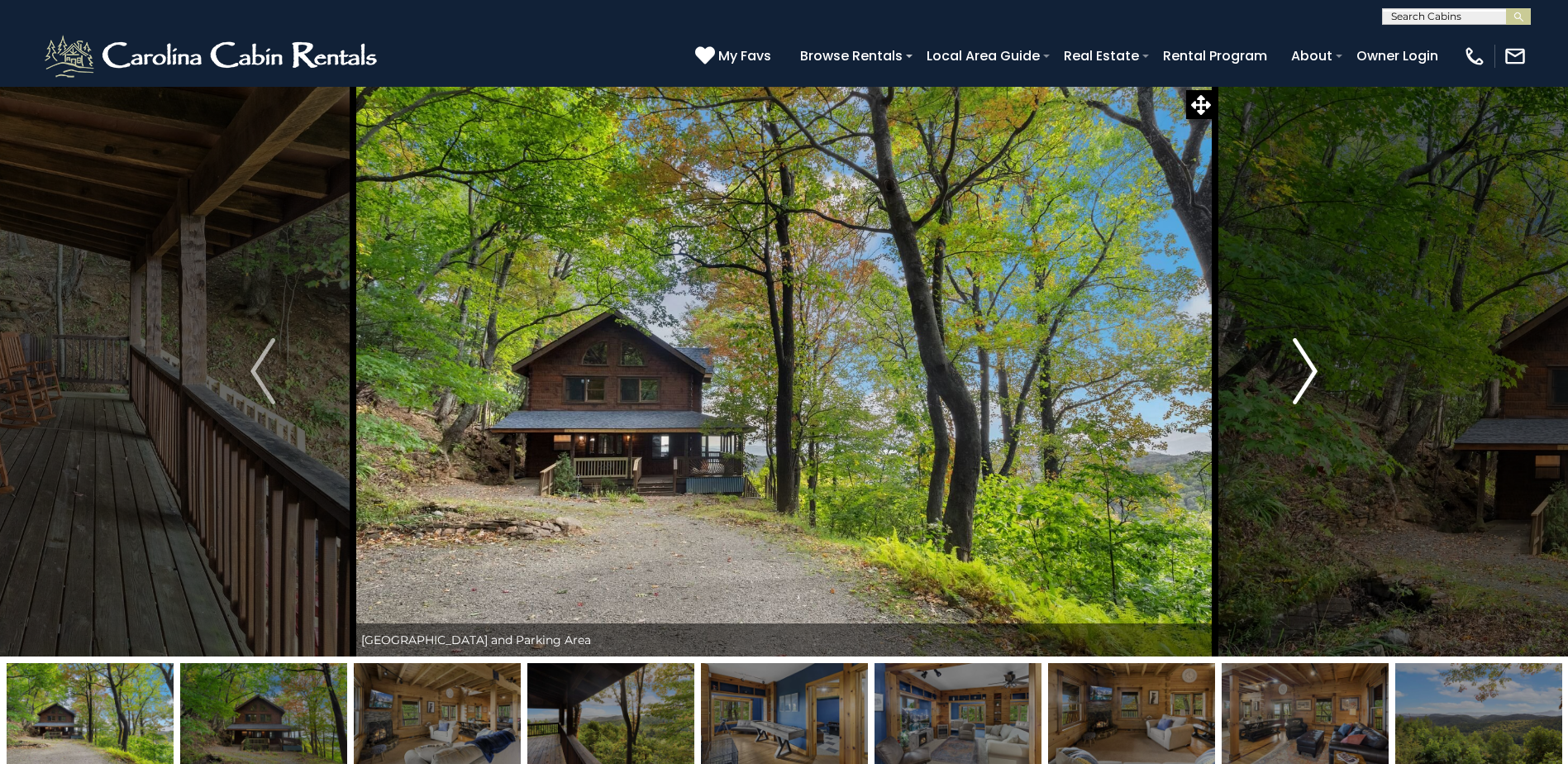
click at [1292, 367] on button "Next" at bounding box center [1305, 372] width 180 height 571
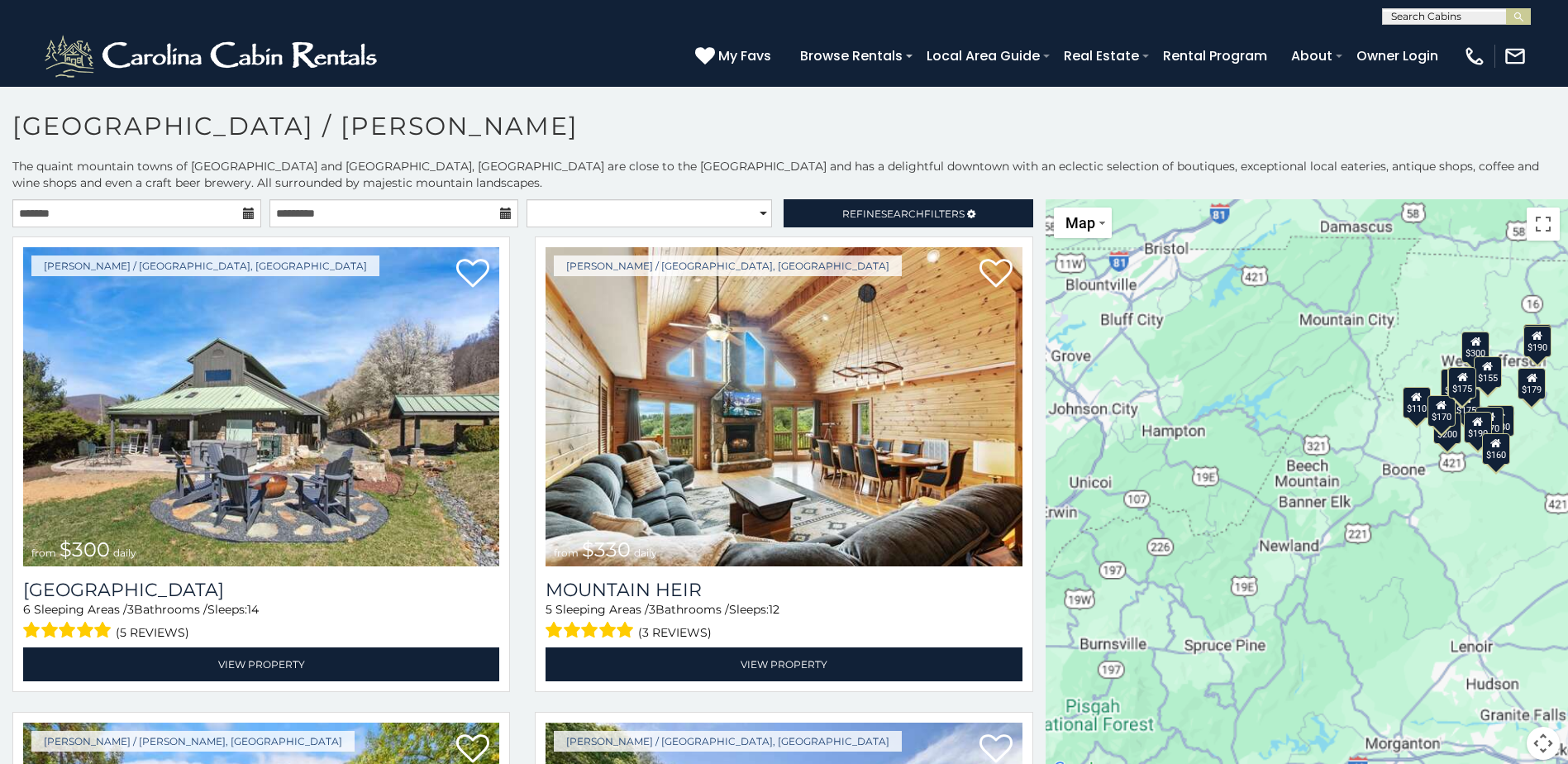
scroll to position [9, 0]
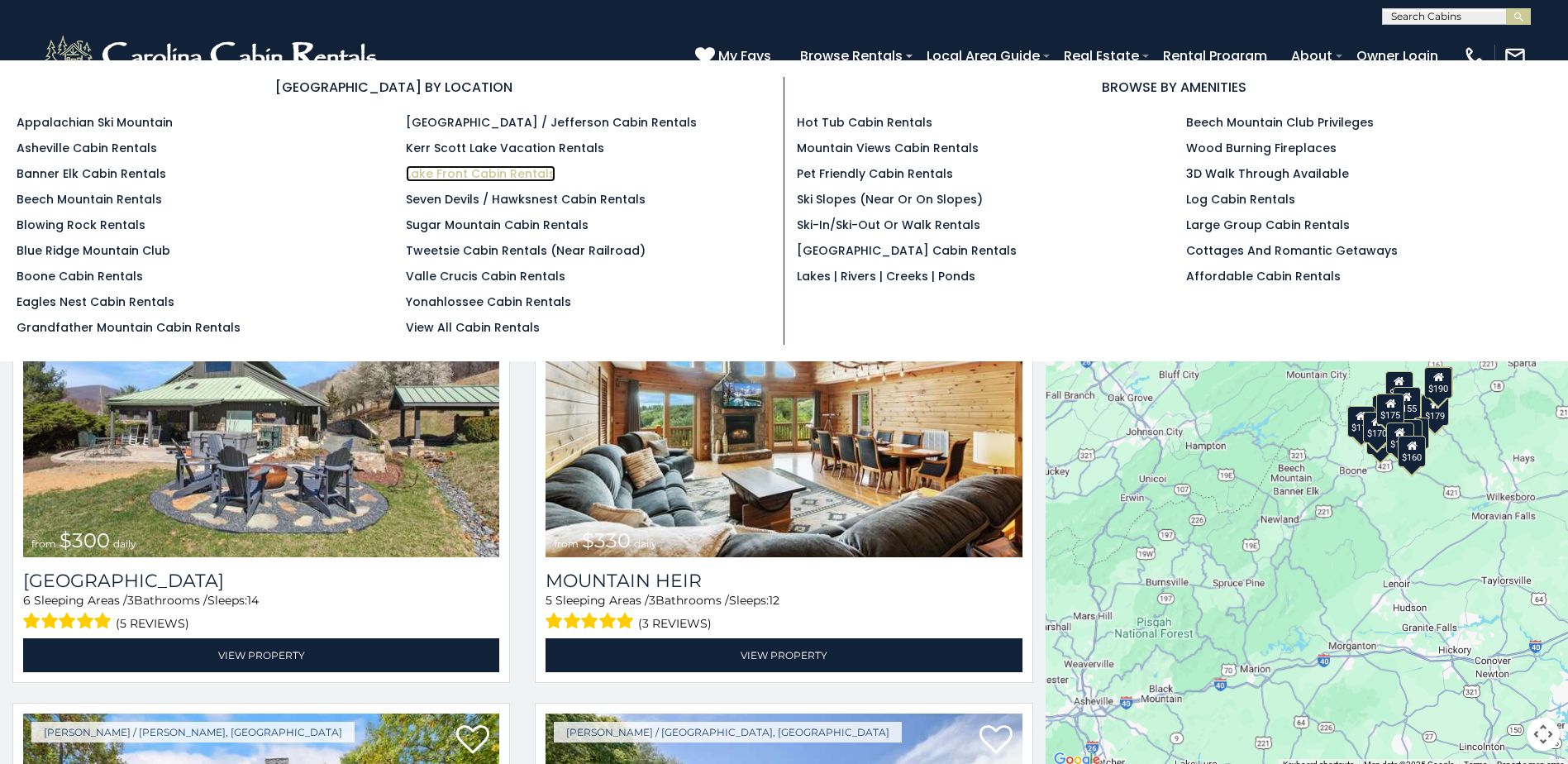
click at [460, 178] on link "Lake Front Cabin Rentals" at bounding box center [481, 174] width 150 height 16
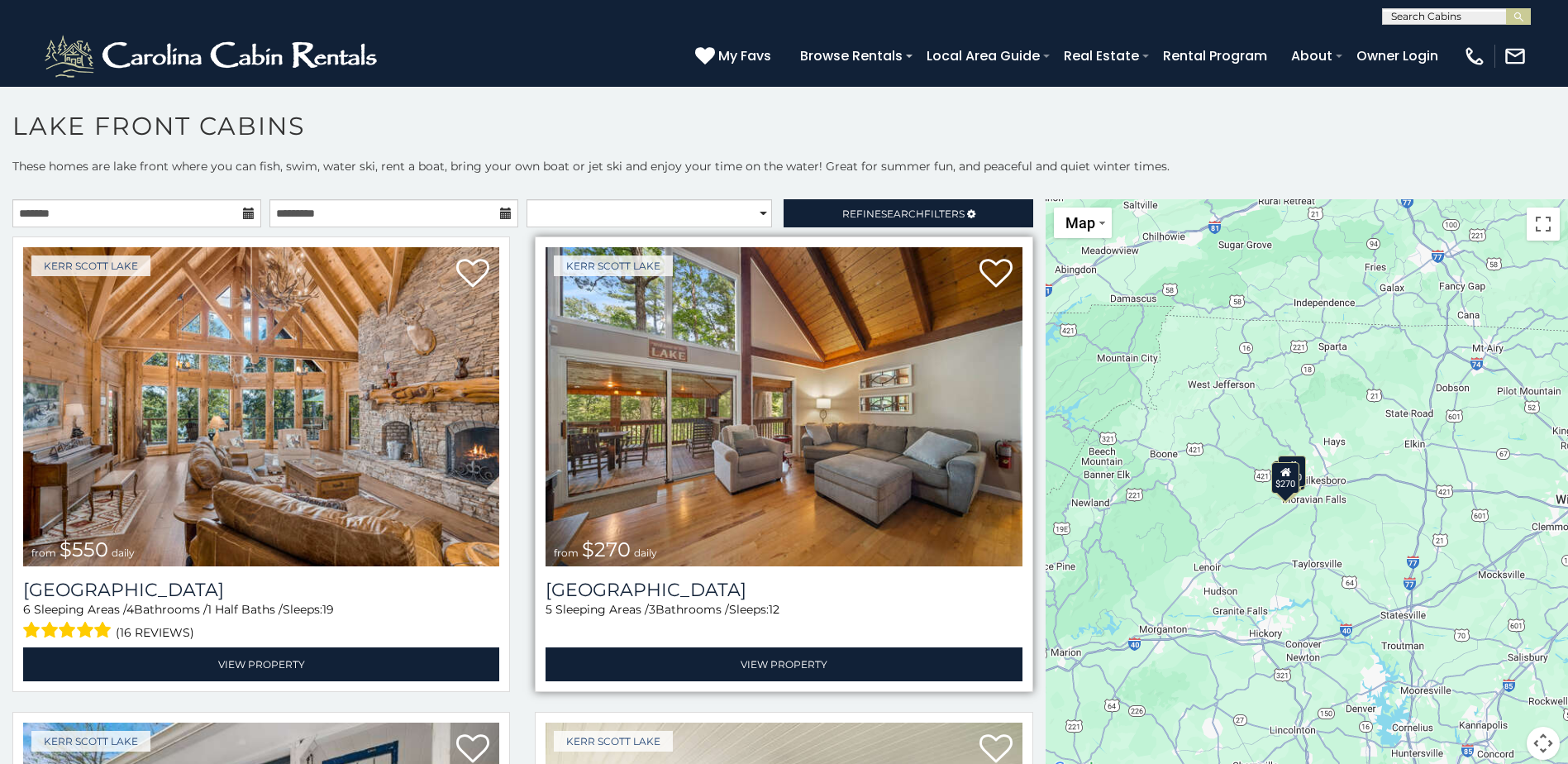
drag, startPoint x: 1402, startPoint y: 589, endPoint x: 1013, endPoint y: 527, distance: 393.9
click at [1247, 568] on div "$550 $270 $265 $275" at bounding box center [1307, 489] width 523 height 580
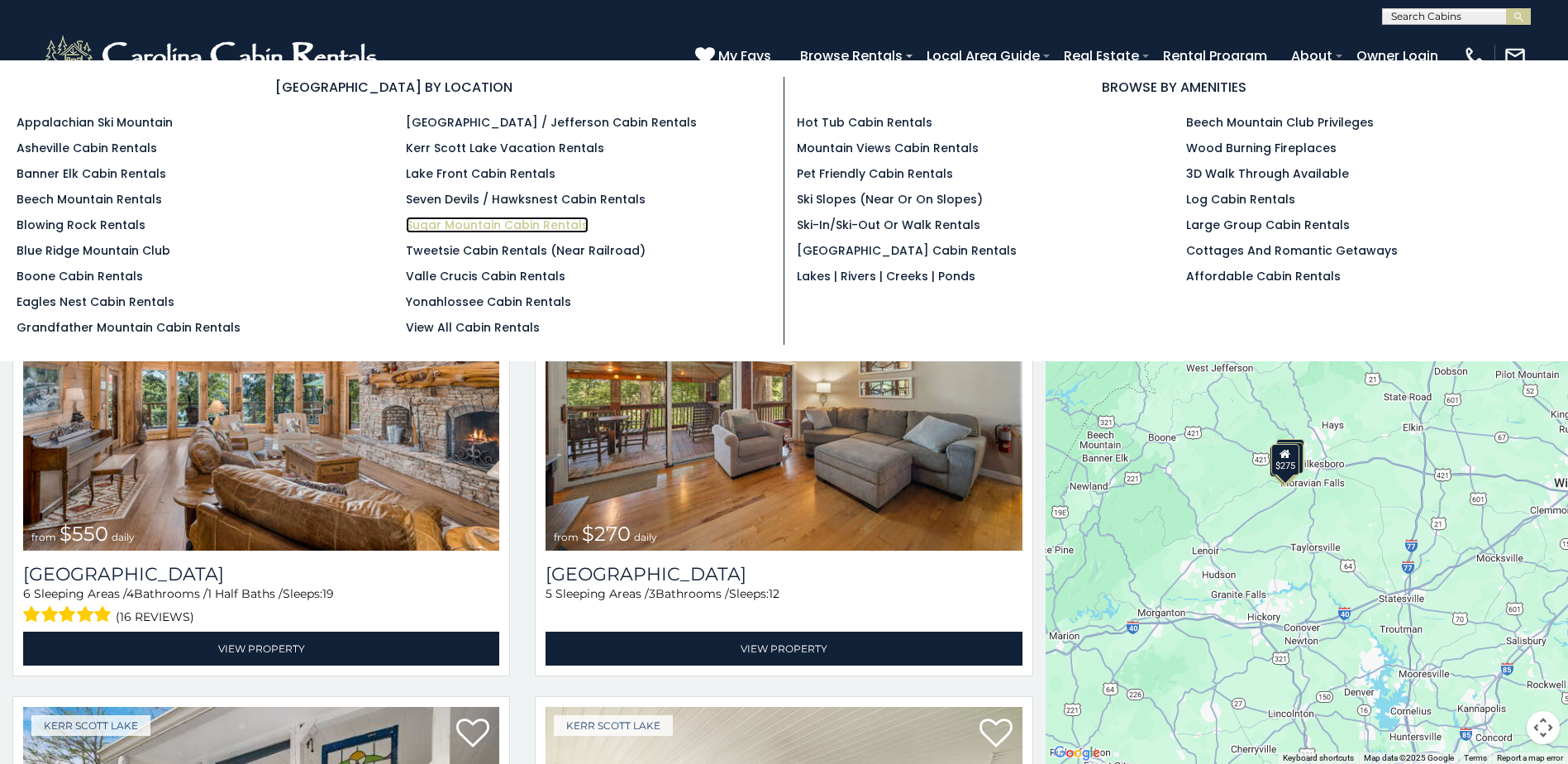
click at [543, 226] on link "Sugar Mountain Cabin Rentals" at bounding box center [497, 225] width 183 height 16
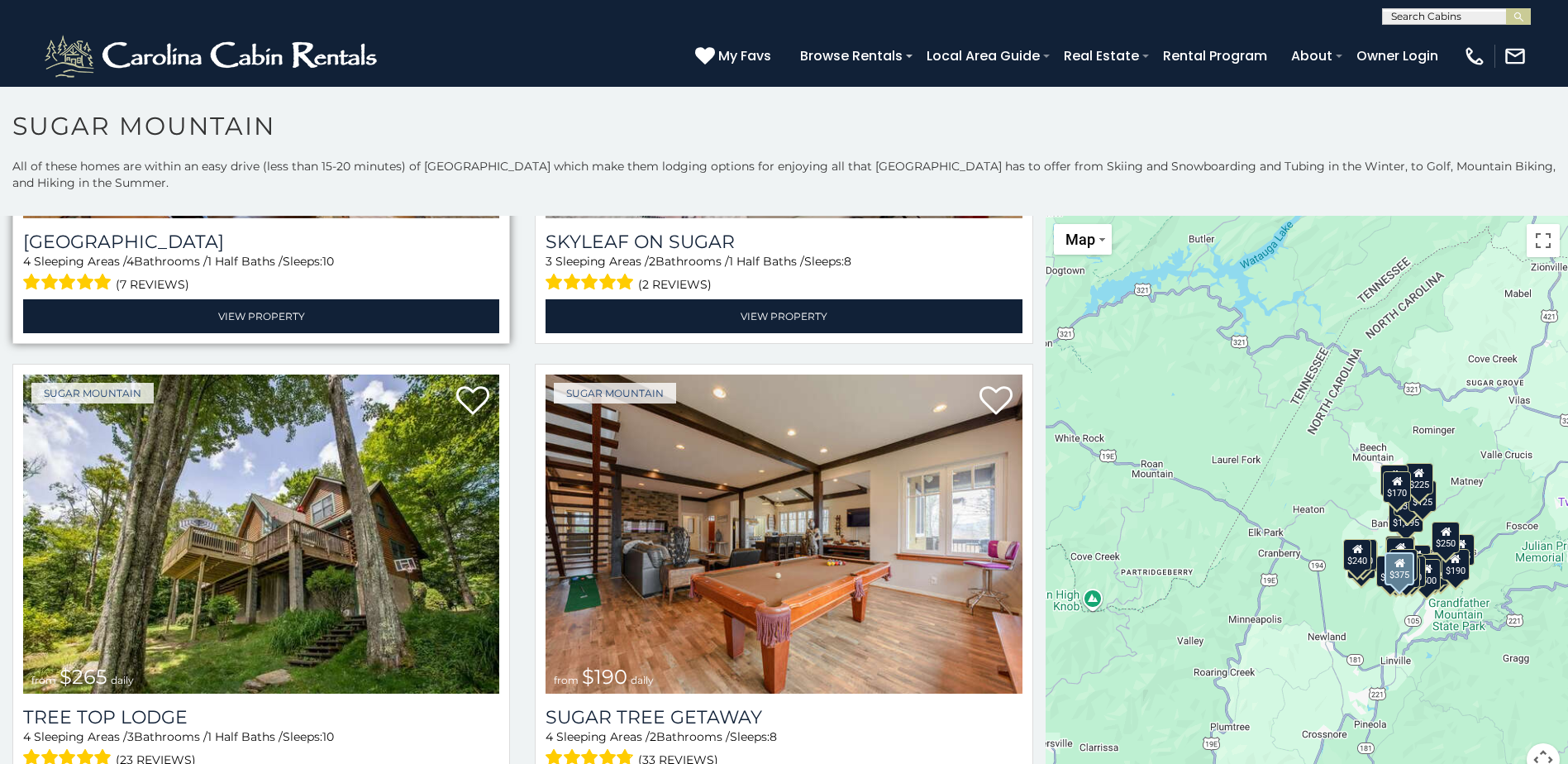
scroll to position [1323, 0]
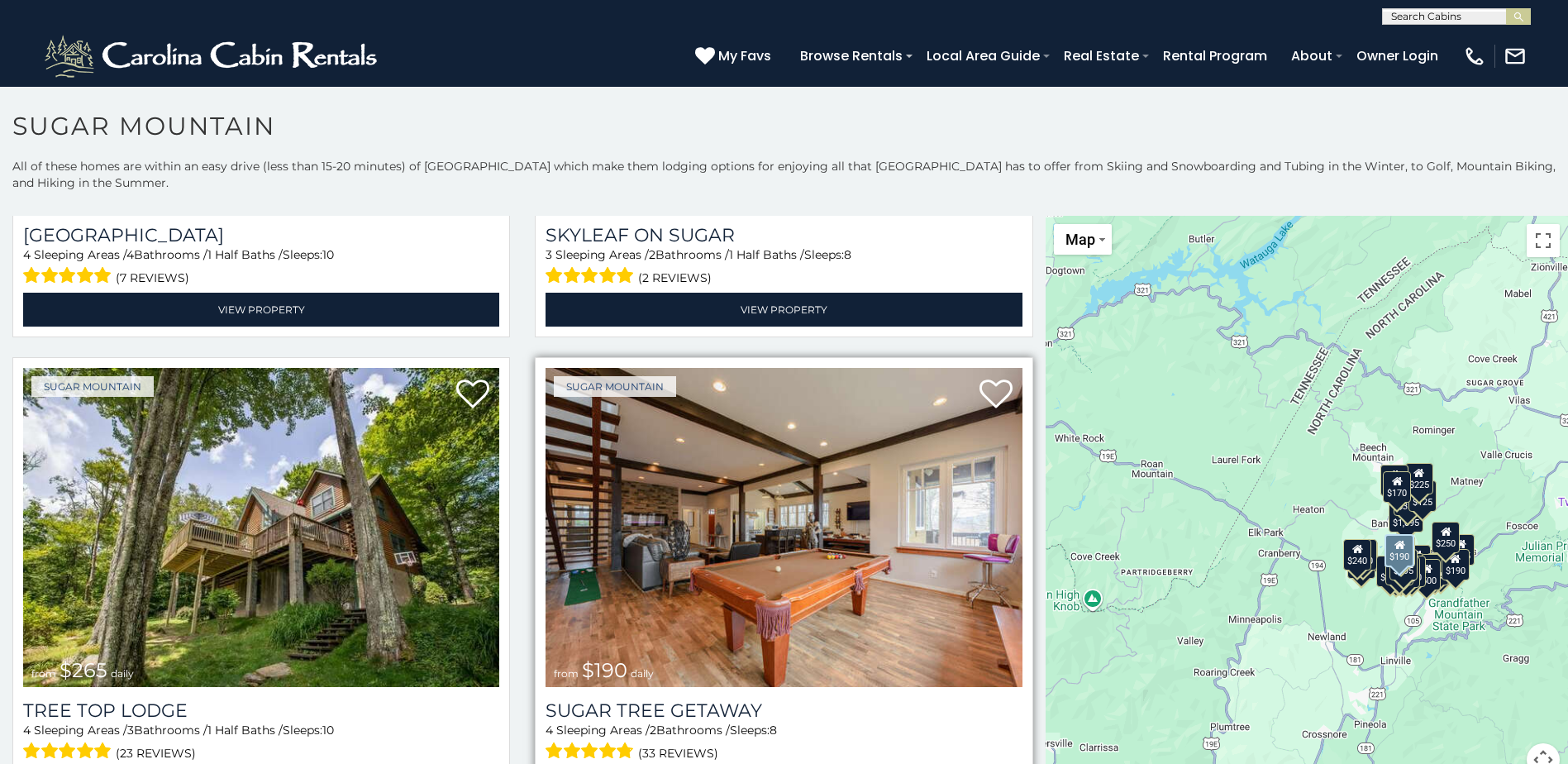
click at [672, 469] on img at bounding box center [784, 528] width 476 height 319
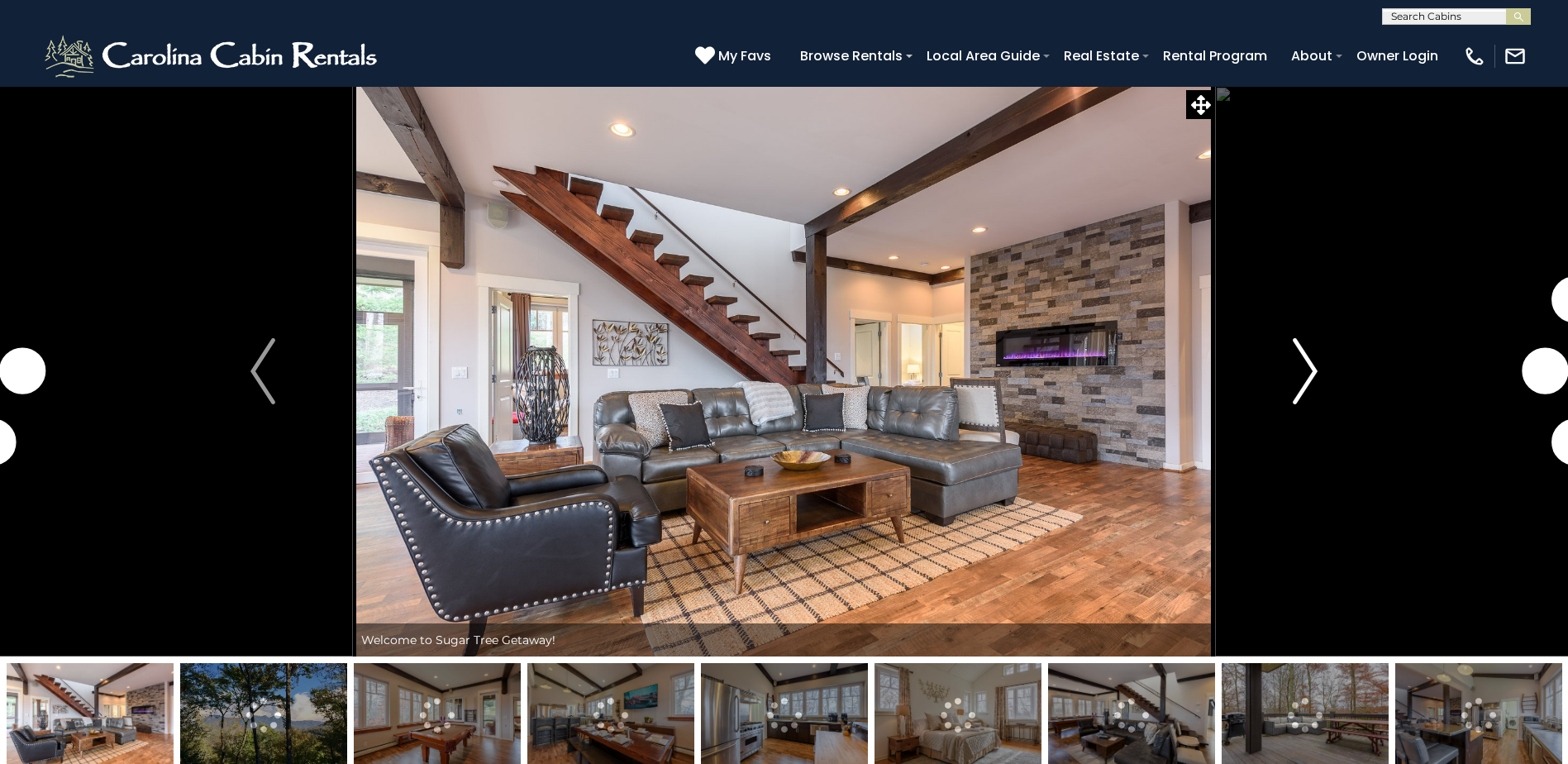
click at [1303, 365] on img "Next" at bounding box center [1304, 371] width 25 height 66
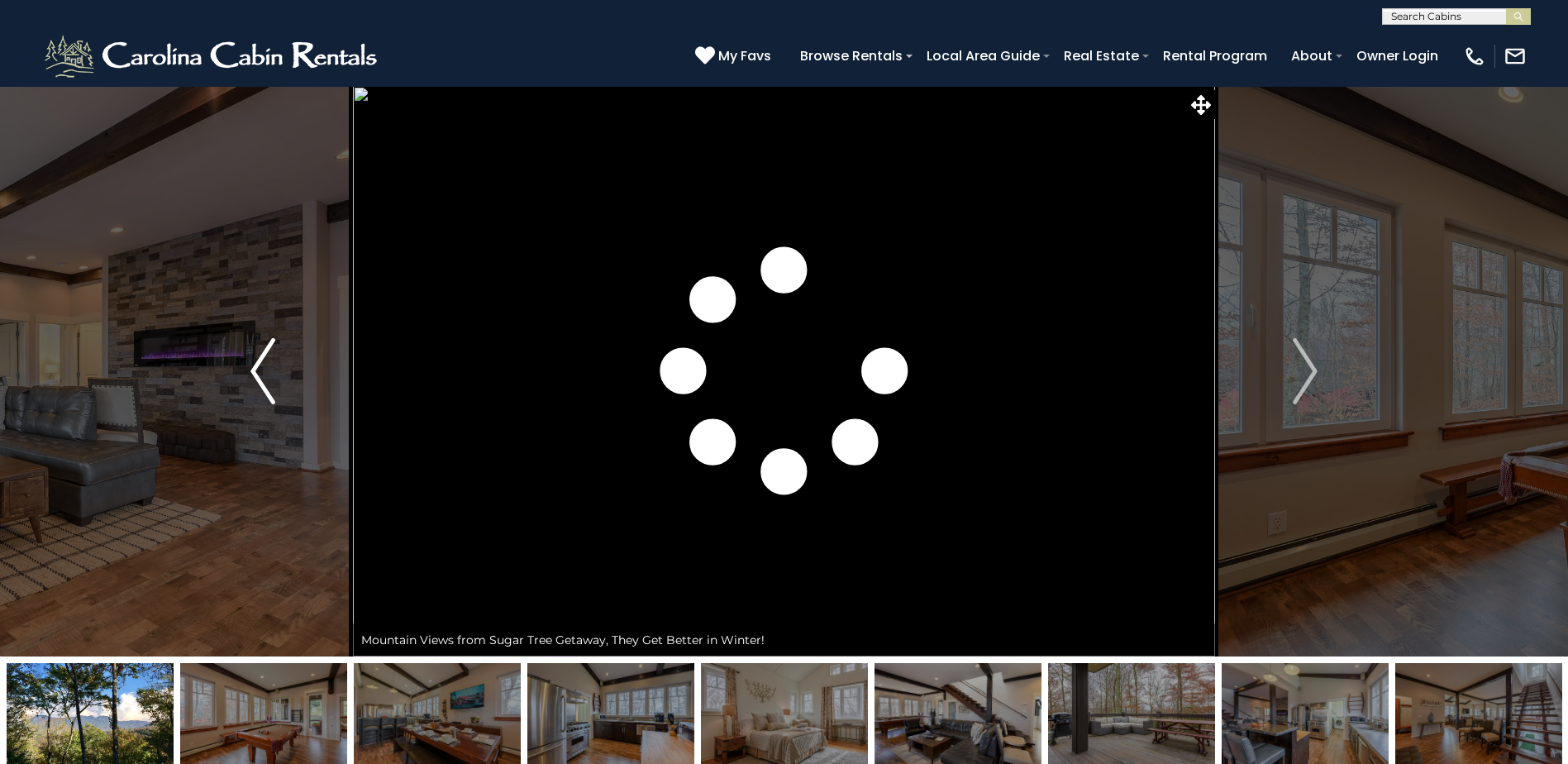
click at [252, 367] on img "Previous" at bounding box center [263, 371] width 25 height 66
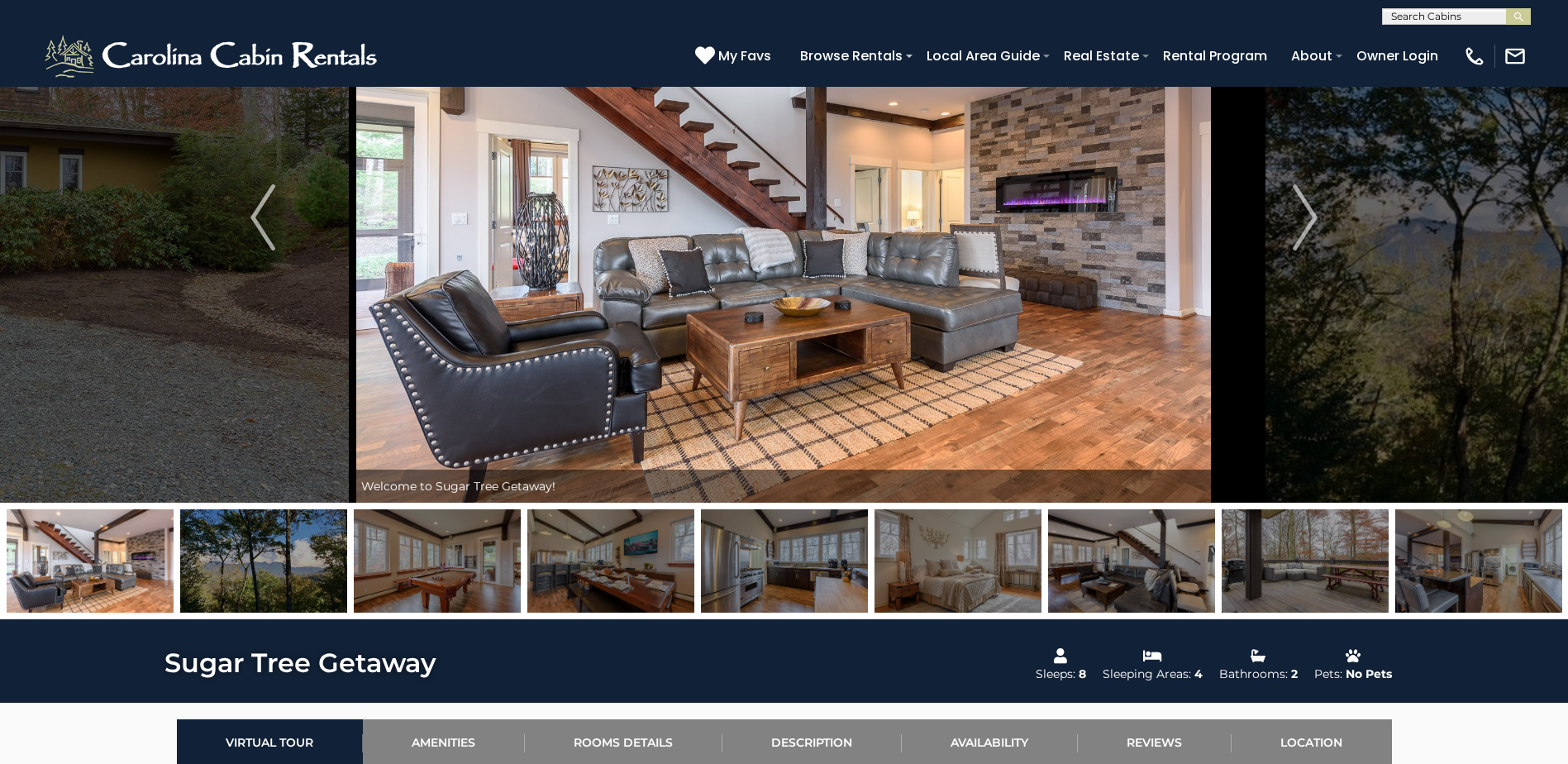
scroll to position [166, 0]
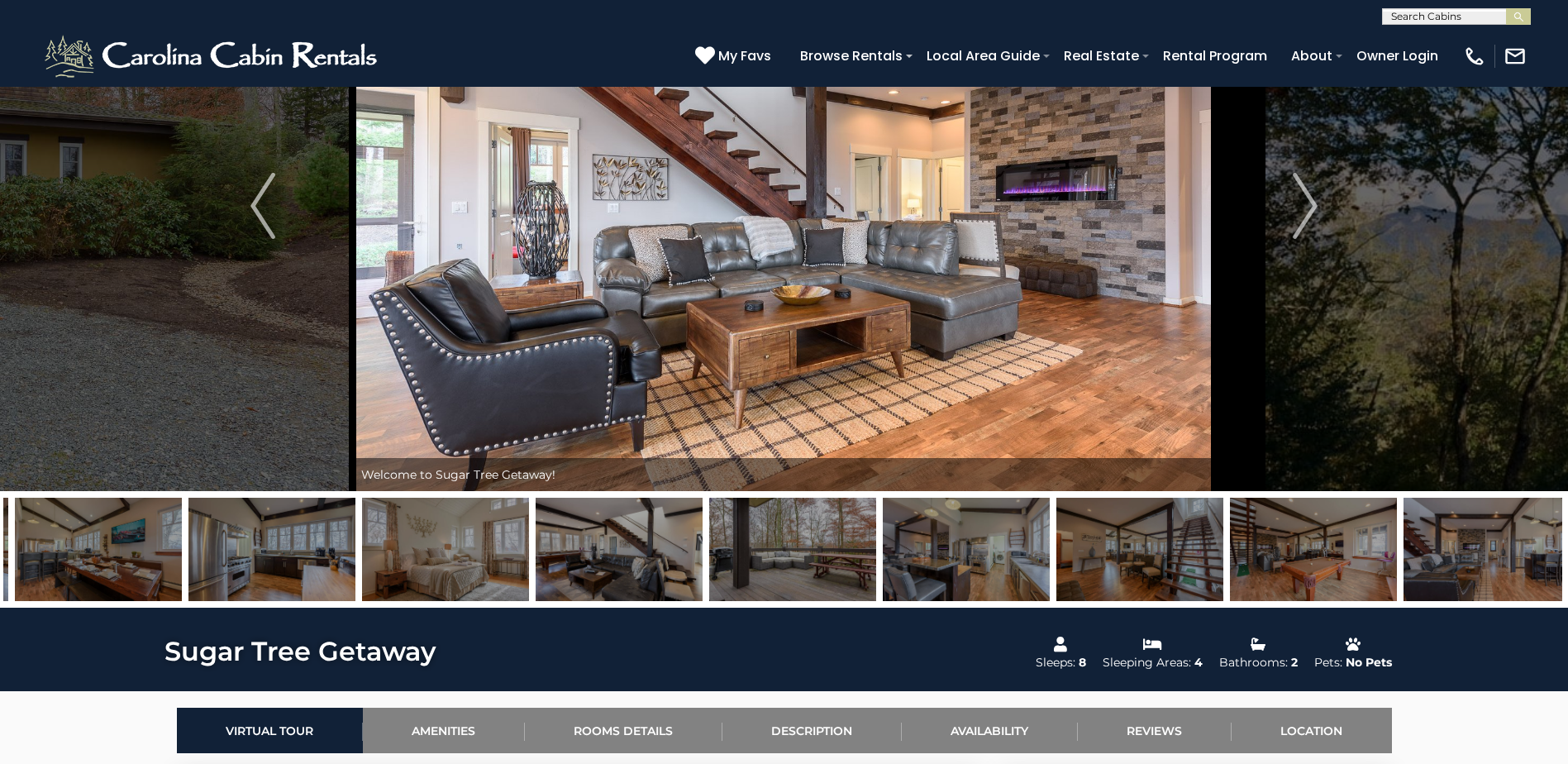
drag, startPoint x: 1034, startPoint y: 541, endPoint x: 521, endPoint y: 538, distance: 513.0
click at [521, 538] on img at bounding box center [445, 550] width 167 height 104
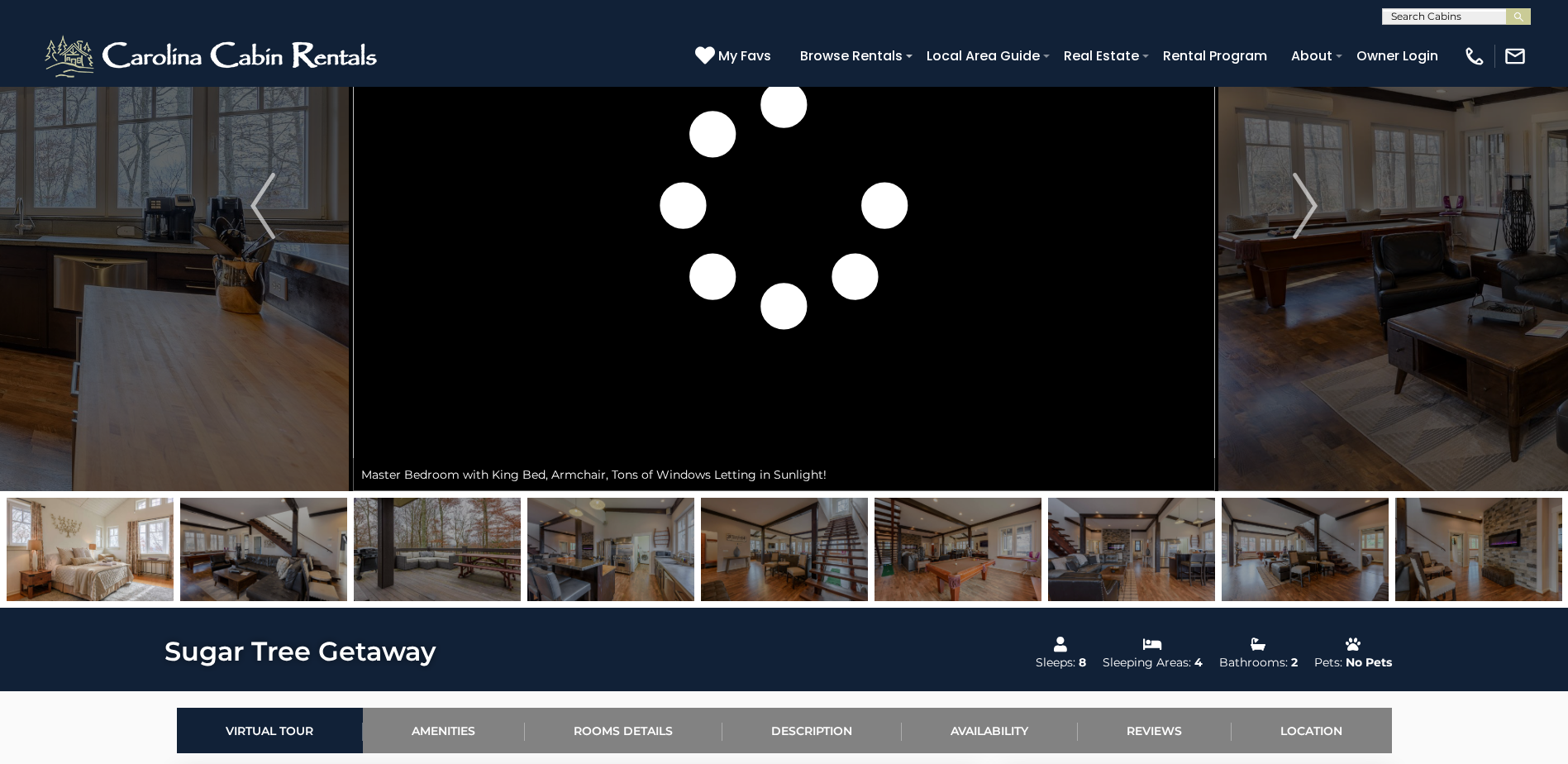
click at [459, 544] on img at bounding box center [437, 550] width 167 height 104
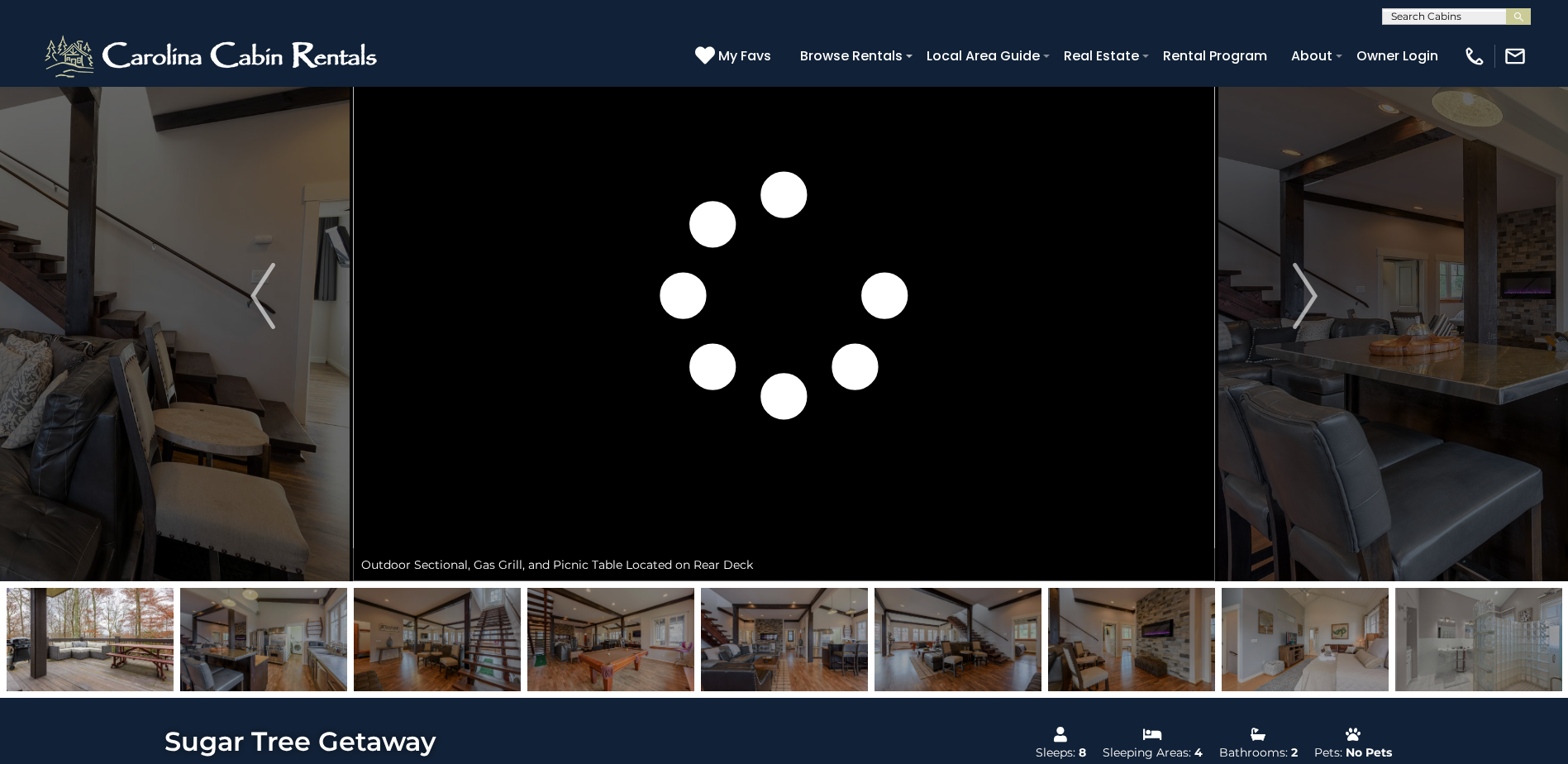
scroll to position [0, 0]
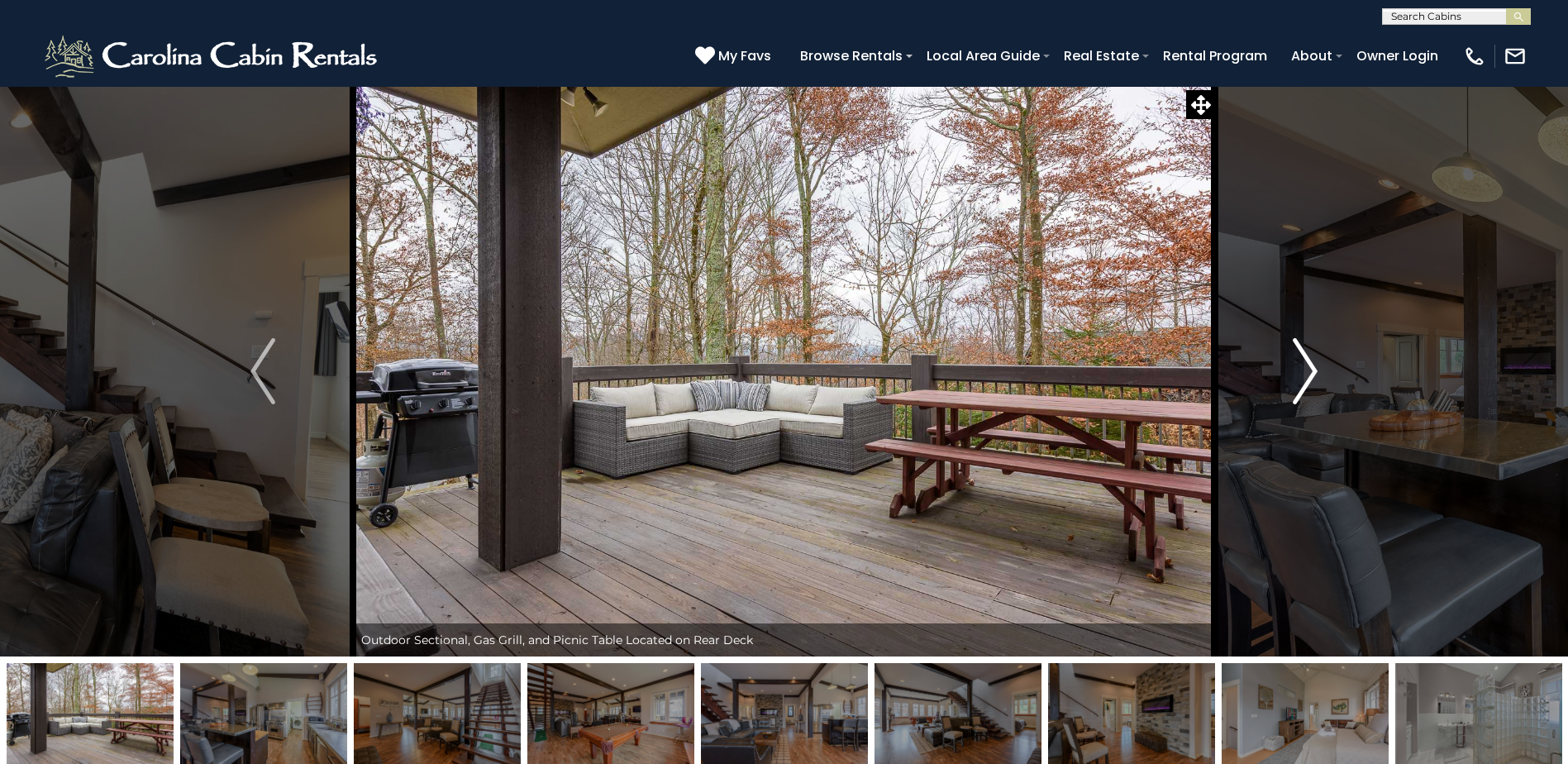
click at [1310, 372] on img "Next" at bounding box center [1304, 371] width 25 height 66
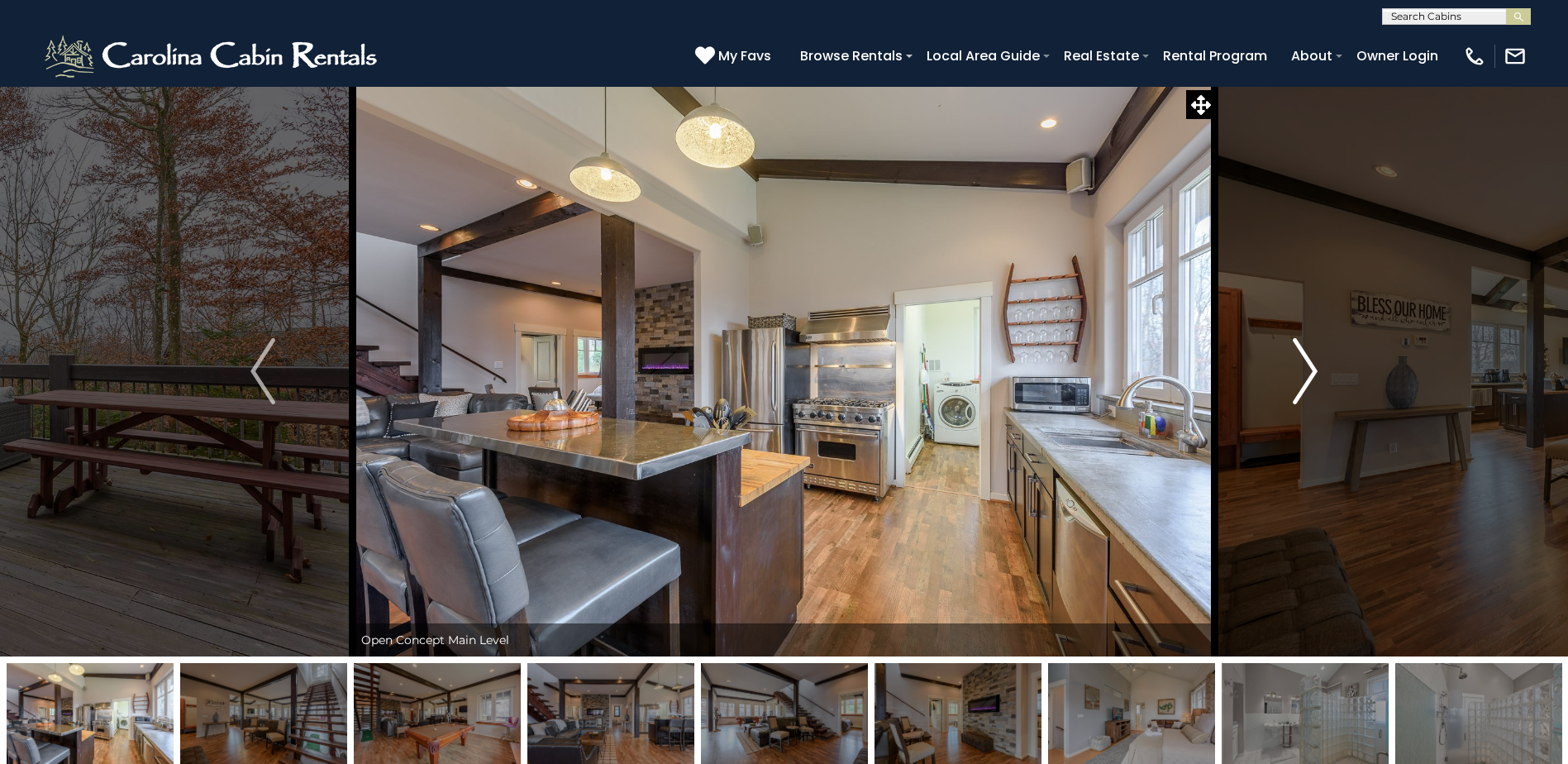
click at [1310, 364] on img "Next" at bounding box center [1304, 371] width 25 height 66
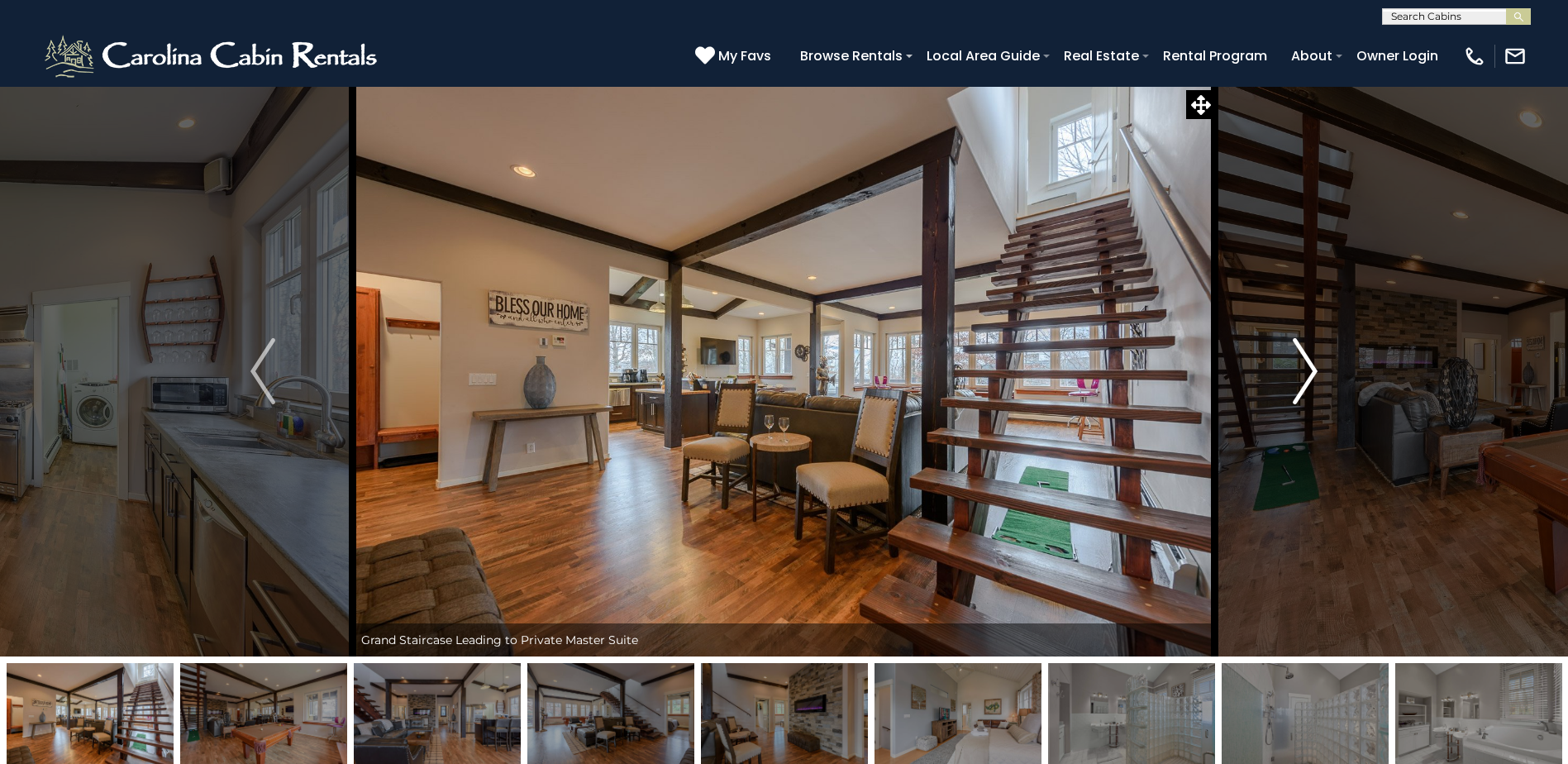
click at [1310, 364] on img "Next" at bounding box center [1304, 371] width 25 height 66
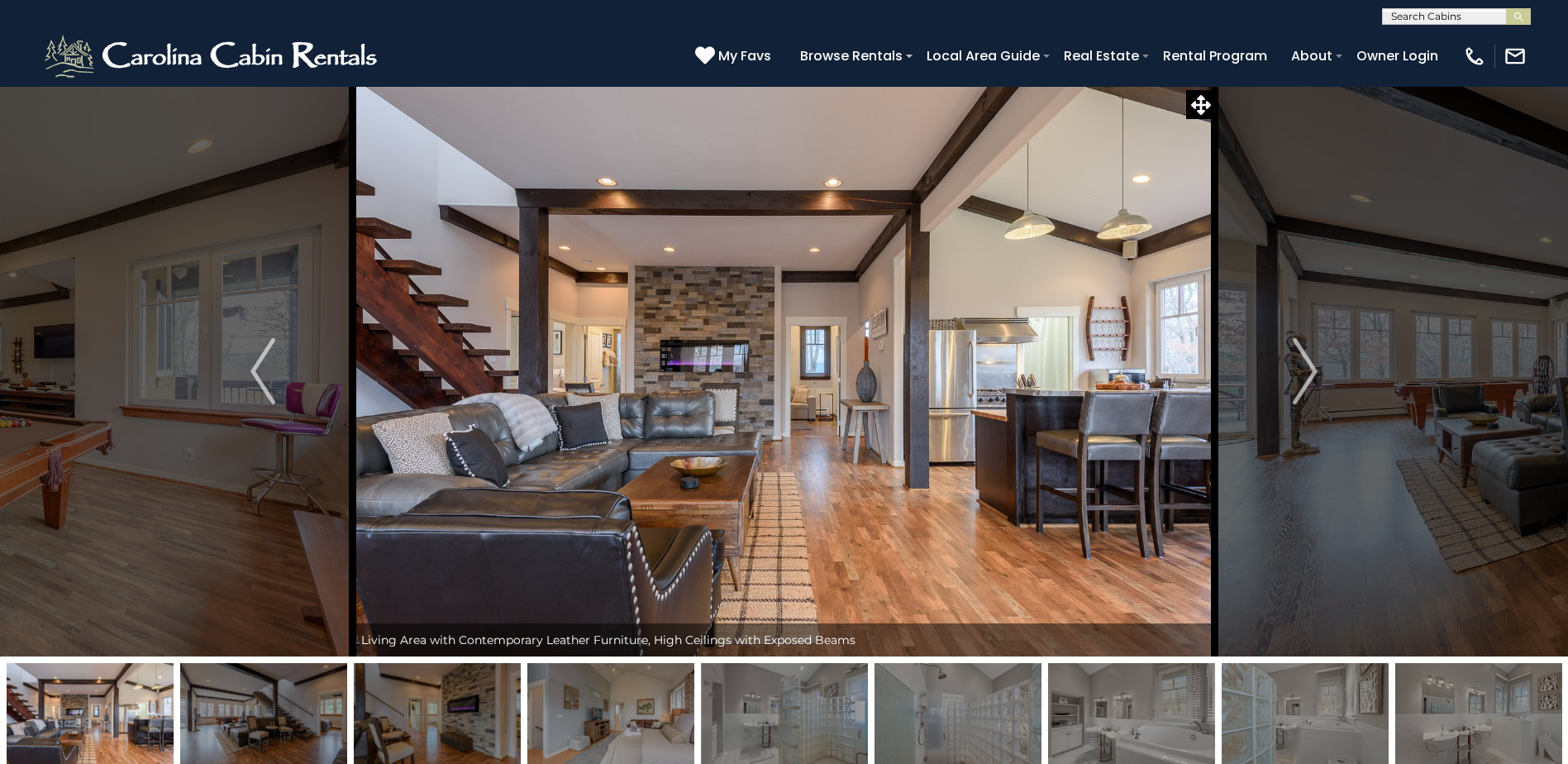
drag, startPoint x: 1289, startPoint y: 719, endPoint x: 1214, endPoint y: 741, distance: 78.2
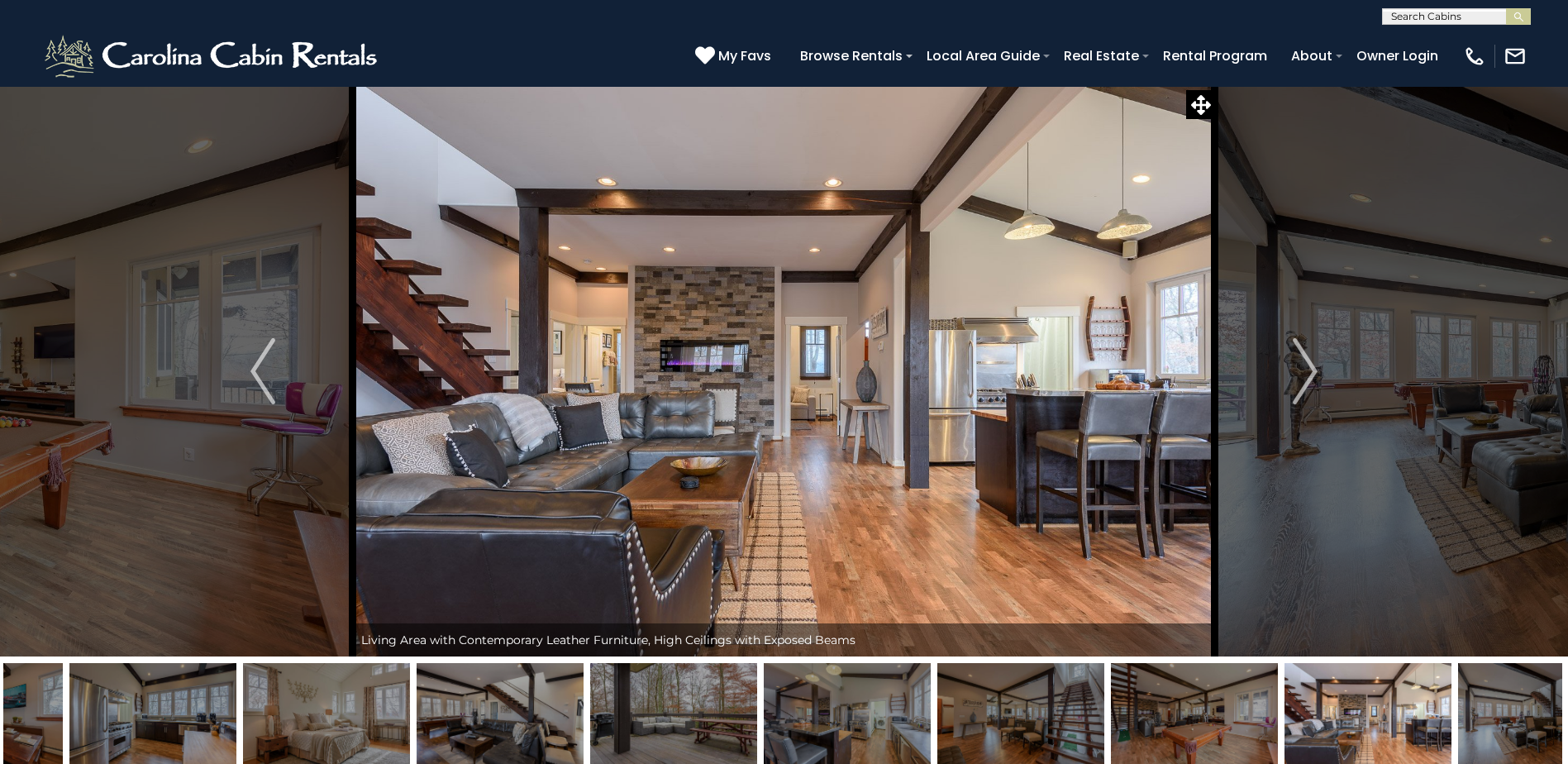
drag, startPoint x: 185, startPoint y: 727, endPoint x: 1463, endPoint y: 672, distance: 1279.2
click at [1463, 672] on img at bounding box center [1542, 715] width 167 height 104
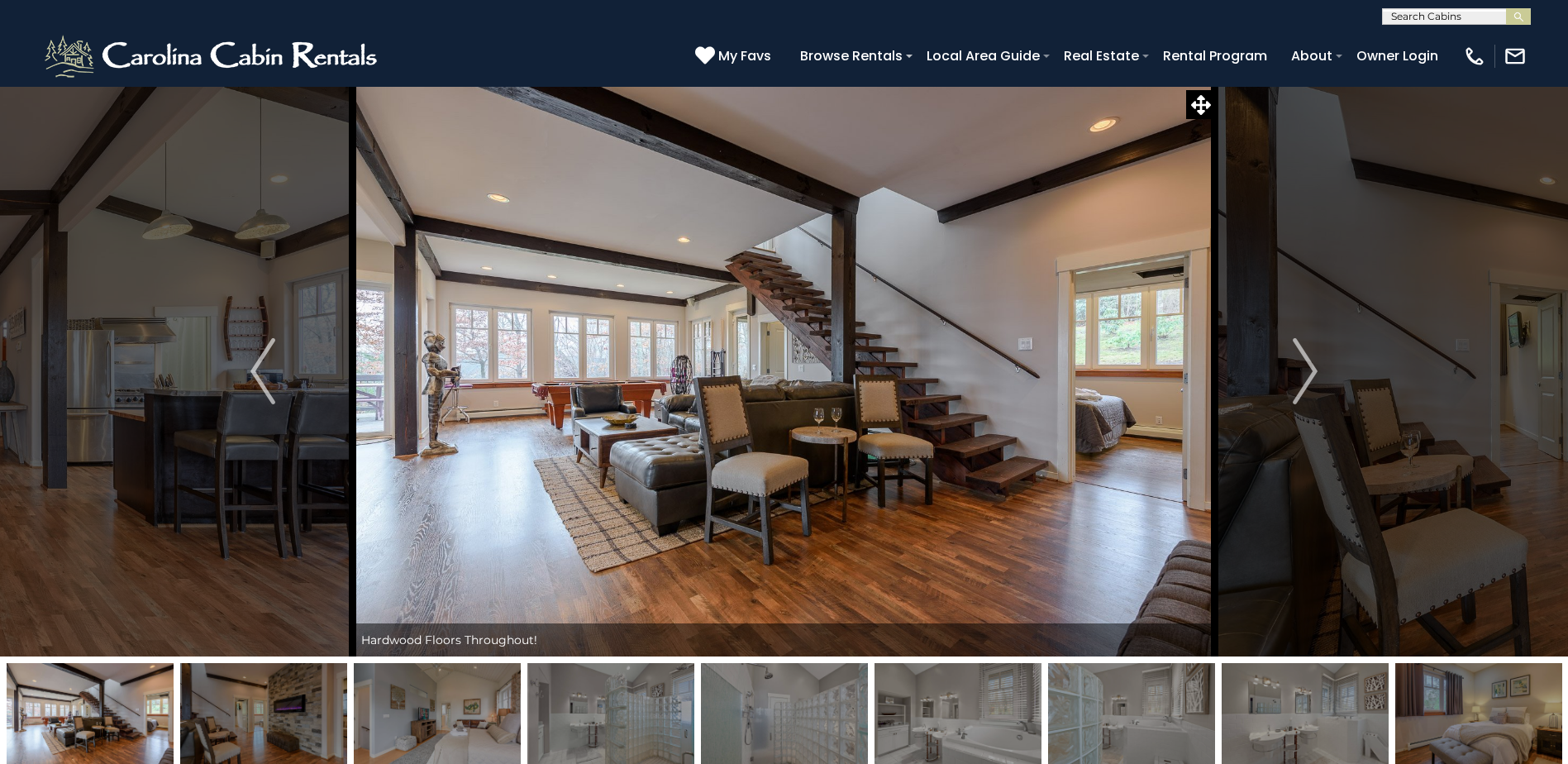
drag, startPoint x: 675, startPoint y: 713, endPoint x: 1126, endPoint y: 694, distance: 451.4
click at [521, 699] on img at bounding box center [437, 715] width 167 height 104
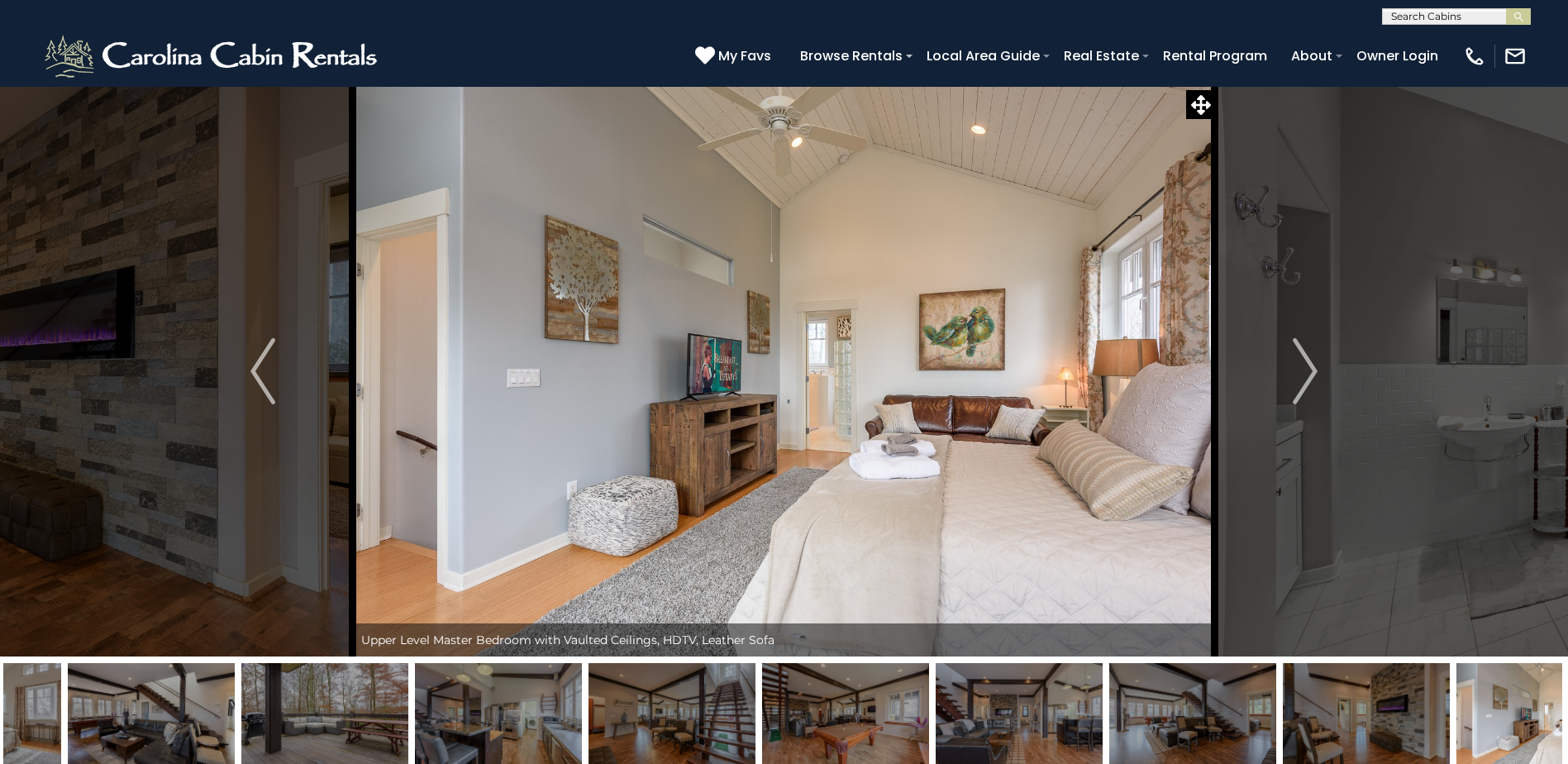
drag, startPoint x: 86, startPoint y: 729, endPoint x: 1538, endPoint y: 713, distance: 1452.1
click at [1538, 713] on img at bounding box center [1541, 715] width 167 height 104
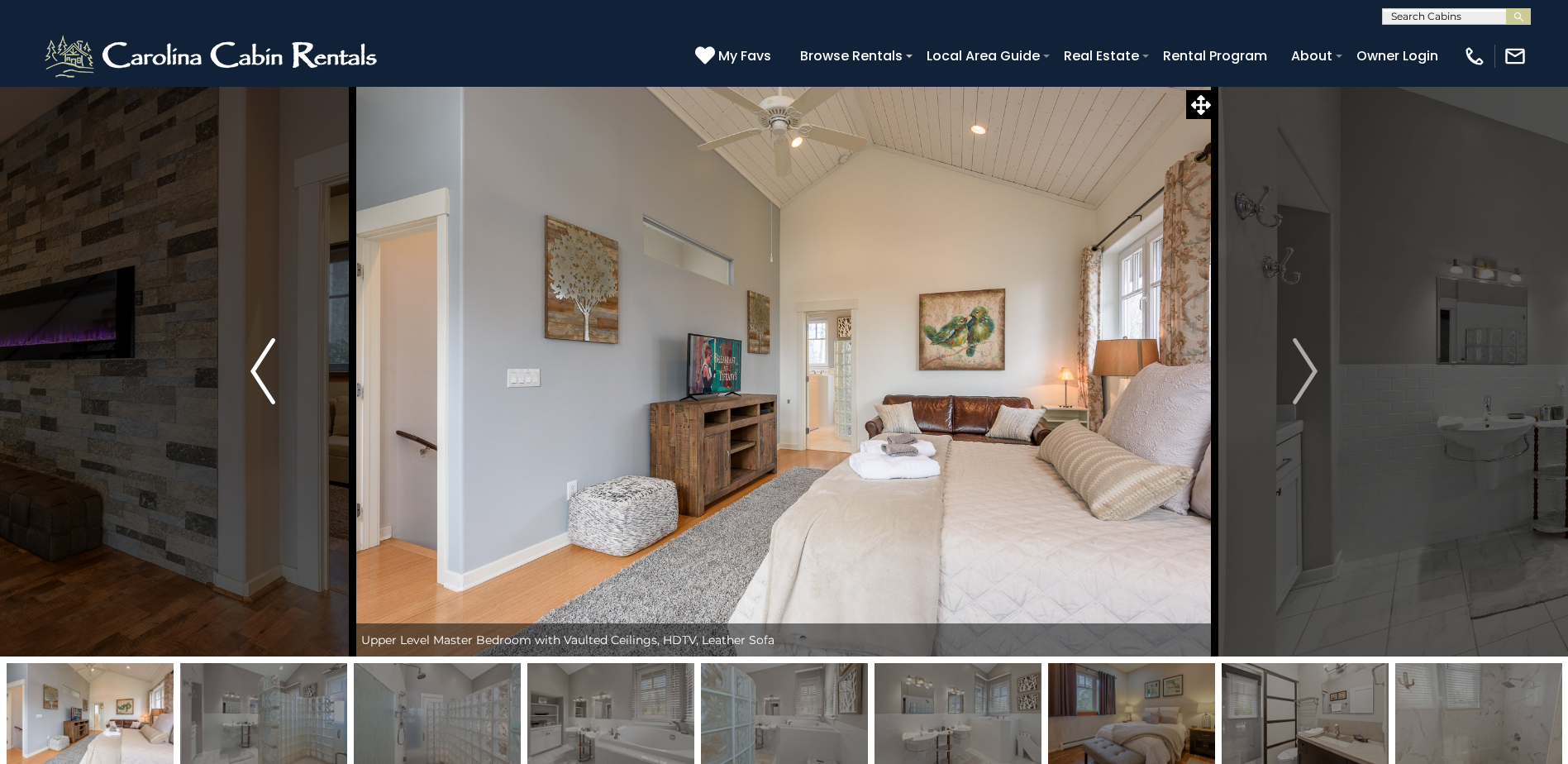
click at [255, 386] on img "Previous" at bounding box center [263, 371] width 25 height 66
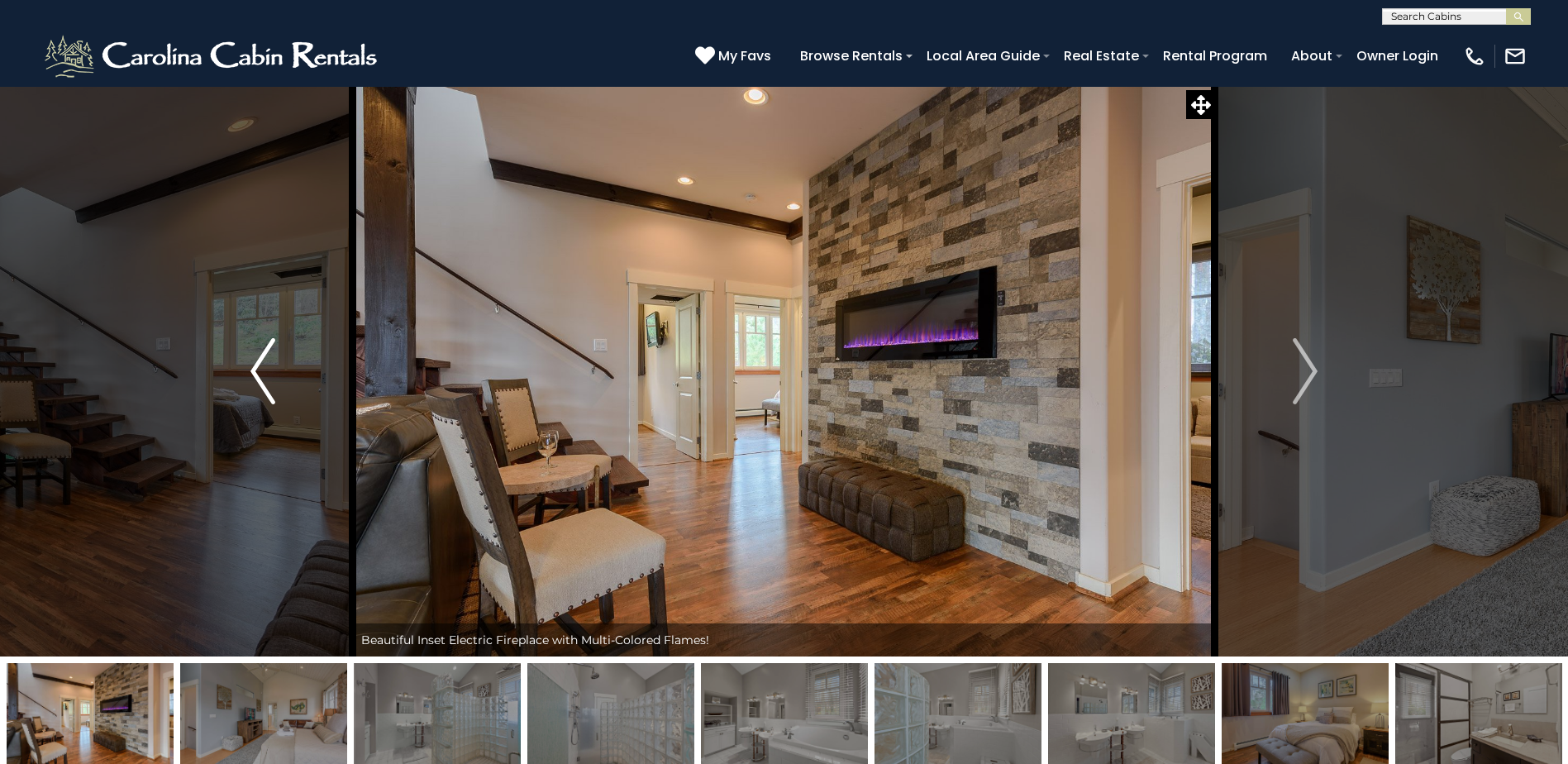
click at [255, 386] on img "Previous" at bounding box center [263, 371] width 25 height 66
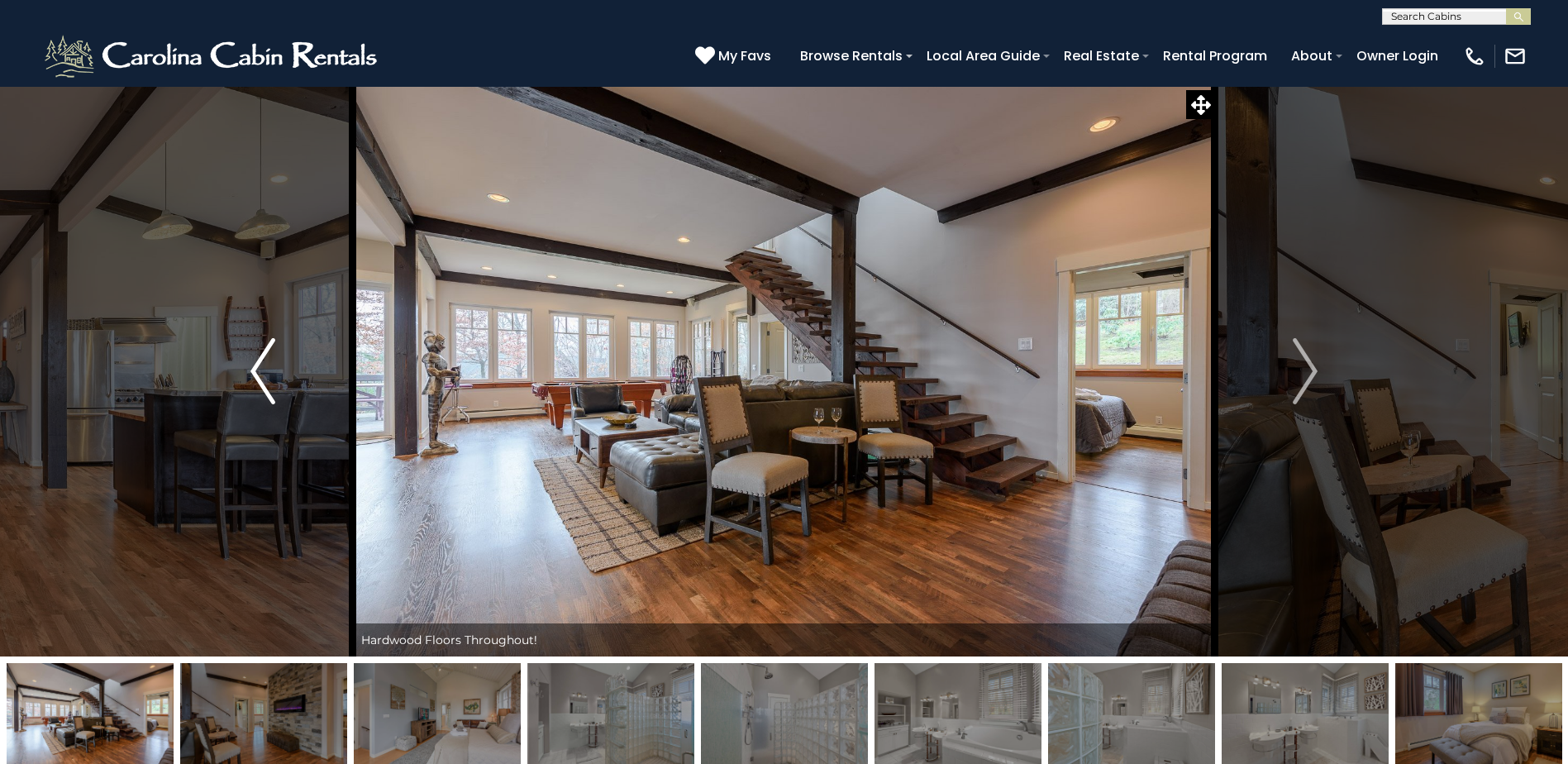
click at [255, 386] on img "Previous" at bounding box center [263, 371] width 25 height 66
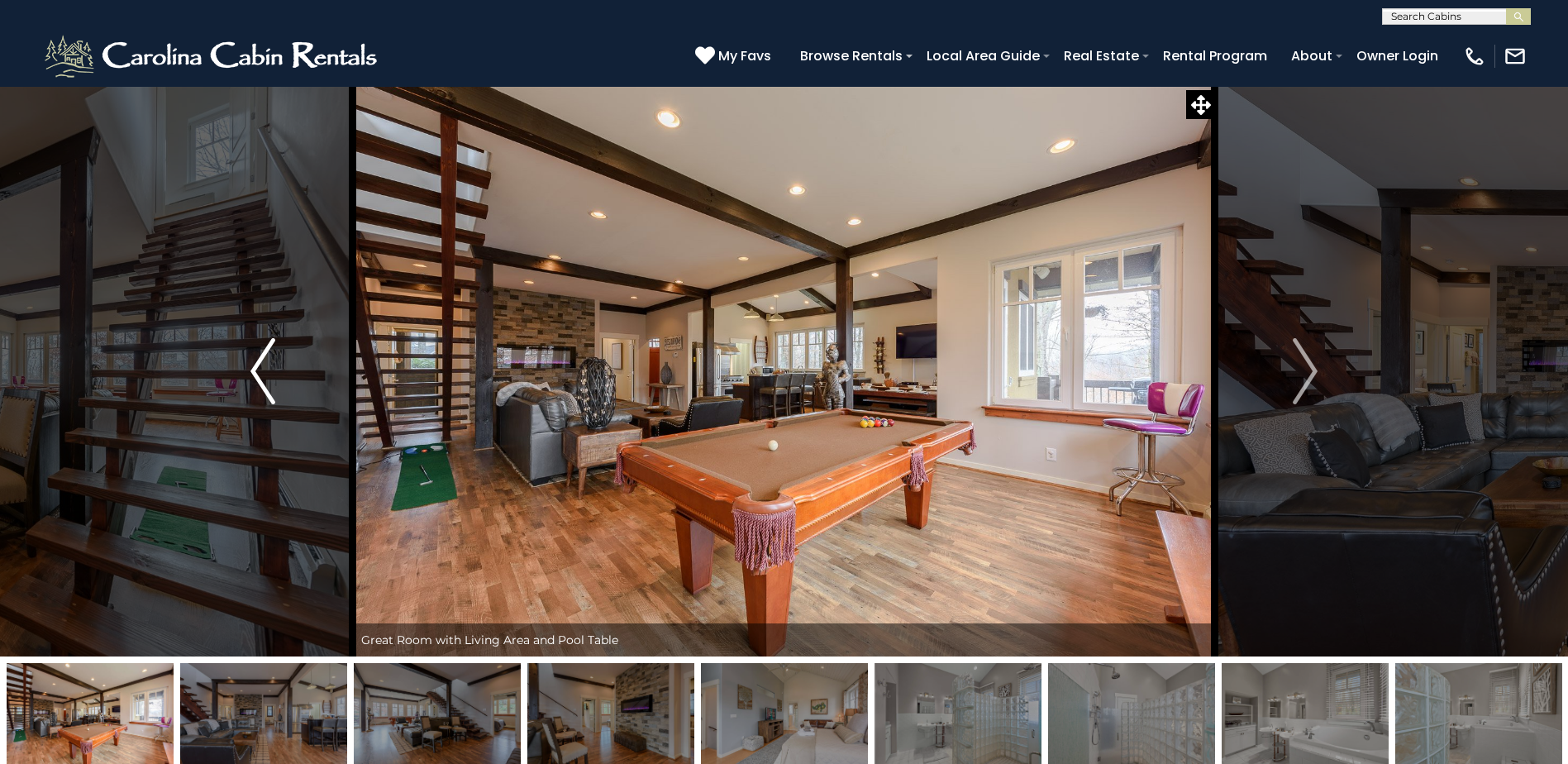
click at [255, 386] on img "Previous" at bounding box center [263, 371] width 25 height 66
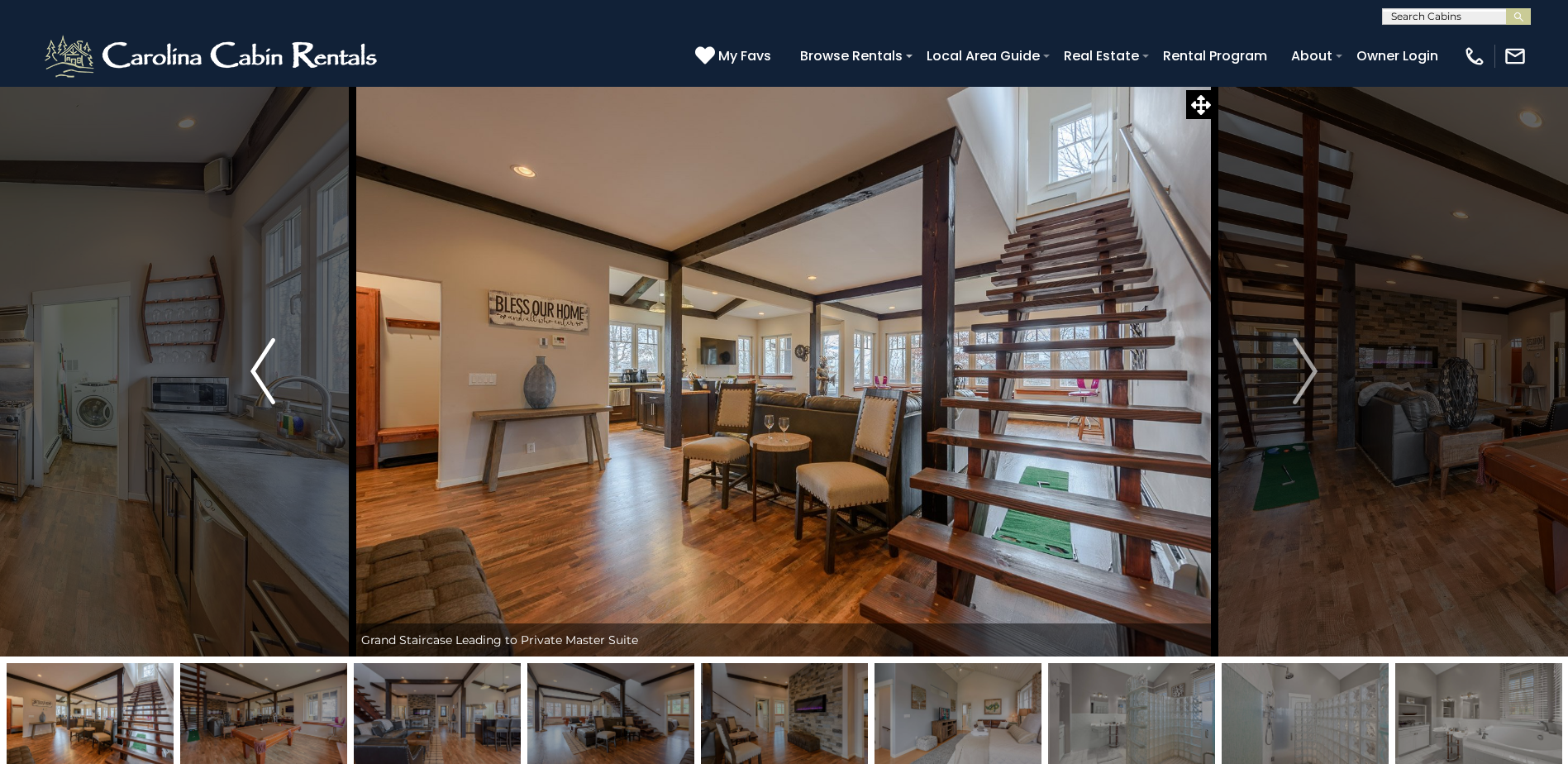
click at [255, 386] on img "Previous" at bounding box center [263, 371] width 25 height 66
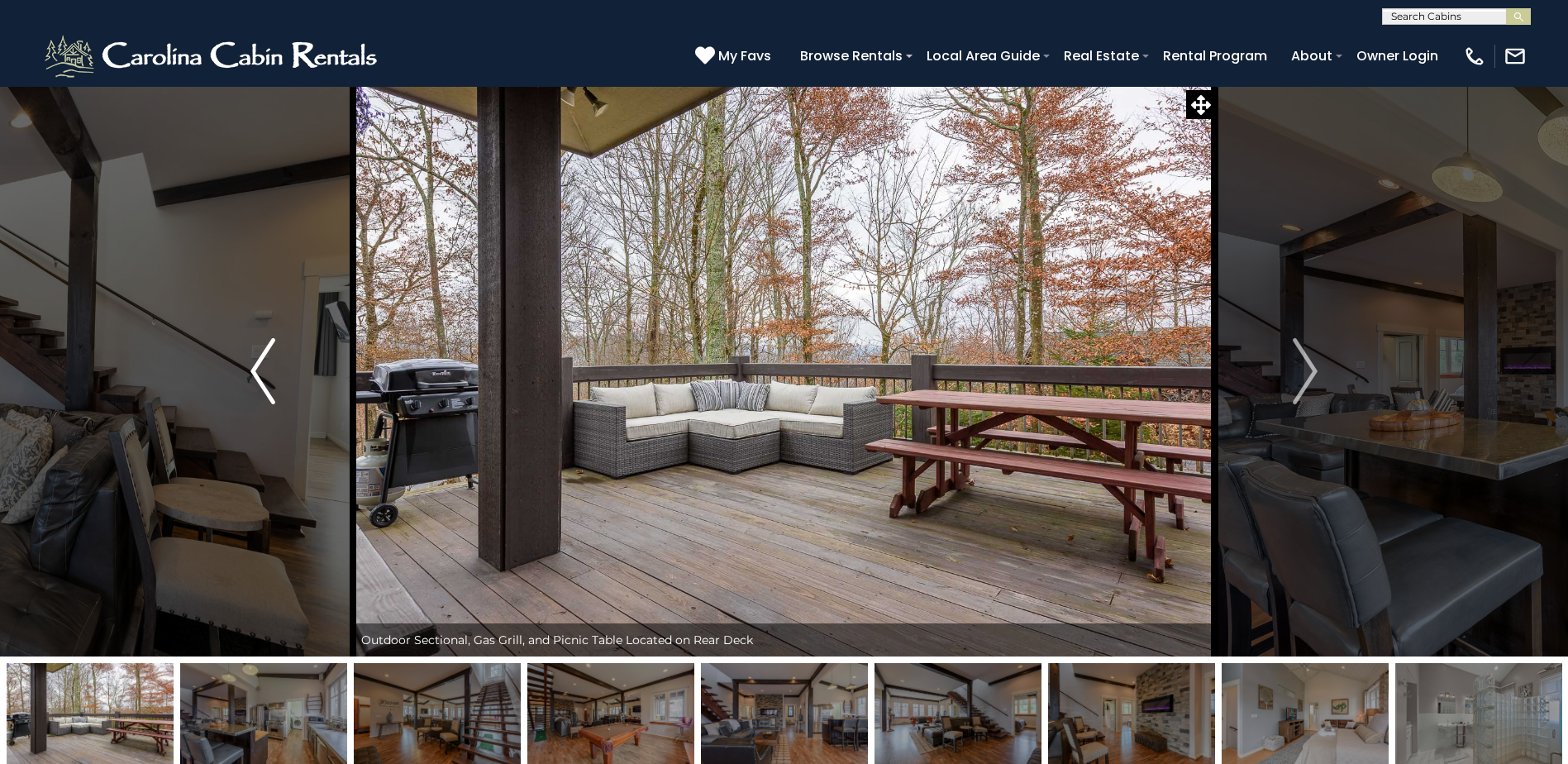
click at [255, 386] on img "Previous" at bounding box center [263, 371] width 25 height 66
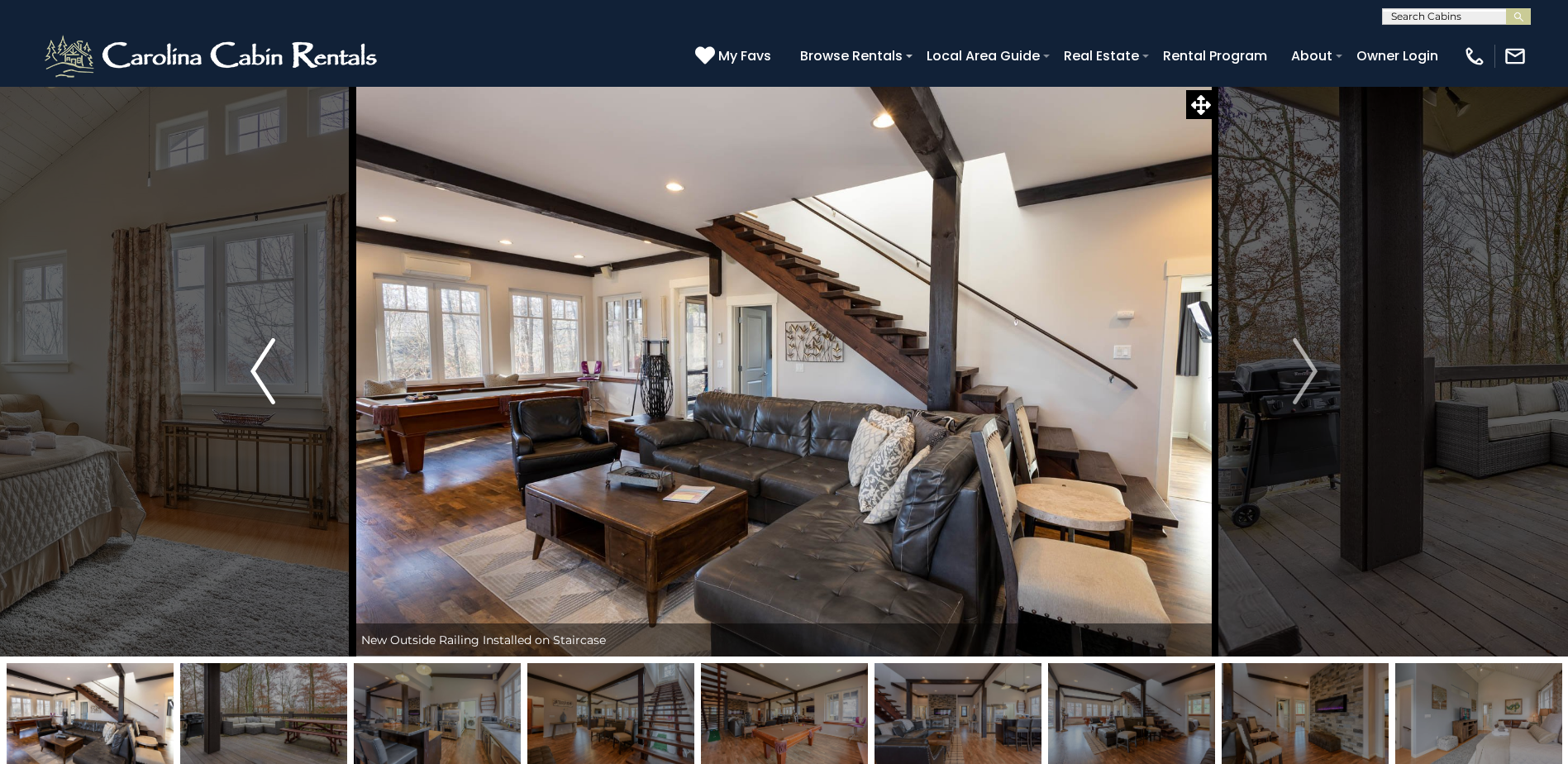
click at [255, 386] on img "Previous" at bounding box center [263, 371] width 25 height 66
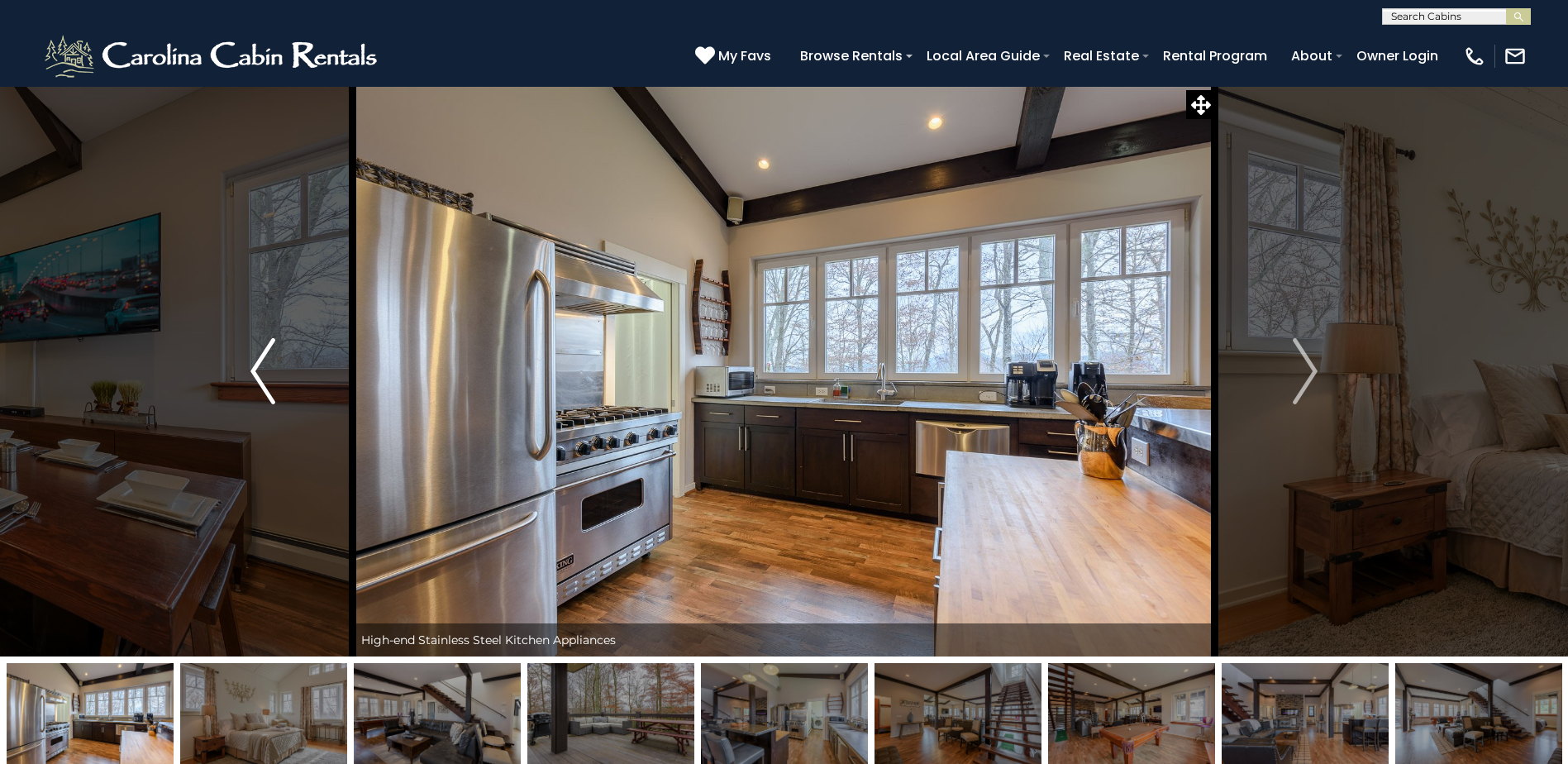
click at [255, 386] on img "Previous" at bounding box center [263, 371] width 25 height 66
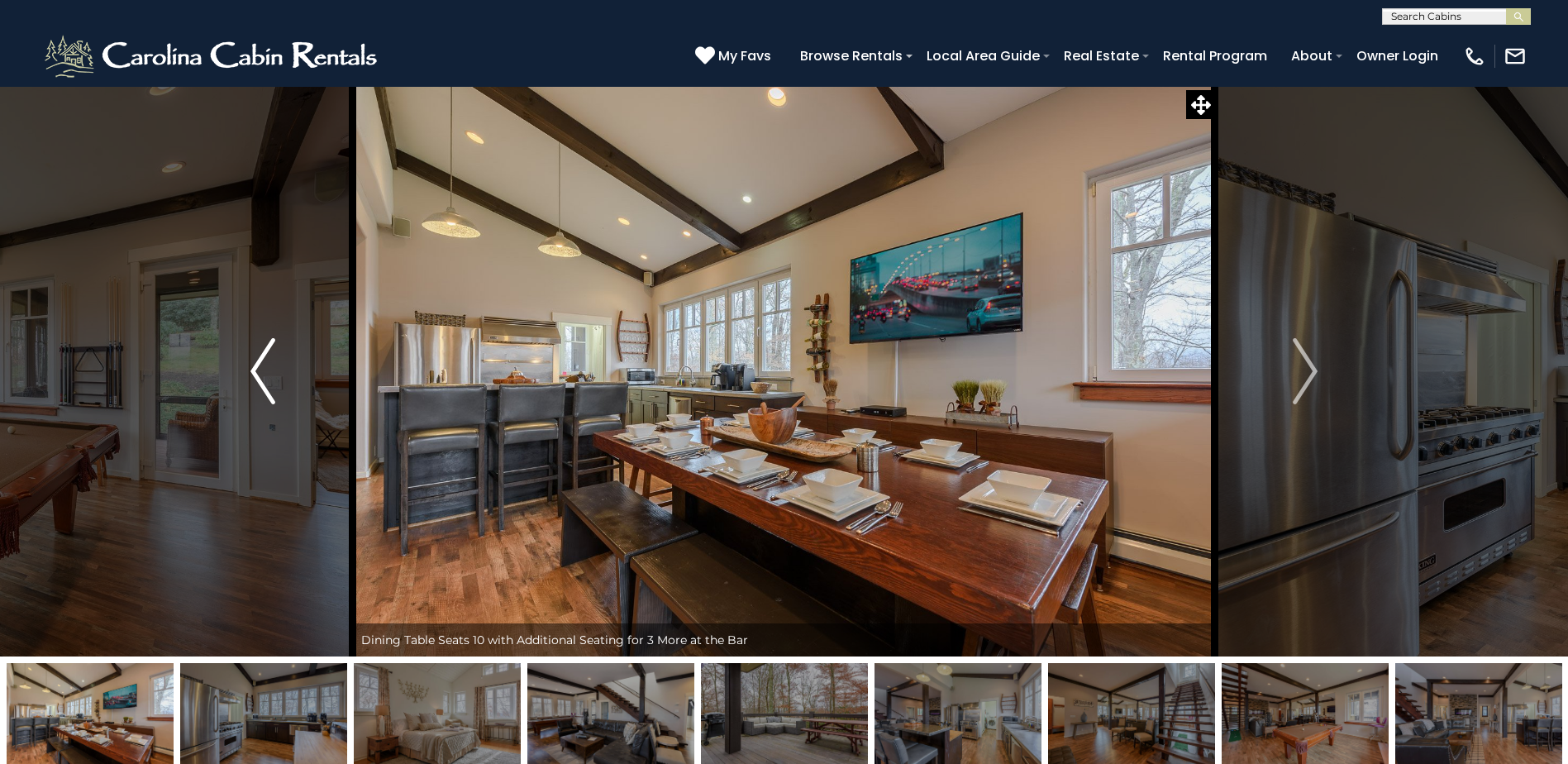
click at [255, 386] on img "Previous" at bounding box center [263, 371] width 25 height 66
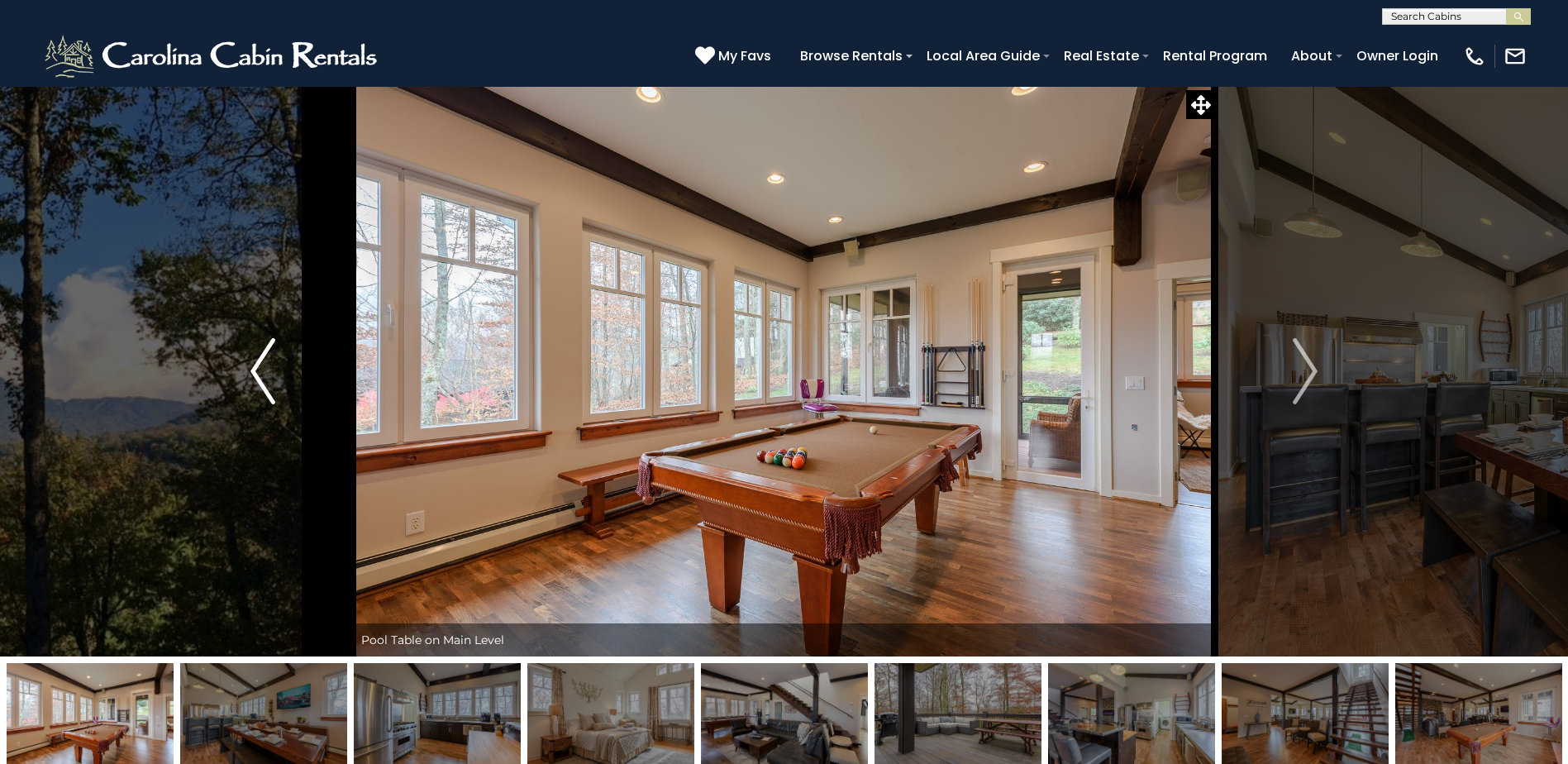
click at [255, 386] on img "Previous" at bounding box center [263, 371] width 25 height 66
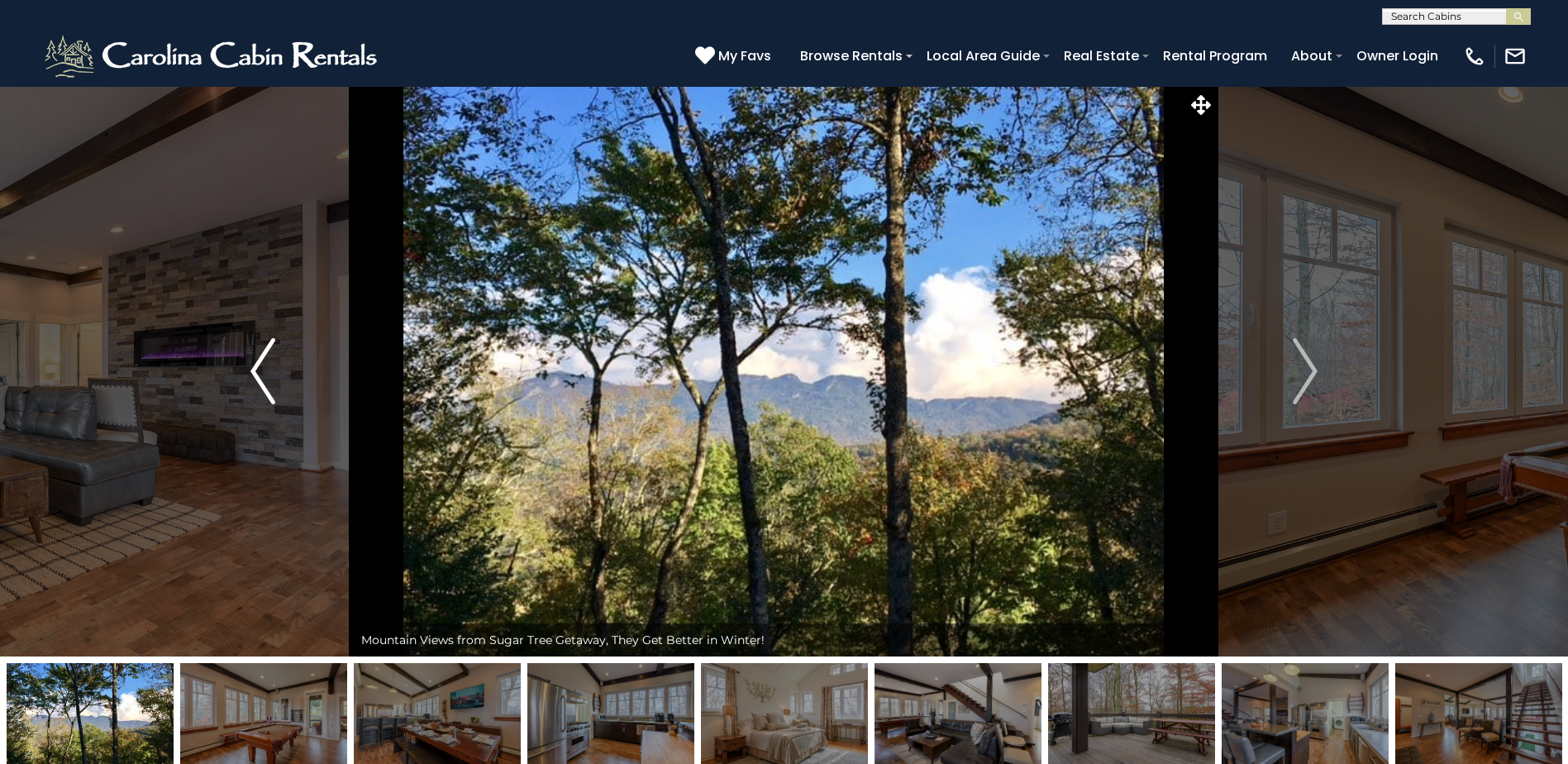
click at [255, 386] on img "Previous" at bounding box center [263, 371] width 25 height 66
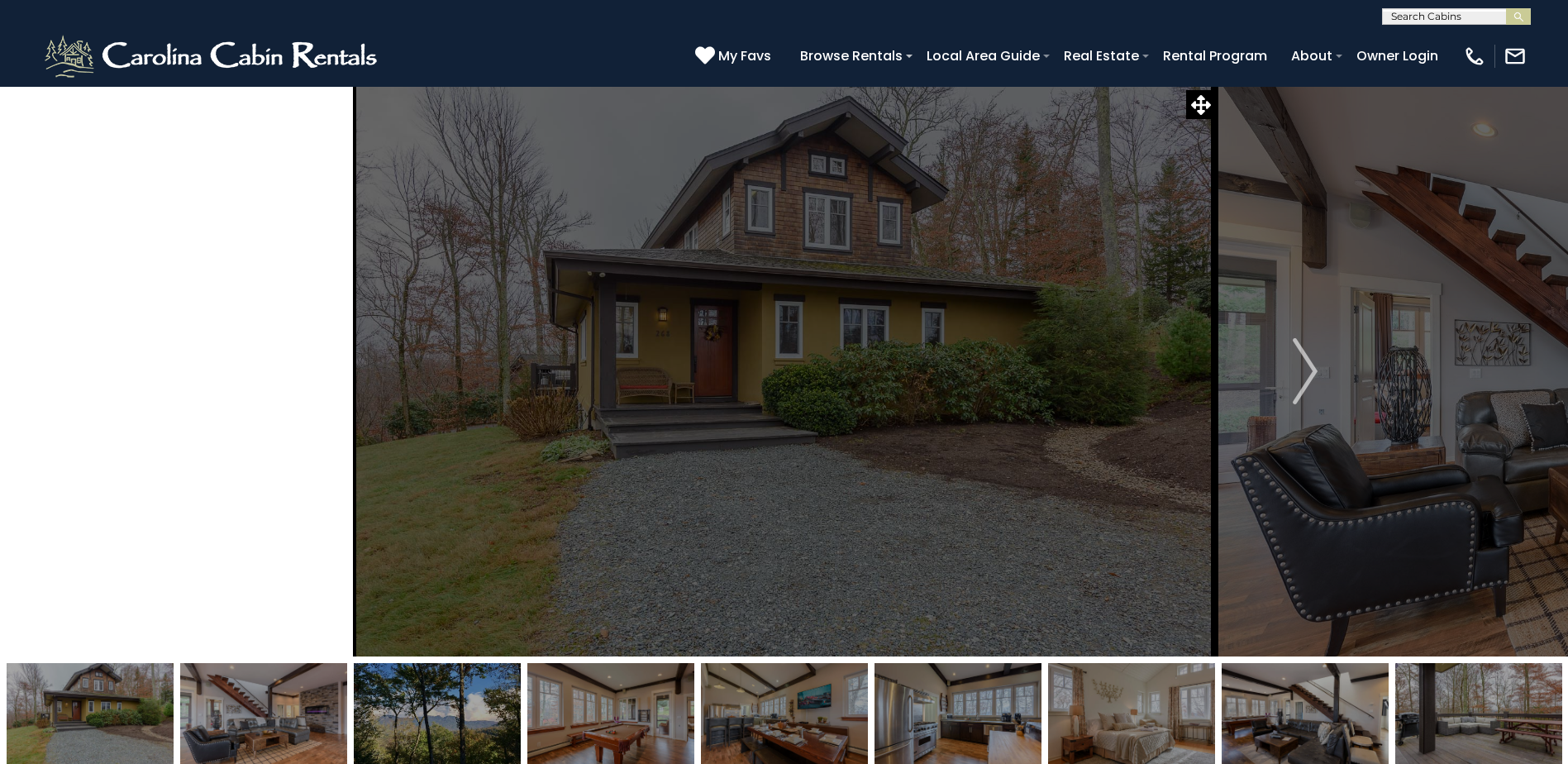
click at [255, 386] on img "Previous" at bounding box center [263, 371] width 25 height 66
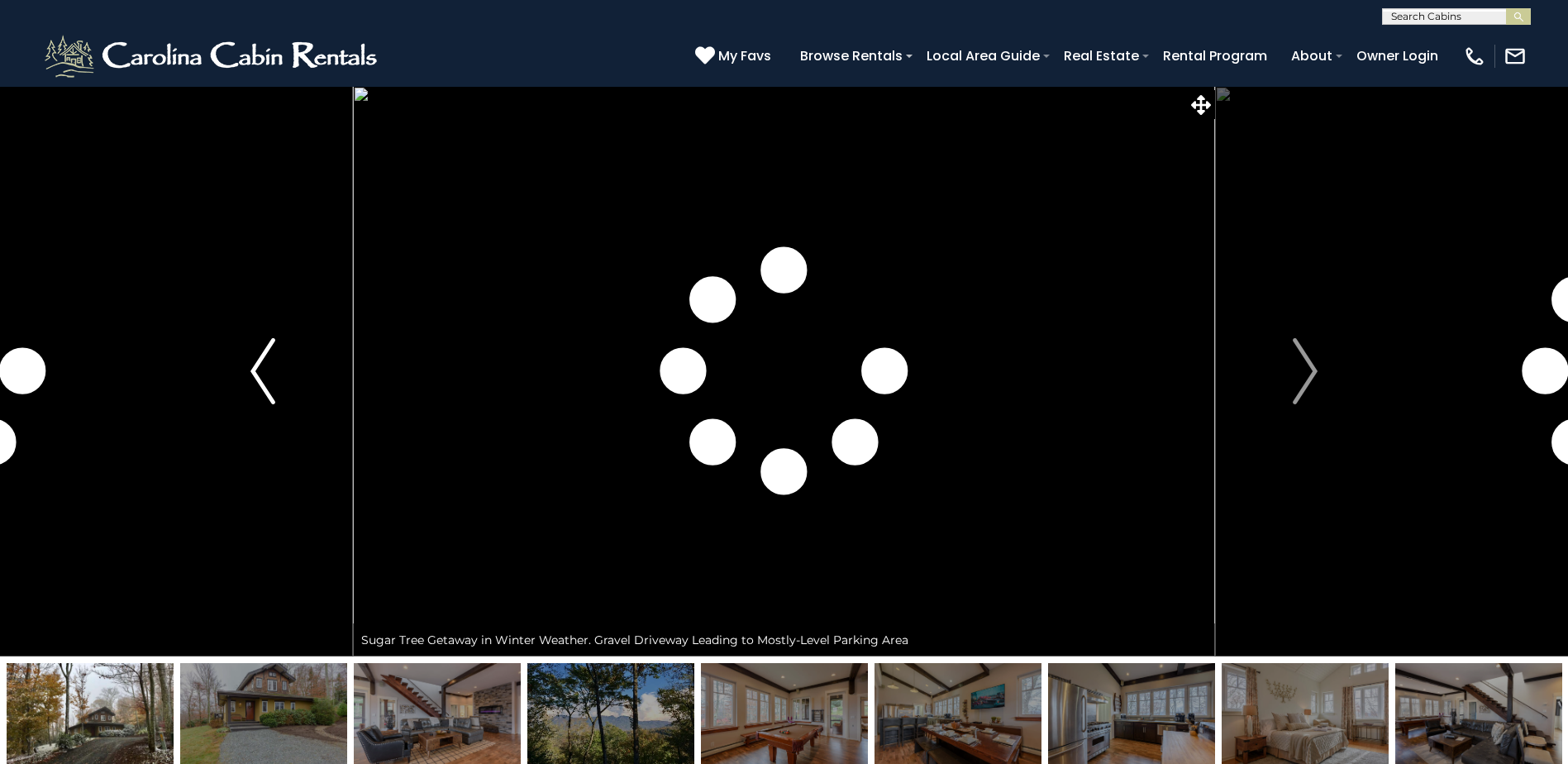
click at [255, 386] on img "Previous" at bounding box center [263, 371] width 25 height 66
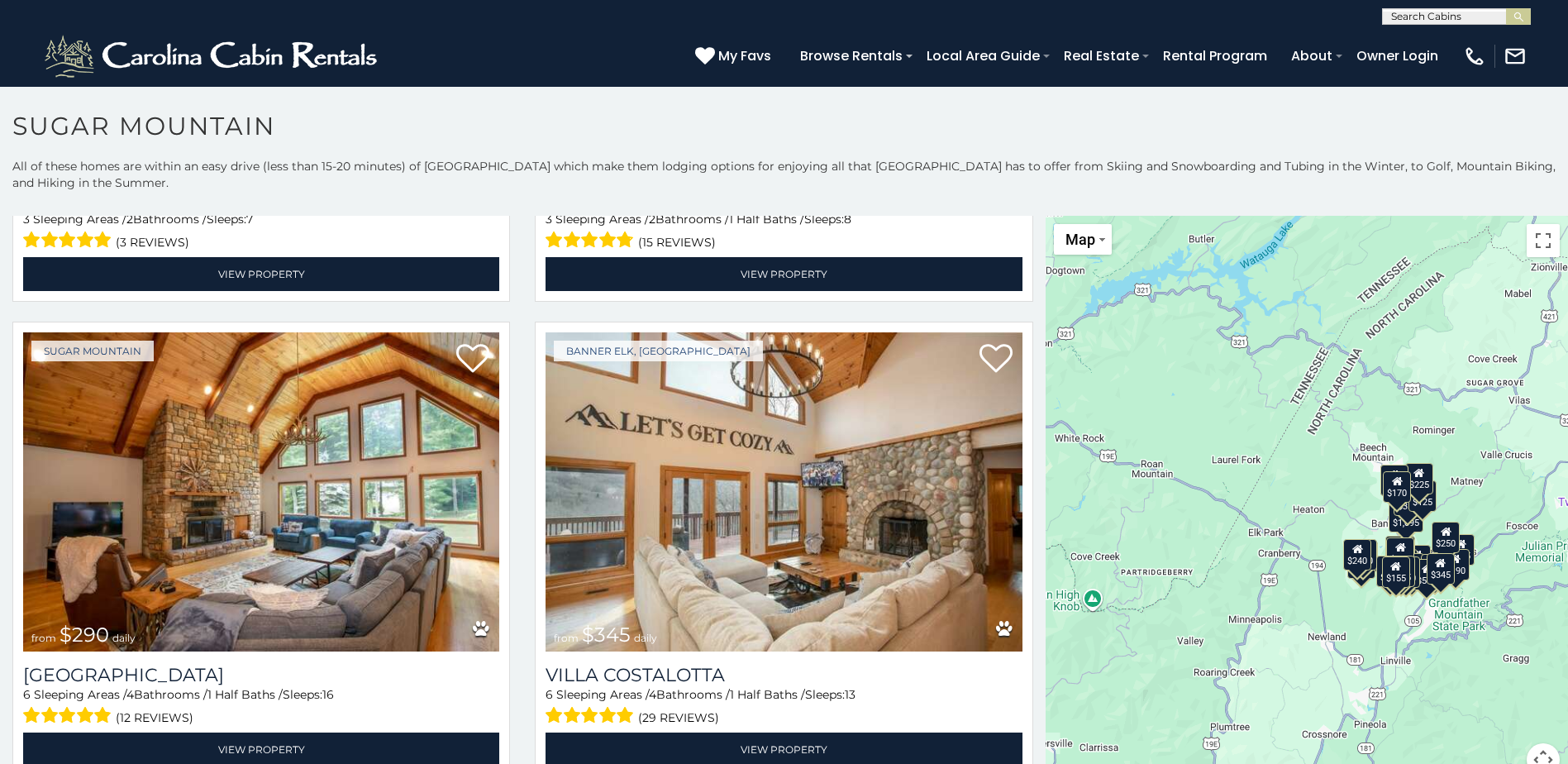
scroll to position [2317, 0]
